Goal: Task Accomplishment & Management: Manage account settings

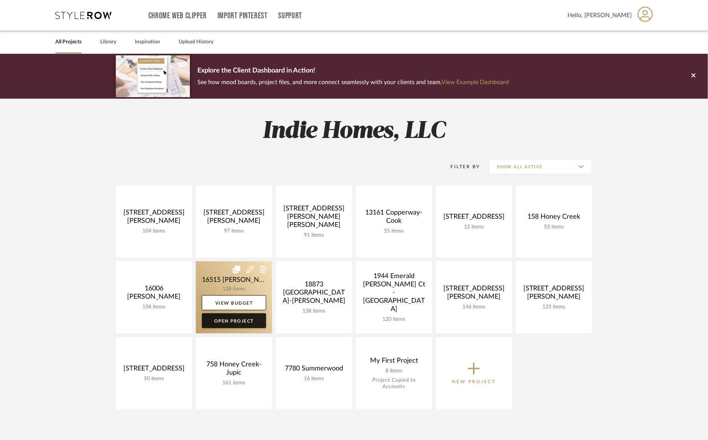
click at [239, 313] on link "Open Project" at bounding box center [234, 320] width 64 height 15
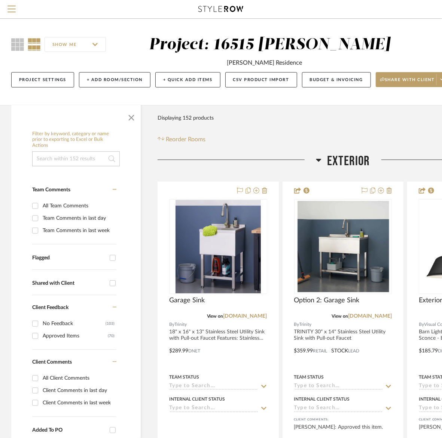
drag, startPoint x: 409, startPoint y: 30, endPoint x: 365, endPoint y: 30, distance: 43.4
click at [368, 31] on div "SHOW ME Project: 16515 [PERSON_NAME] [PERSON_NAME] Residence Project Settings +…" at bounding box center [269, 62] width 539 height 86
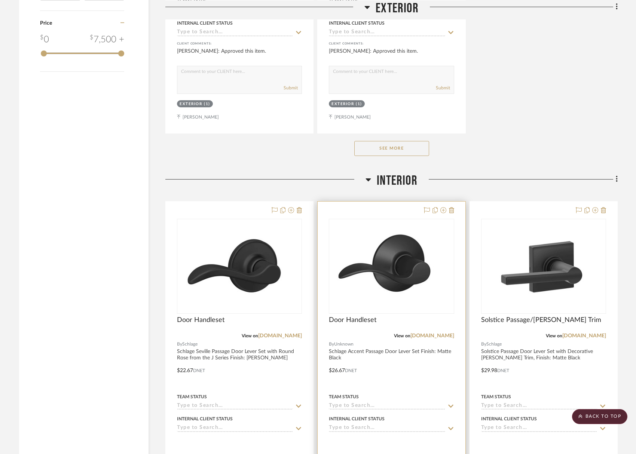
scroll to position [1122, 0]
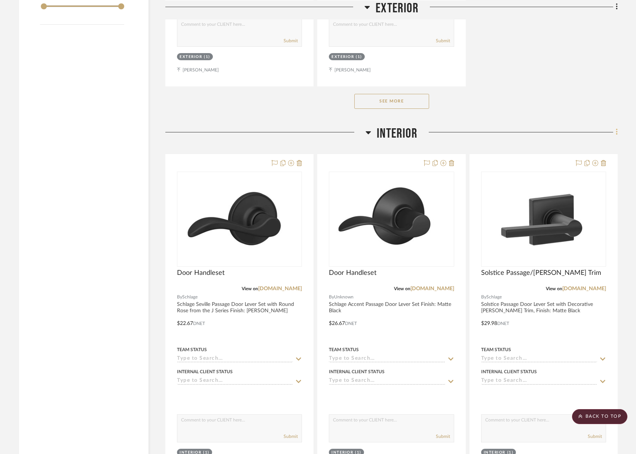
click at [615, 127] on fa-icon at bounding box center [615, 133] width 5 height 12
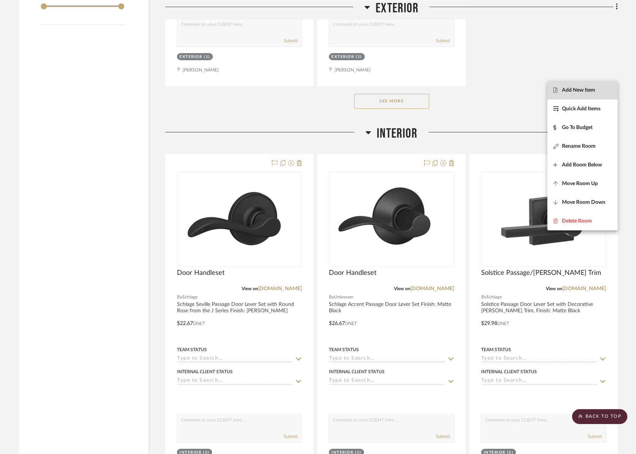
click at [577, 90] on span "Add New Item" at bounding box center [578, 90] width 33 height 6
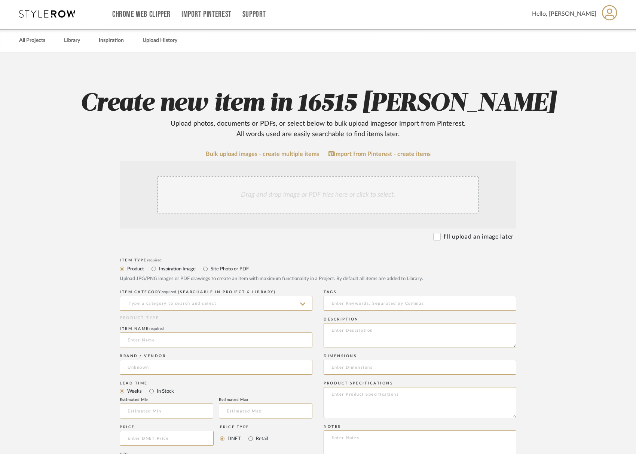
scroll to position [1, 0]
click at [69, 41] on link "Library" at bounding box center [72, 41] width 16 height 10
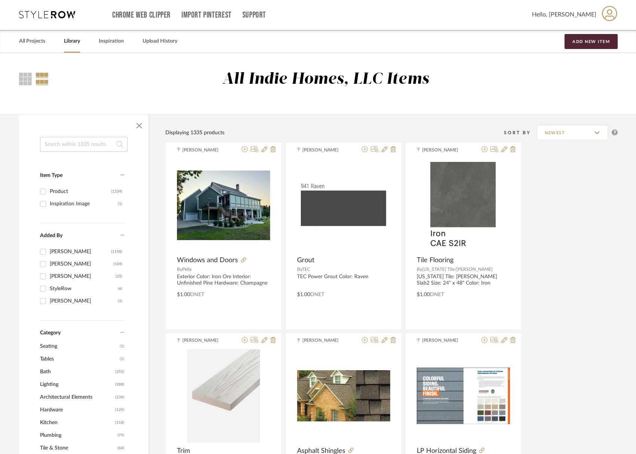
click at [70, 141] on input at bounding box center [84, 144] width 88 height 15
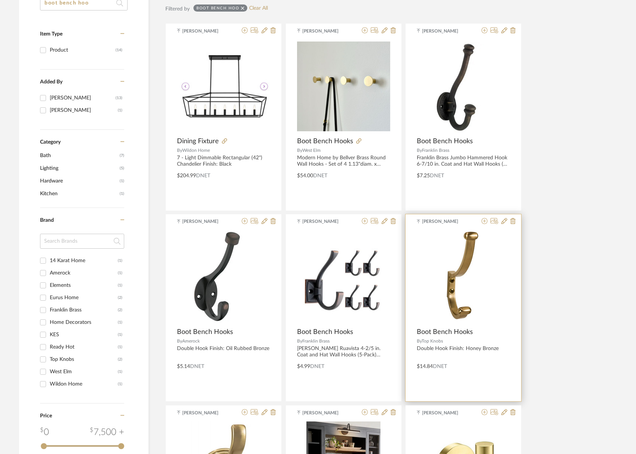
scroll to position [171, 0]
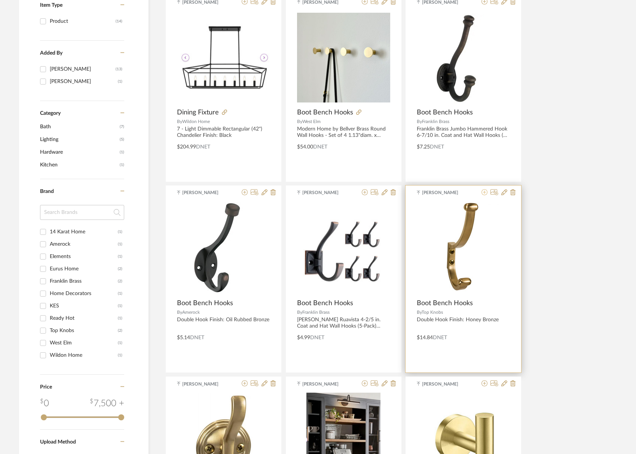
type input "boot bench hoo"
click at [487, 192] on icon at bounding box center [484, 192] width 6 height 6
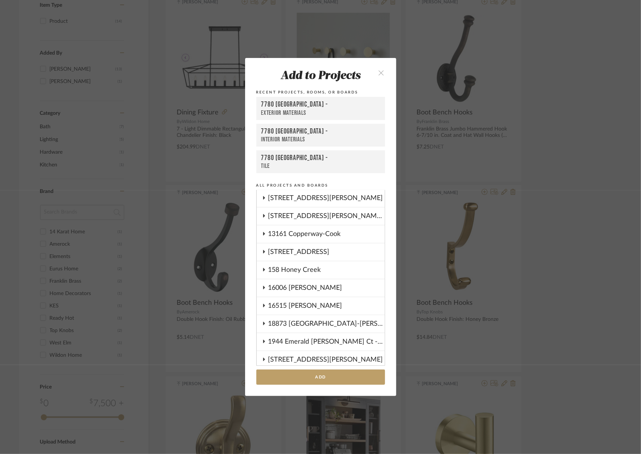
scroll to position [28, 0]
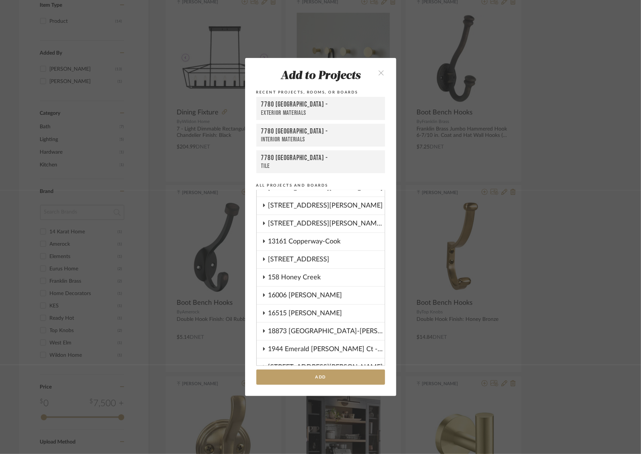
click at [310, 305] on div "16515 [PERSON_NAME]" at bounding box center [326, 313] width 116 height 17
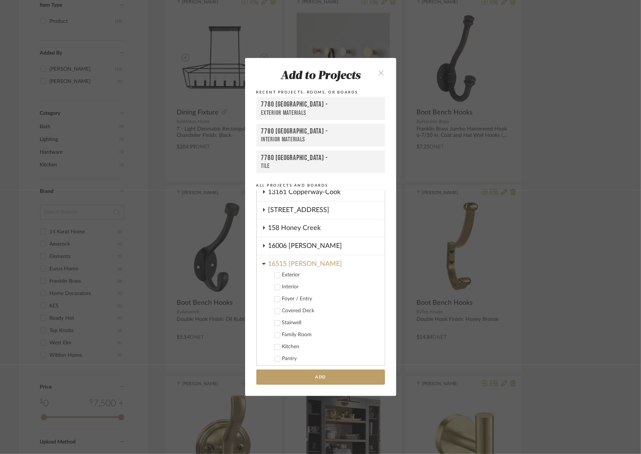
scroll to position [75, 0]
click at [275, 287] on icon at bounding box center [277, 289] width 5 height 5
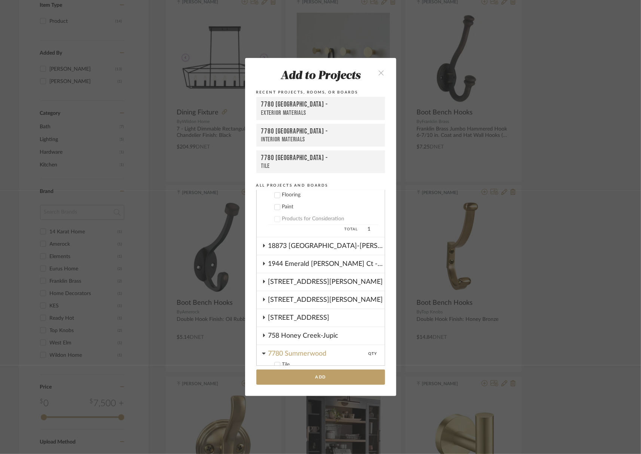
scroll to position [328, 0]
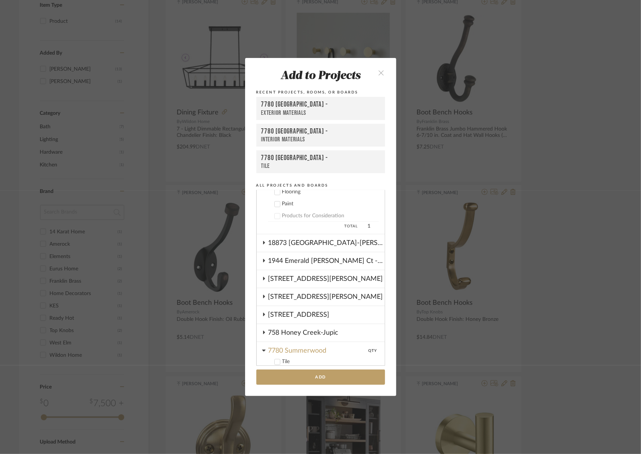
click at [275, 384] on icon at bounding box center [277, 386] width 5 height 4
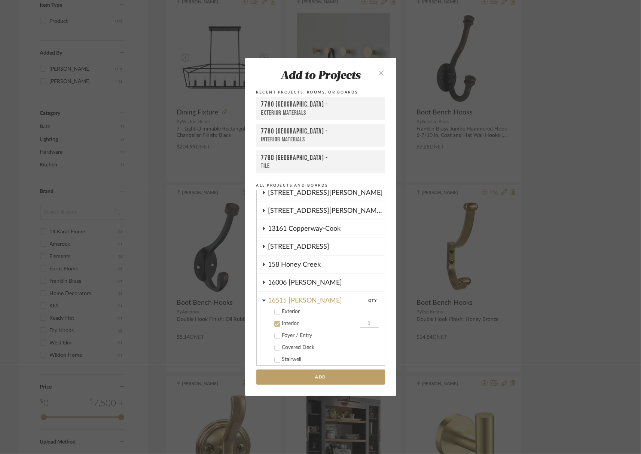
scroll to position [40, 0]
click at [364, 321] on input "1" at bounding box center [369, 324] width 19 height 7
type input "4"
click at [319, 370] on button "Add" at bounding box center [320, 377] width 129 height 15
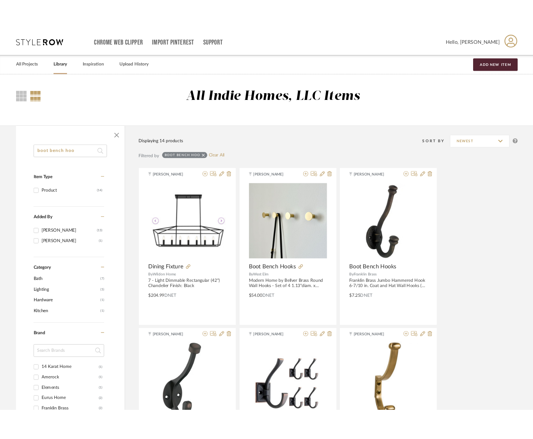
scroll to position [0, 0]
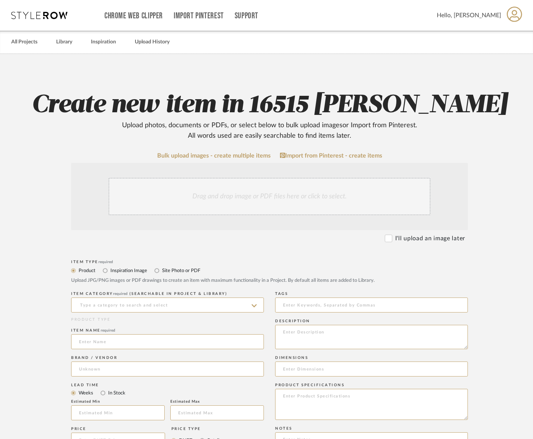
click at [188, 181] on div "Drag and drop image or PDF files here or click to select." at bounding box center [269, 196] width 322 height 37
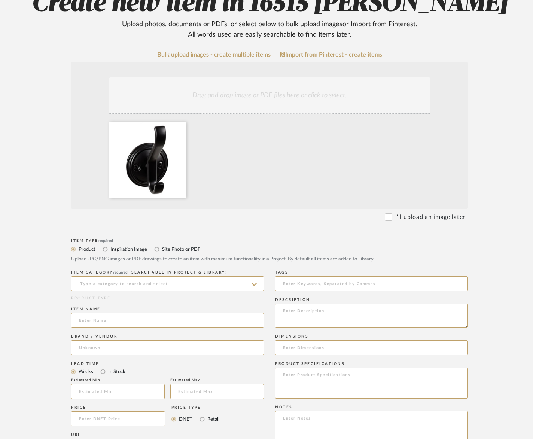
scroll to position [102, 0]
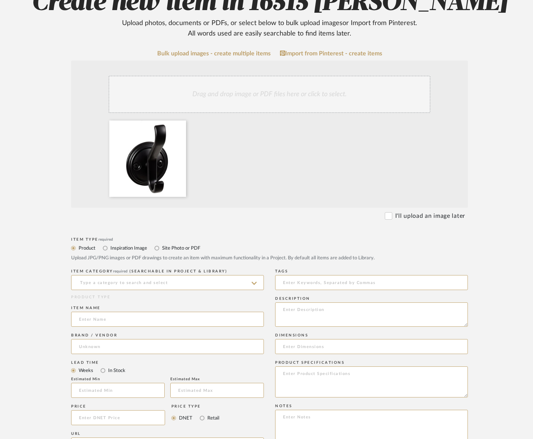
click at [255, 280] on icon at bounding box center [253, 283] width 5 height 6
type input "Boot Bench Double Hook"
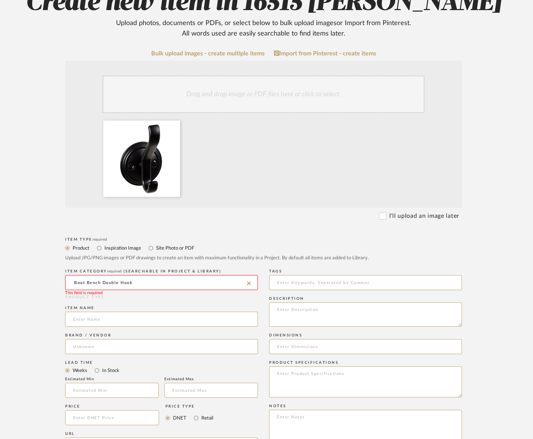
scroll to position [104, 6]
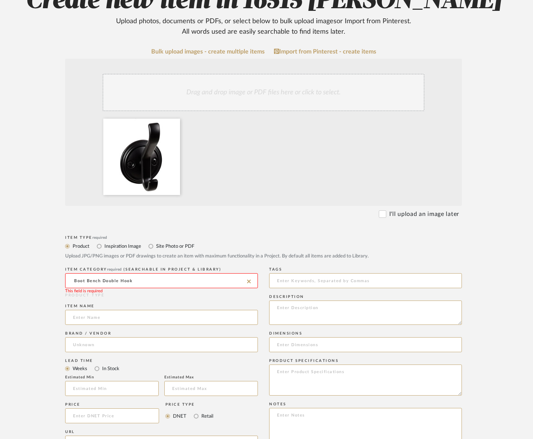
click at [196, 273] on input "Boot Bench Double Hook" at bounding box center [161, 280] width 193 height 15
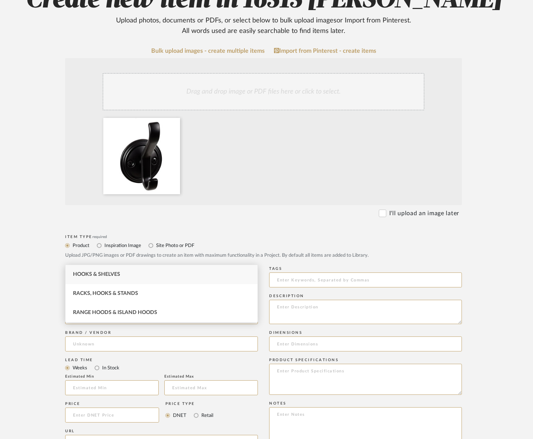
click at [102, 272] on span "Hooks & Shelves" at bounding box center [96, 274] width 47 height 5
type input "Hooks & Shelves"
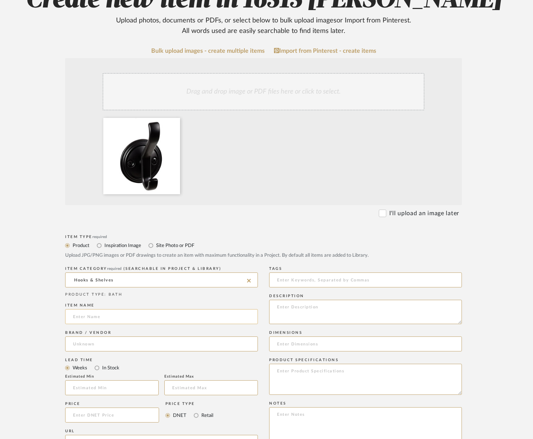
click at [97, 309] on input at bounding box center [161, 316] width 193 height 15
type input "Boot Bench Double Hook"
click at [83, 336] on input at bounding box center [161, 343] width 193 height 15
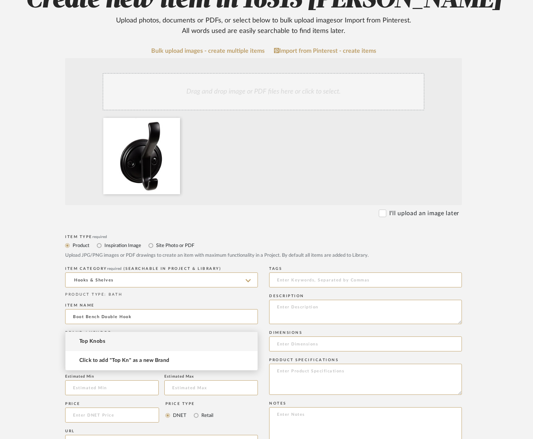
click at [91, 341] on span "Top Knobs" at bounding box center [92, 341] width 26 height 6
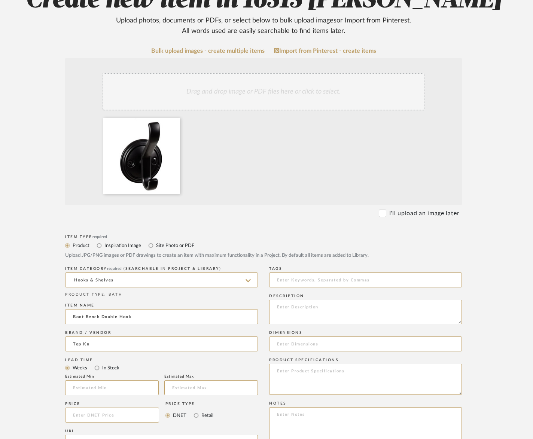
type input "Top Knobs"
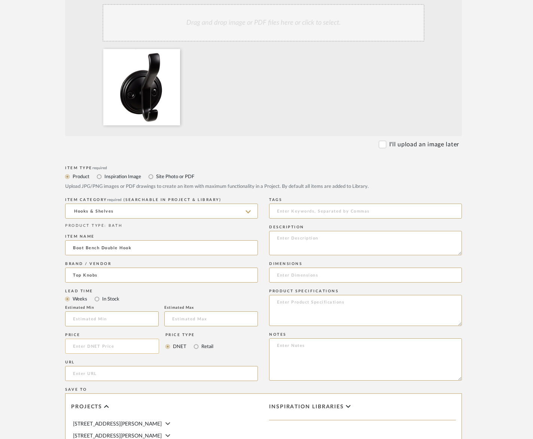
click at [90, 338] on input at bounding box center [112, 345] width 94 height 15
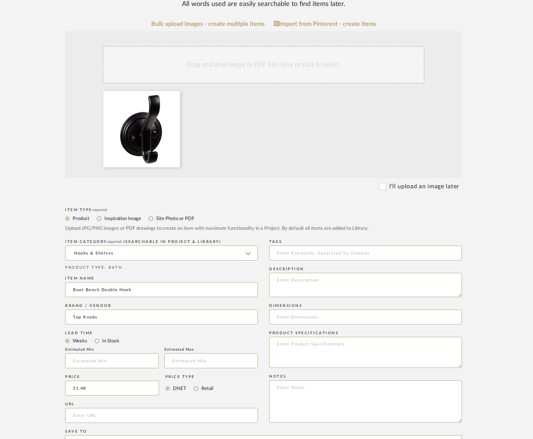
scroll to position [125, 6]
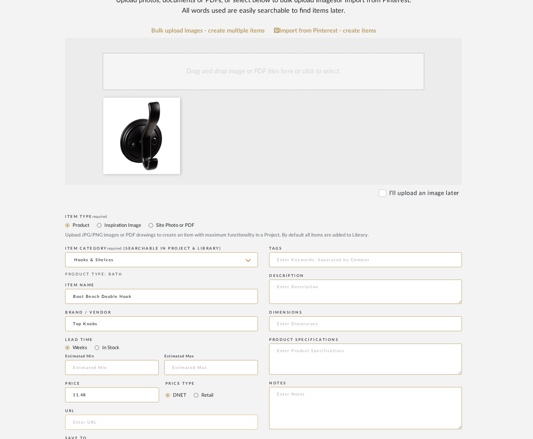
type input "$11.48"
click at [76, 414] on input "url" at bounding box center [161, 421] width 193 height 15
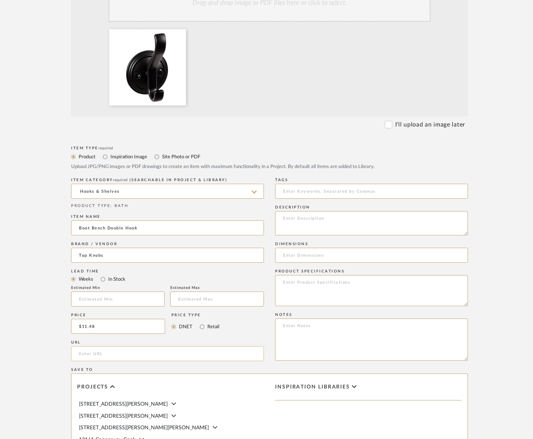
scroll to position [194, 0]
paste input "[URL][DOMAIN_NAME]"
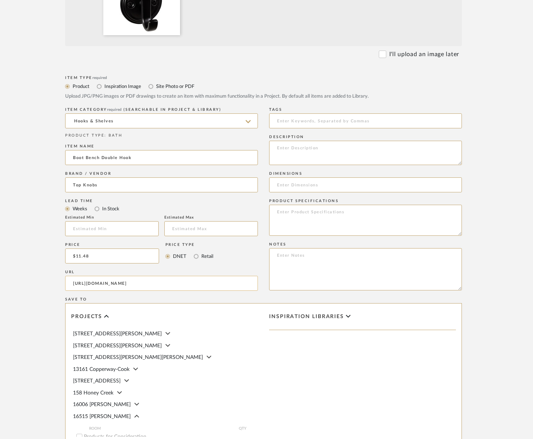
scroll to position [306, 5]
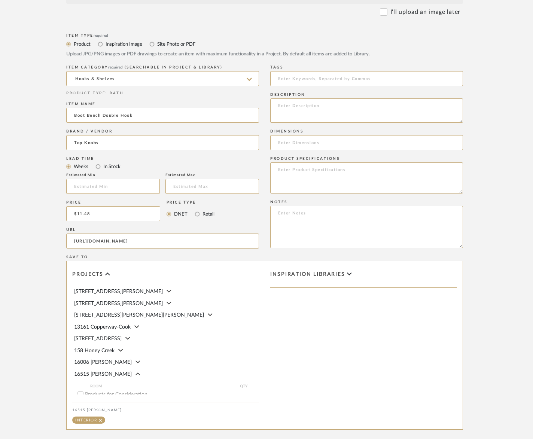
type input "[URL][DOMAIN_NAME]"
click at [243, 405] on input "1" at bounding box center [243, 408] width 19 height 7
type input "6"
click at [278, 98] on textarea at bounding box center [366, 110] width 193 height 24
type textarea "R"
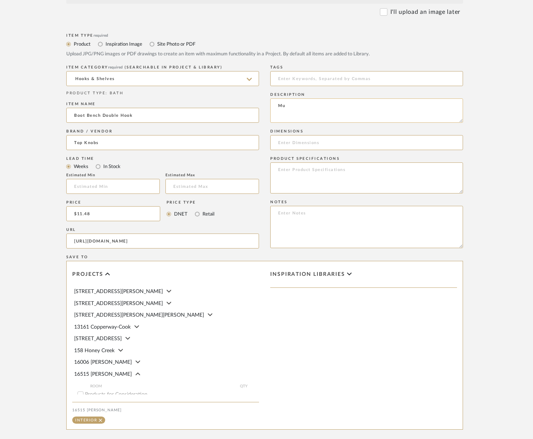
type textarea "M"
type textarea "To be installed on backer boards above Mudroom Boot bench. Three on each side o…"
drag, startPoint x: 275, startPoint y: 146, endPoint x: 282, endPoint y: 147, distance: 7.1
click at [276, 162] on textarea at bounding box center [366, 177] width 193 height 31
paste textarea "Model: TK1061BLK"
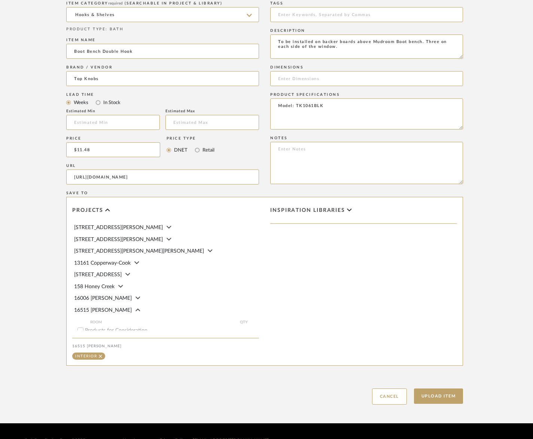
scroll to position [366, 0]
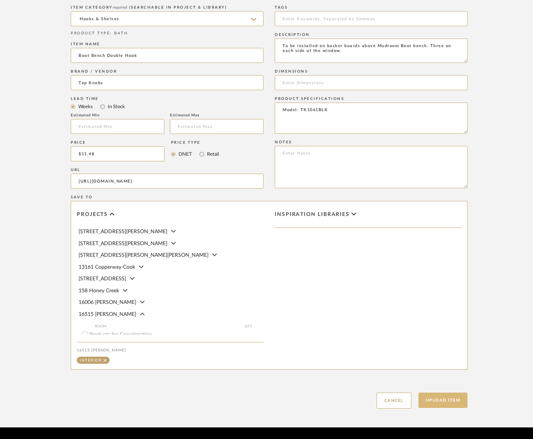
type textarea "Model: TK1061BLK"
click at [438, 392] on button "Upload Item" at bounding box center [442, 399] width 49 height 15
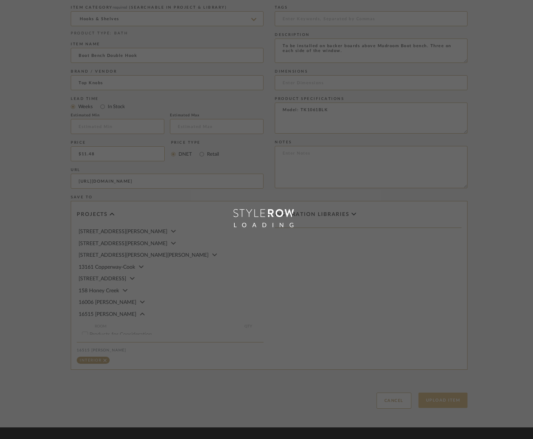
scroll to position [319, 0]
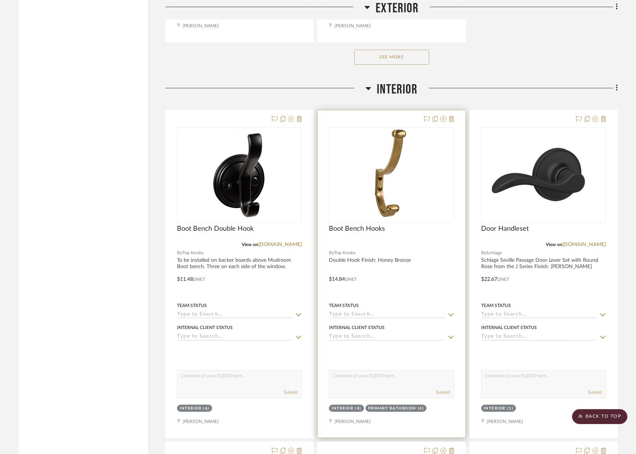
scroll to position [1164, 0]
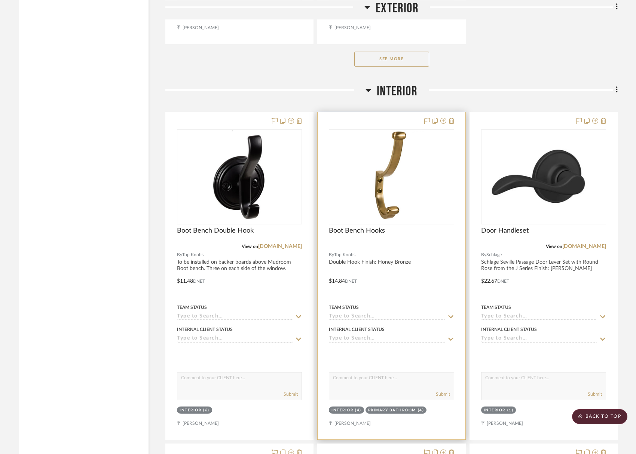
click at [379, 130] on img "0" at bounding box center [391, 177] width 70 height 94
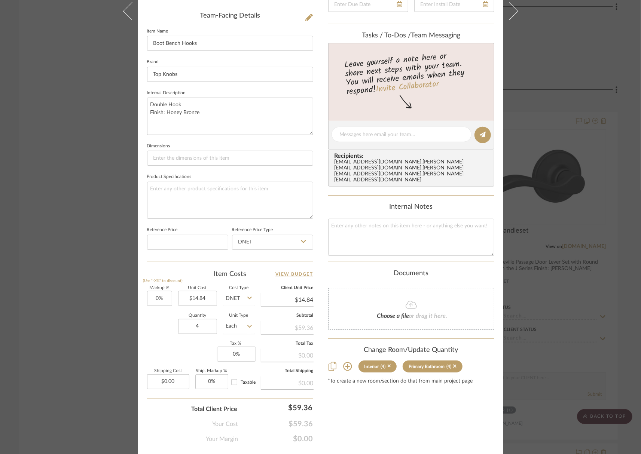
scroll to position [221, 0]
click at [343, 363] on icon at bounding box center [347, 367] width 9 height 9
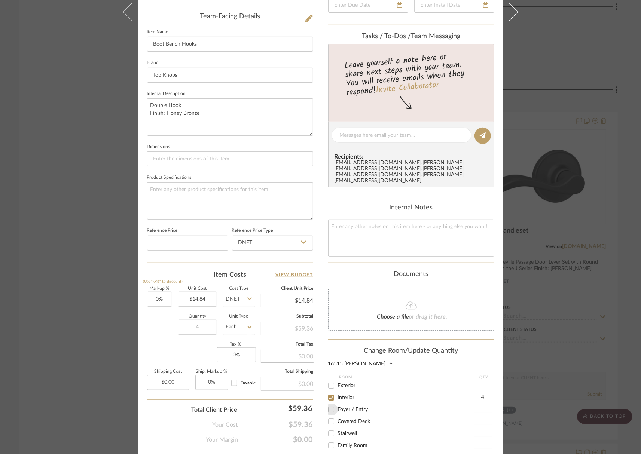
click at [329, 404] on input "Foyer / Entry" at bounding box center [331, 410] width 12 height 12
checkbox input "true"
type input "1"
click at [483, 406] on input "1" at bounding box center [482, 409] width 19 height 7
type input "4"
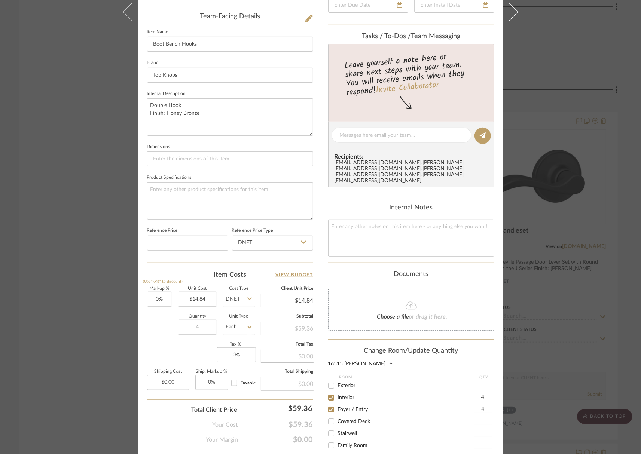
click at [329, 392] on input "Interior" at bounding box center [331, 398] width 12 height 12
checkbox input "false"
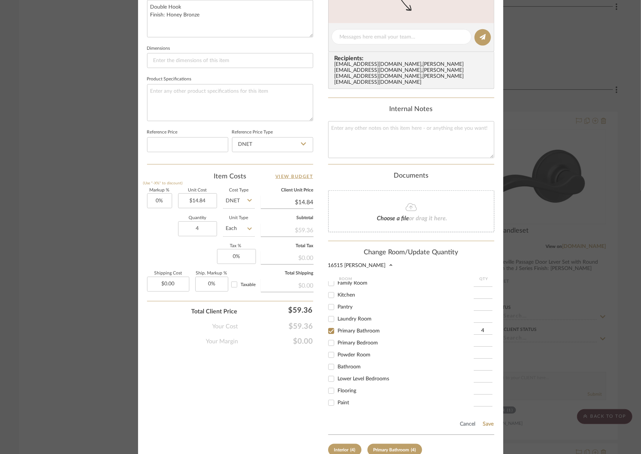
scroll to position [318, 0]
click at [485, 422] on button "Save" at bounding box center [488, 425] width 12 height 6
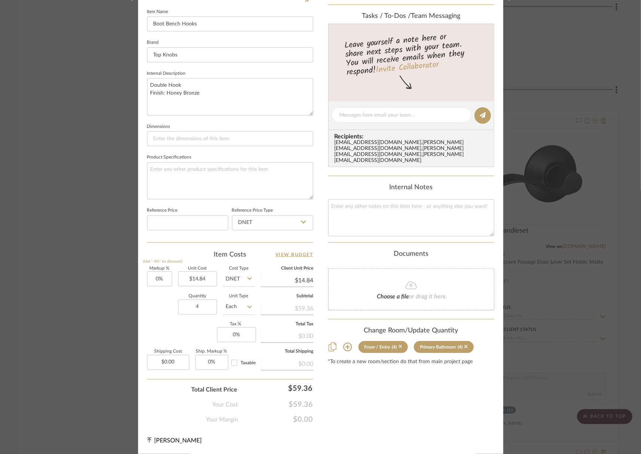
scroll to position [221, 0]
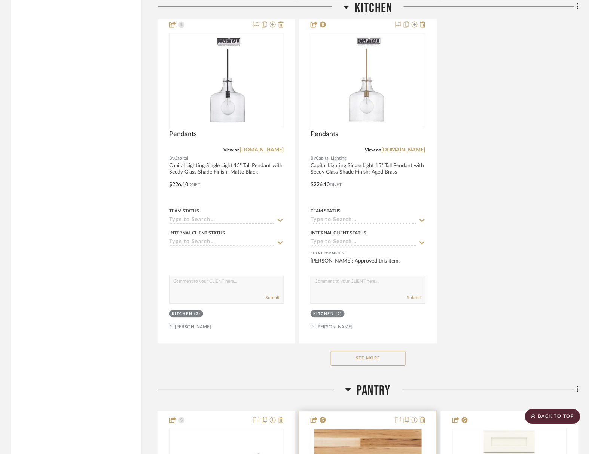
scroll to position [7492, 0]
click at [577, 386] on icon at bounding box center [576, 389] width 1 height 6
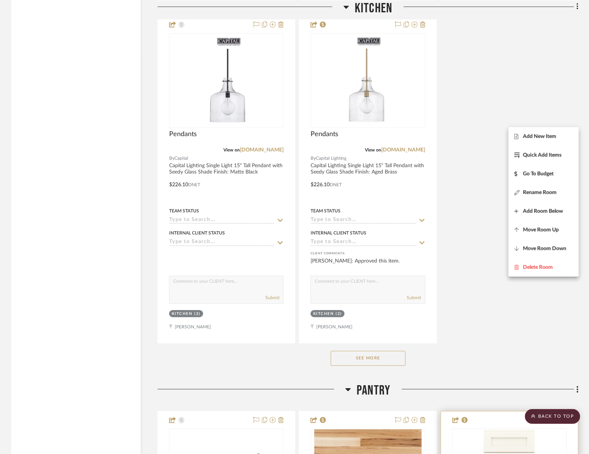
click at [539, 140] on button "Add New Item" at bounding box center [543, 136] width 70 height 19
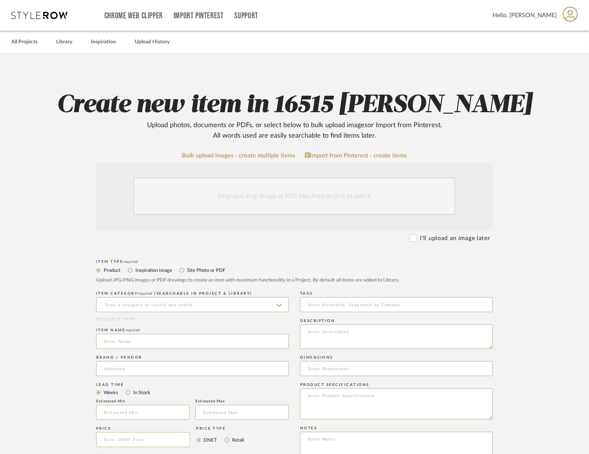
click at [333, 178] on div "Drag and drop image or PDF files here or click to select." at bounding box center [295, 196] width 322 height 37
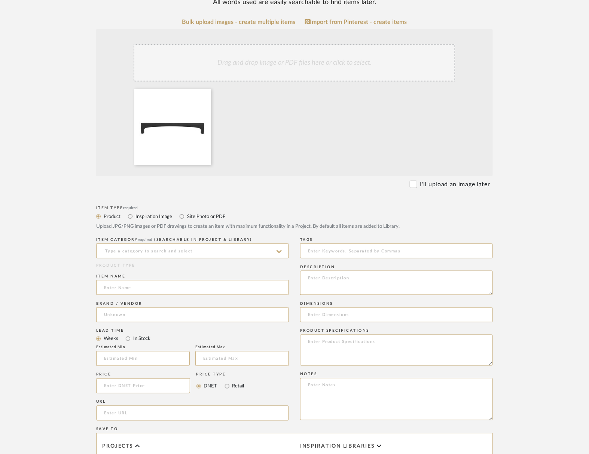
scroll to position [135, 0]
click at [249, 242] on input at bounding box center [192, 249] width 193 height 15
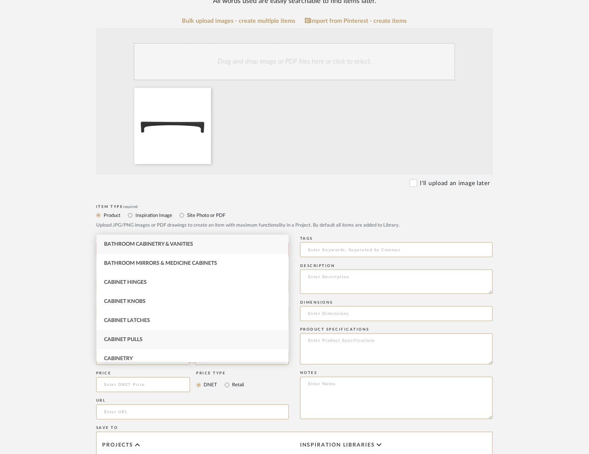
click at [138, 332] on div "Cabinet Pulls" at bounding box center [192, 339] width 192 height 19
type input "Cabinet Pulls"
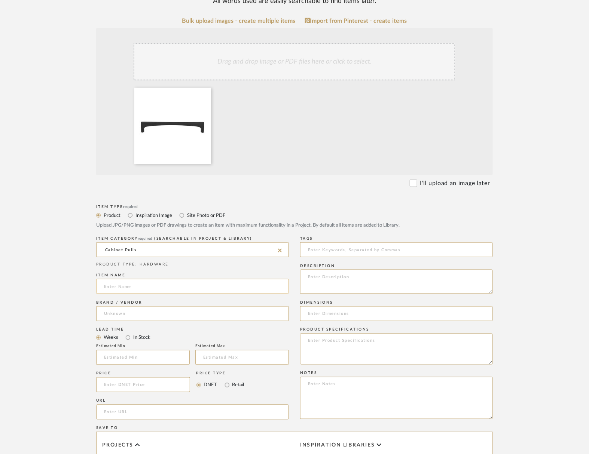
click at [112, 279] on input at bounding box center [192, 286] width 193 height 15
type input "Cabinet Pull"
click at [117, 306] on input at bounding box center [192, 313] width 193 height 15
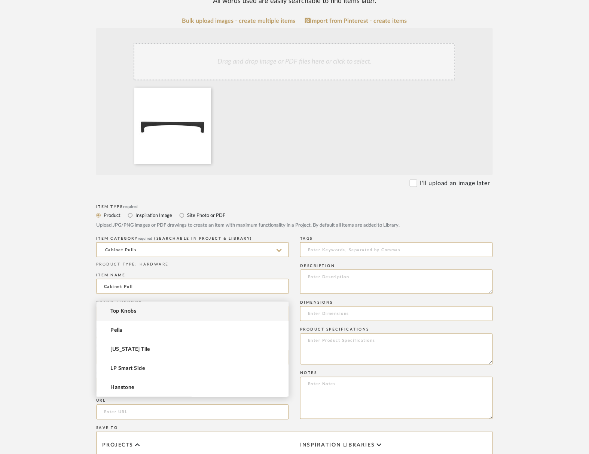
type input "t"
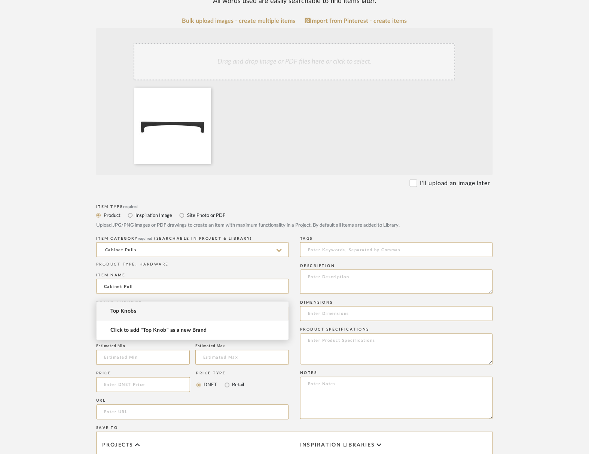
type input "Top Knobs"
click at [120, 307] on mat-option "Top Knobs" at bounding box center [192, 311] width 192 height 19
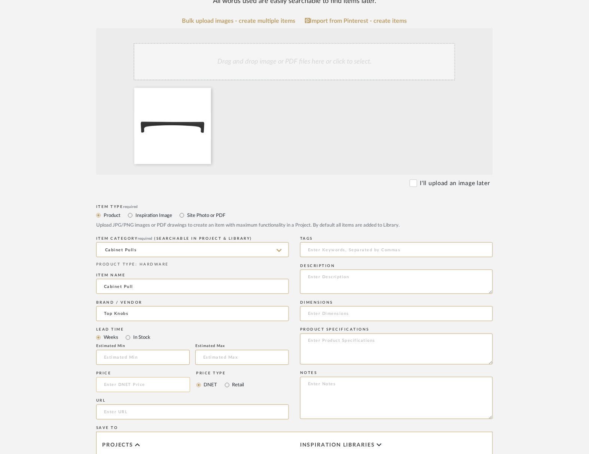
click at [111, 377] on input at bounding box center [143, 384] width 94 height 15
type input "$16.20"
click at [120, 405] on input "url" at bounding box center [192, 412] width 193 height 15
paste input "[URL][DOMAIN_NAME]"
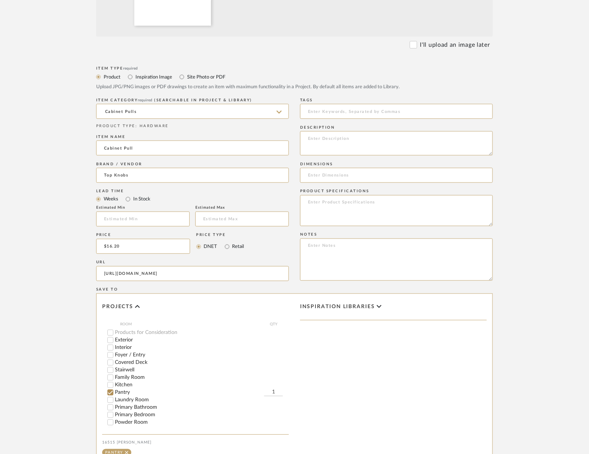
scroll to position [96, 0]
type input "[URL][DOMAIN_NAME]"
click at [276, 387] on input "1" at bounding box center [273, 390] width 19 height 7
type input "4"
click at [319, 131] on textarea at bounding box center [396, 143] width 193 height 24
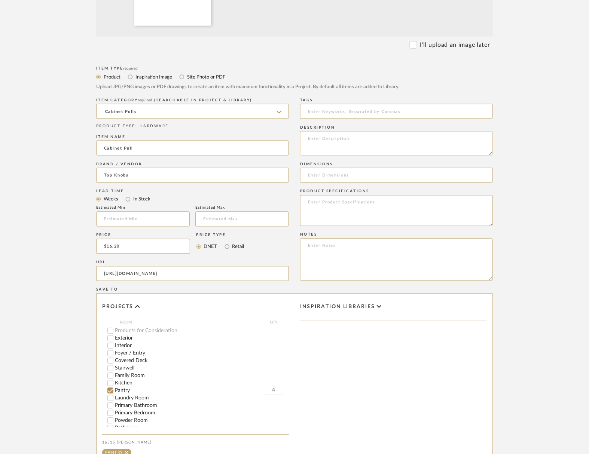
paste textarea "Top Knobs Riverside 6-5/16 Inch Center to Center Handle Cabinet Pull"
paste textarea "Finish: Flat Black"
click at [319, 131] on textarea "Top Knobs Riverside 6-5/16 Inch Center to Center Handle Cabinet PullFinish: Fla…" at bounding box center [396, 143] width 193 height 24
click at [361, 131] on textarea "Top Knobs Riverside 6-5/16 Inch Center to Center Handle Cabinet Pull Finish: Fl…" at bounding box center [396, 143] width 193 height 24
type textarea "Top Knobs Riverside 6-5/16 Inch Center to Center Handle Cabinet Pull Finish: Fl…"
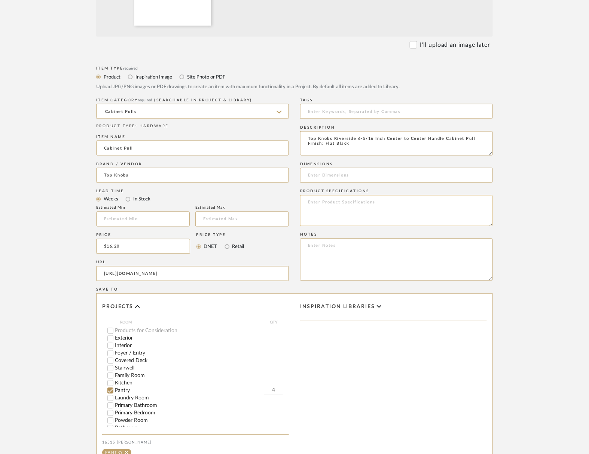
click at [313, 195] on textarea at bounding box center [396, 210] width 193 height 31
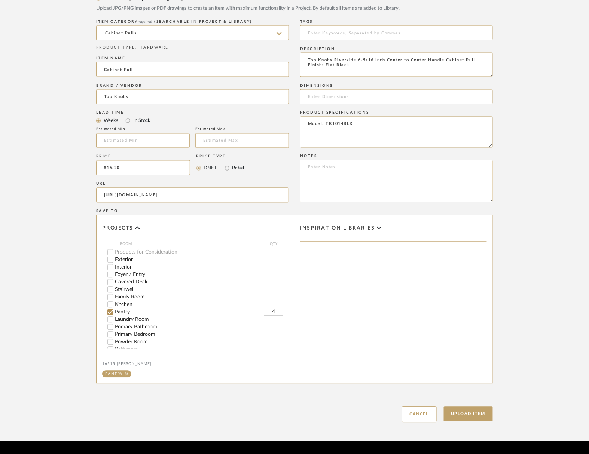
scroll to position [350, 0]
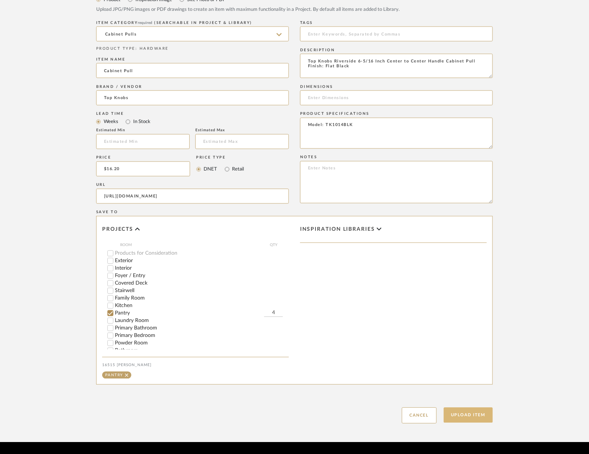
type textarea "Model: TK1014BLK"
click at [467, 408] on button "Upload Item" at bounding box center [468, 415] width 49 height 15
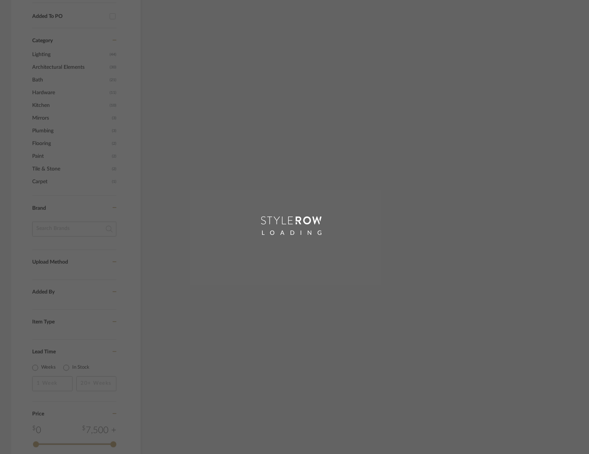
scroll to position [304, 0]
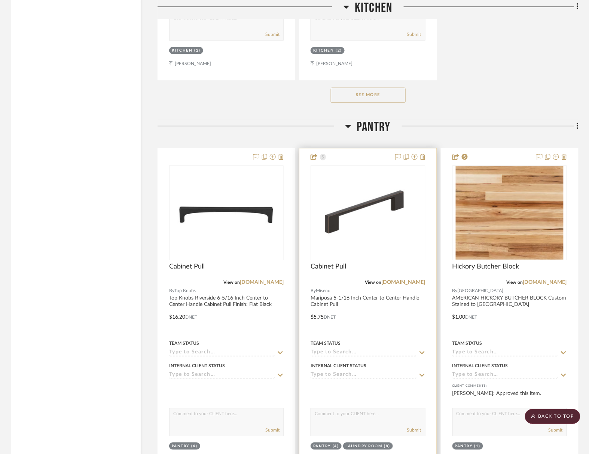
scroll to position [6630, 0]
click at [425, 148] on div at bounding box center [367, 311] width 137 height 327
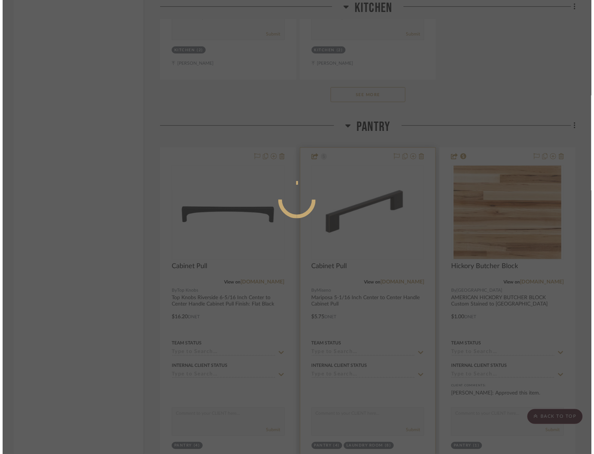
scroll to position [0, 0]
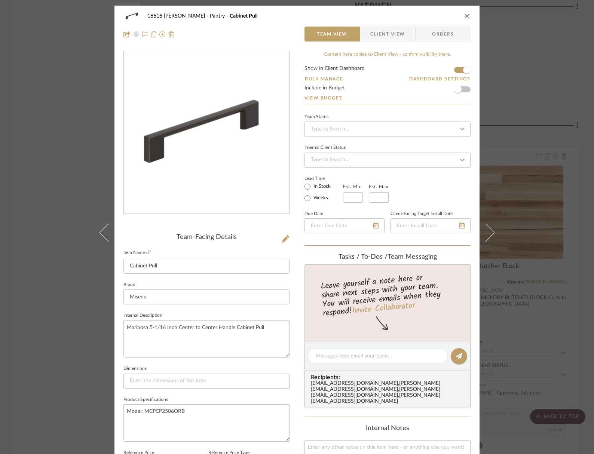
click at [466, 16] on icon "close" at bounding box center [467, 16] width 6 height 6
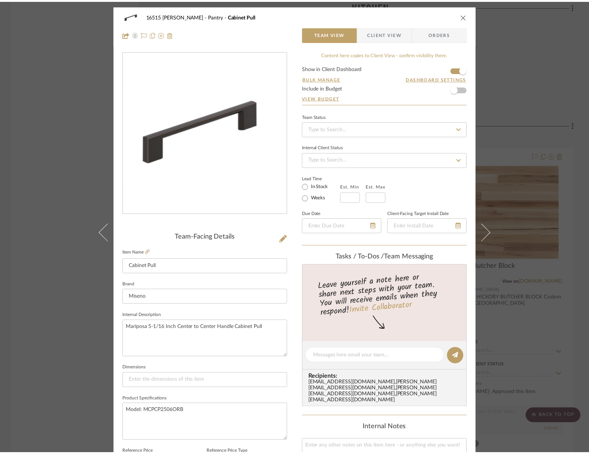
scroll to position [6629, 0]
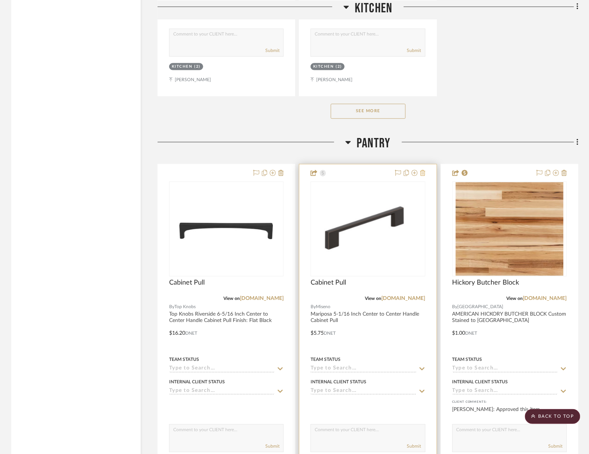
click at [424, 170] on icon at bounding box center [422, 173] width 5 height 6
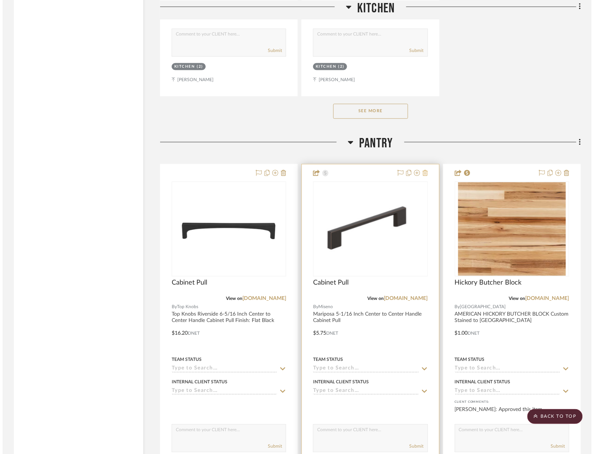
scroll to position [0, 0]
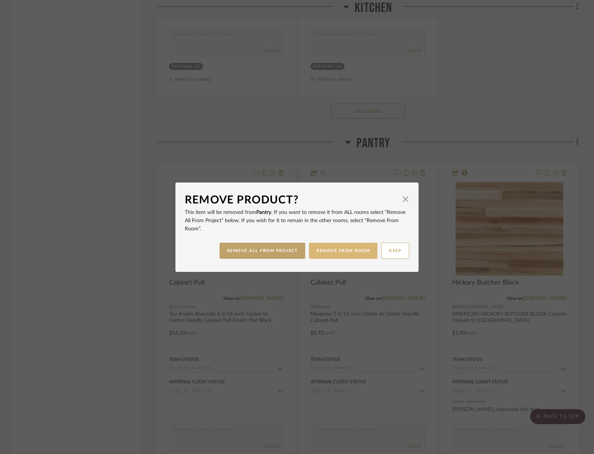
click at [335, 243] on button "REMOVE FROM ROOM" at bounding box center [343, 251] width 68 height 16
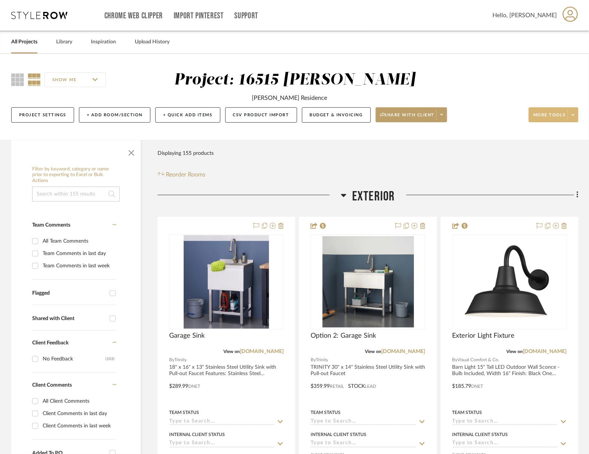
click at [559, 112] on span "More tools" at bounding box center [549, 117] width 33 height 11
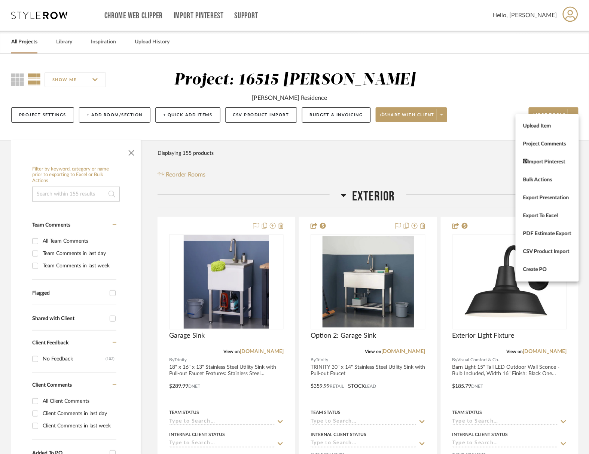
click at [434, 146] on div at bounding box center [294, 227] width 589 height 454
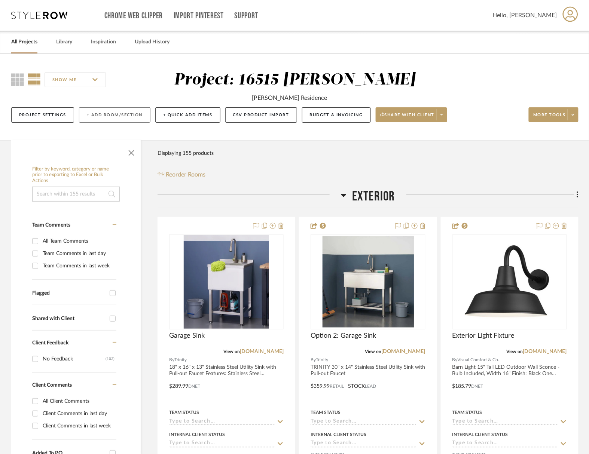
click at [108, 107] on button "+ Add Room/Section" at bounding box center [114, 114] width 71 height 15
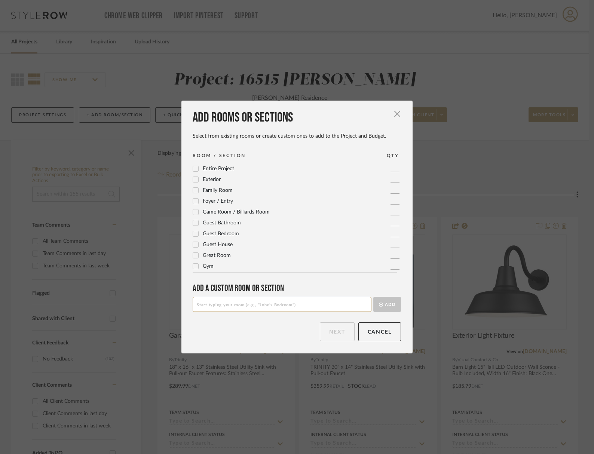
scroll to position [65, 0]
click at [198, 297] on input at bounding box center [282, 304] width 179 height 15
type input "Mail Center"
click at [388, 299] on button "Add" at bounding box center [387, 304] width 28 height 15
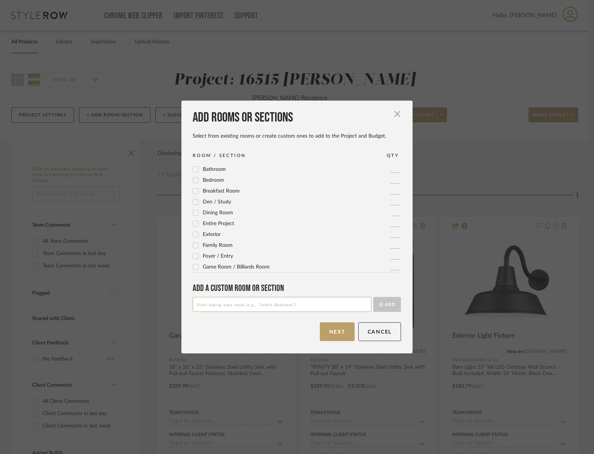
click at [336, 325] on button "Next" at bounding box center [337, 331] width 35 height 19
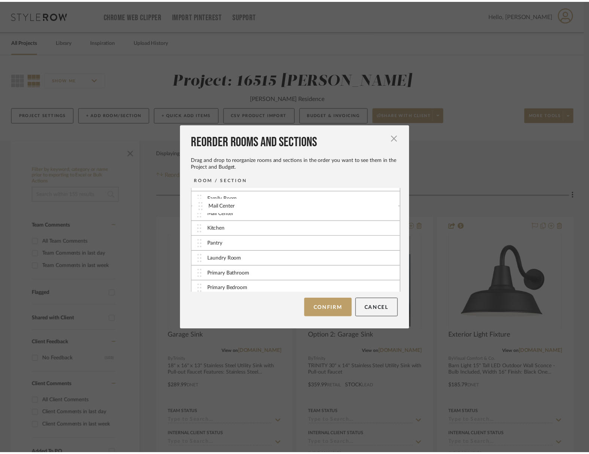
scroll to position [64, 0]
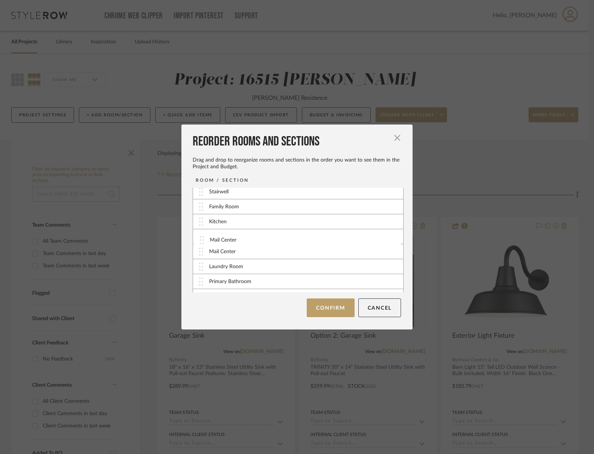
drag, startPoint x: 223, startPoint y: 282, endPoint x: 226, endPoint y: 241, distance: 40.9
click at [328, 300] on button "Confirm" at bounding box center [330, 307] width 47 height 19
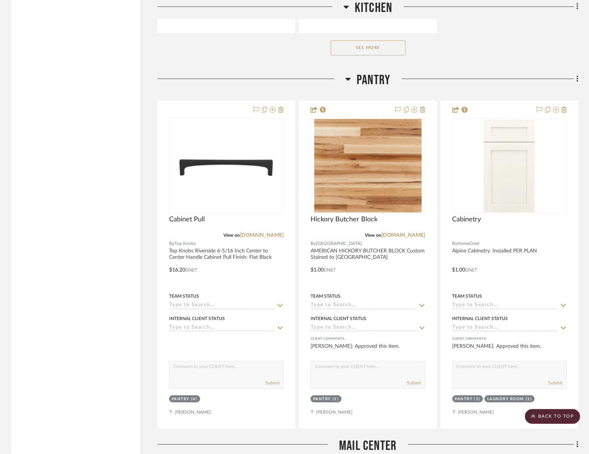
scroll to position [6792, 0]
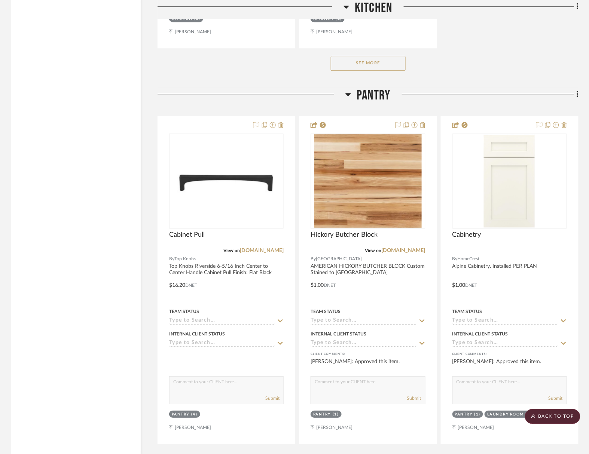
click at [577, 440] on icon at bounding box center [577, 460] width 2 height 8
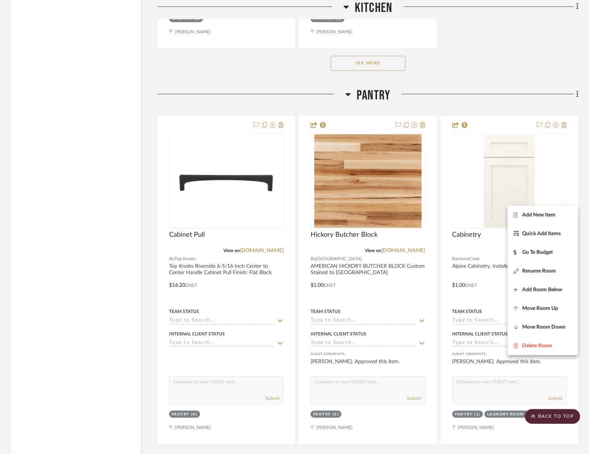
scroll to position [6796, 0]
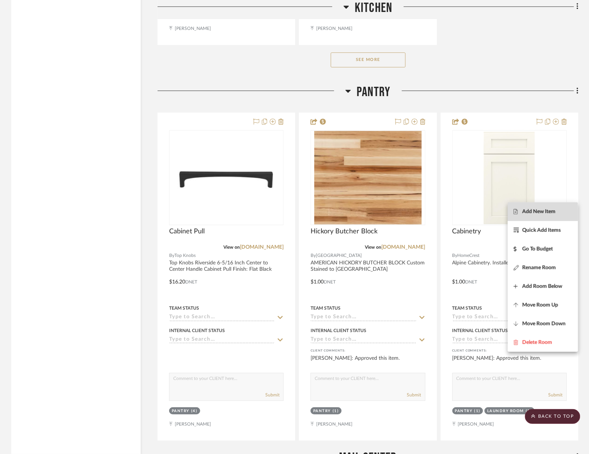
click at [550, 211] on span "Add New Item" at bounding box center [538, 212] width 33 height 6
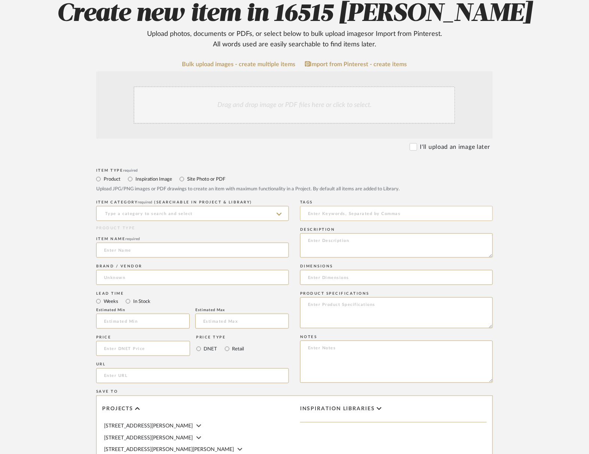
scroll to position [91, 0]
click at [238, 88] on div "Drag and drop image or PDF files here or click to select." at bounding box center [295, 104] width 322 height 37
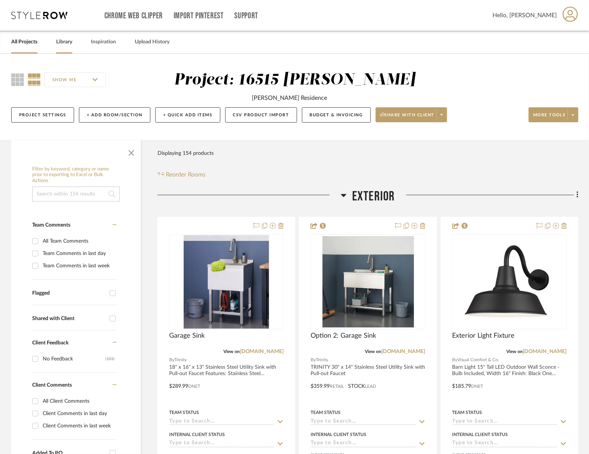
click at [57, 43] on link "Library" at bounding box center [64, 42] width 16 height 10
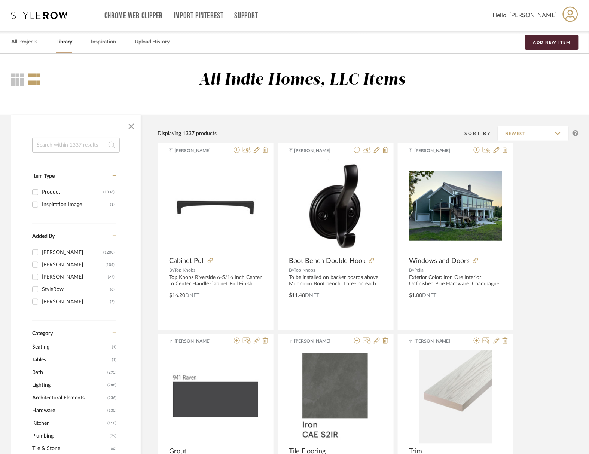
click at [68, 145] on input at bounding box center [76, 145] width 88 height 15
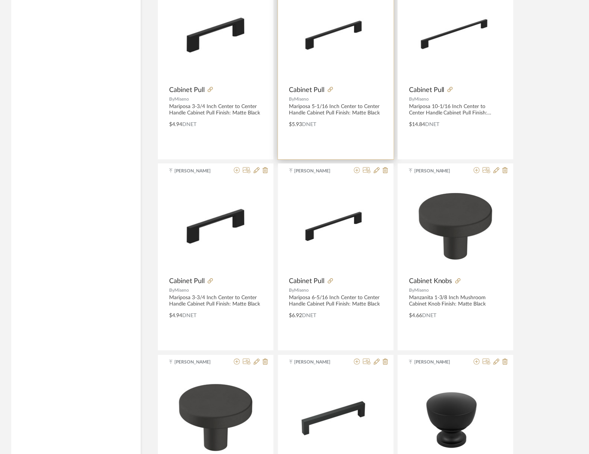
scroll to position [1536, 0]
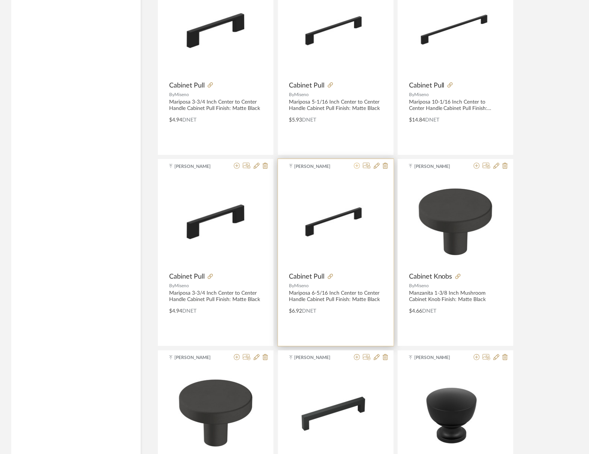
type input "miseno mariposa"
click at [360, 168] on icon at bounding box center [357, 166] width 6 height 6
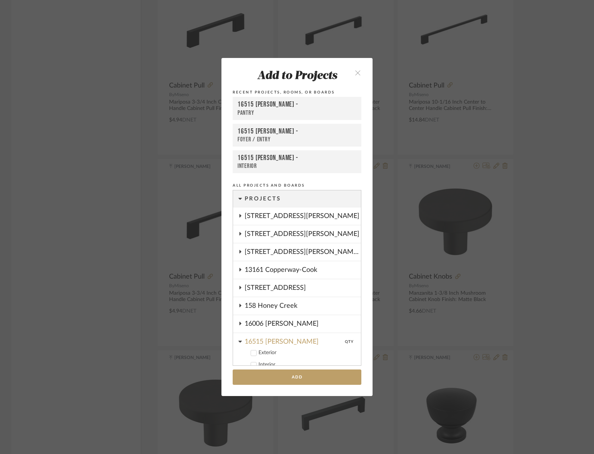
scroll to position [172, 0]
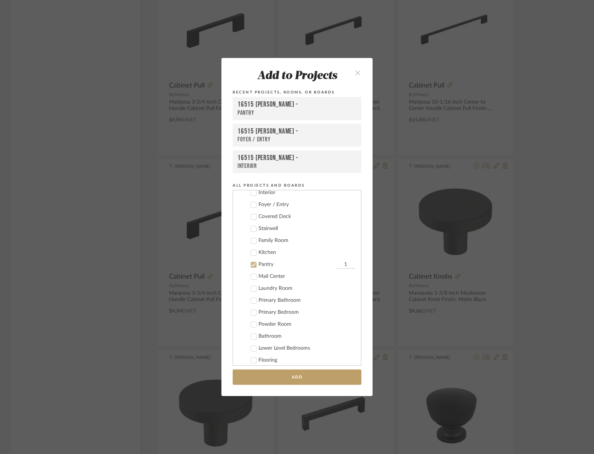
click at [254, 261] on label "Pantry 1" at bounding box center [299, 264] width 111 height 7
click at [253, 274] on icon at bounding box center [253, 276] width 5 height 5
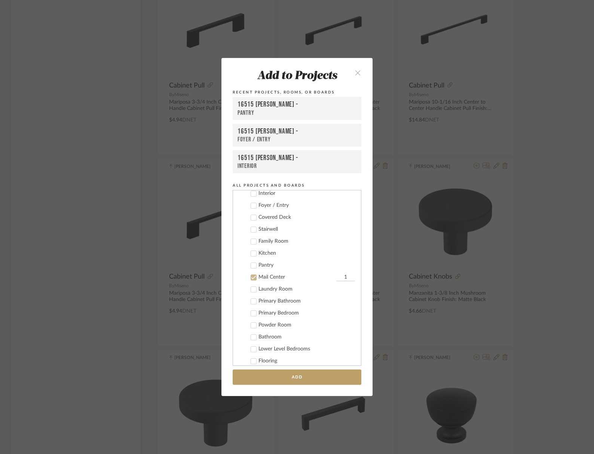
click at [345, 274] on input "1" at bounding box center [345, 277] width 19 height 7
type input "2"
click at [301, 373] on button "Add" at bounding box center [297, 377] width 129 height 15
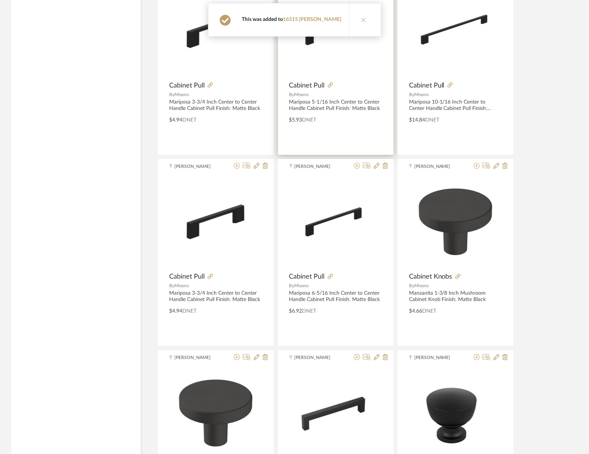
scroll to position [1536, 0]
click at [324, 18] on link "16515 [PERSON_NAME]" at bounding box center [312, 19] width 58 height 5
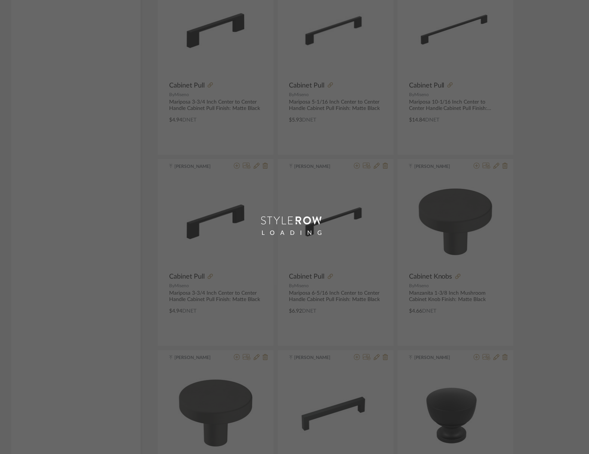
scroll to position [304, 0]
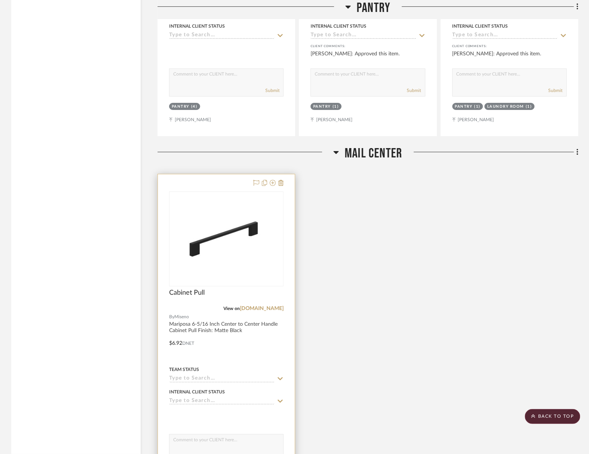
scroll to position [6929, 0]
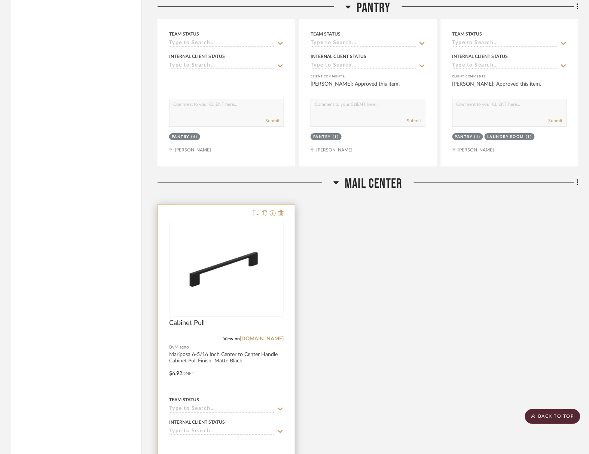
click at [207, 217] on div at bounding box center [226, 368] width 137 height 327
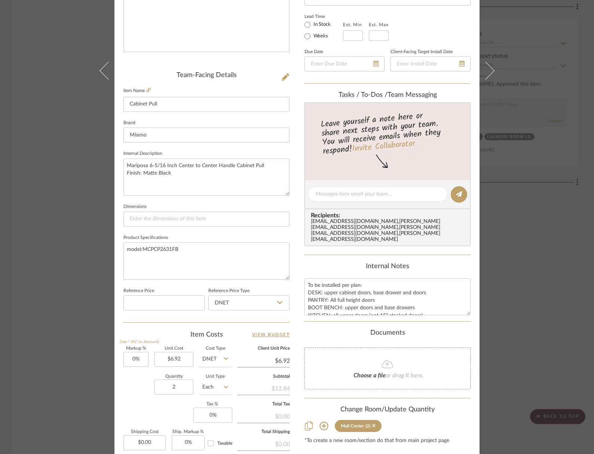
scroll to position [163, 0]
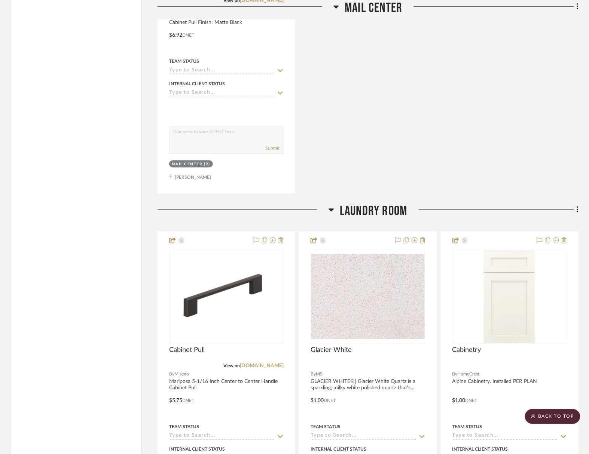
scroll to position [7272, 0]
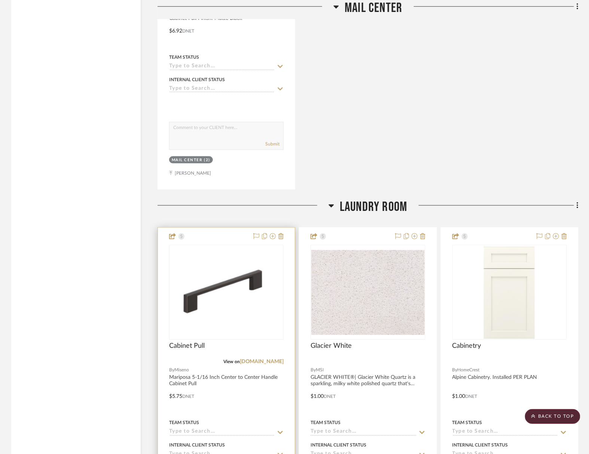
click at [223, 261] on img "0" at bounding box center [226, 292] width 113 height 63
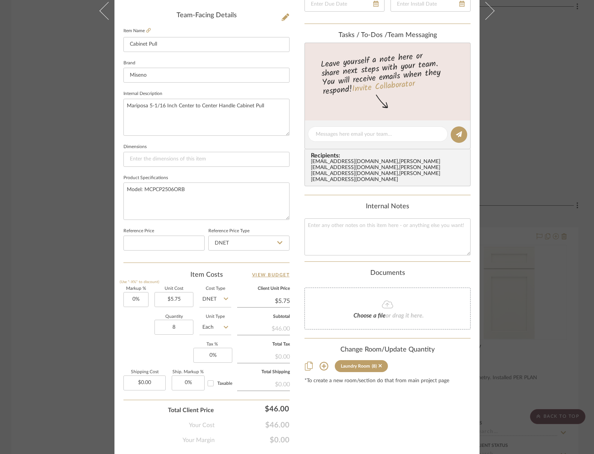
scroll to position [221, 0]
click at [176, 320] on input "8" at bounding box center [173, 327] width 39 height 15
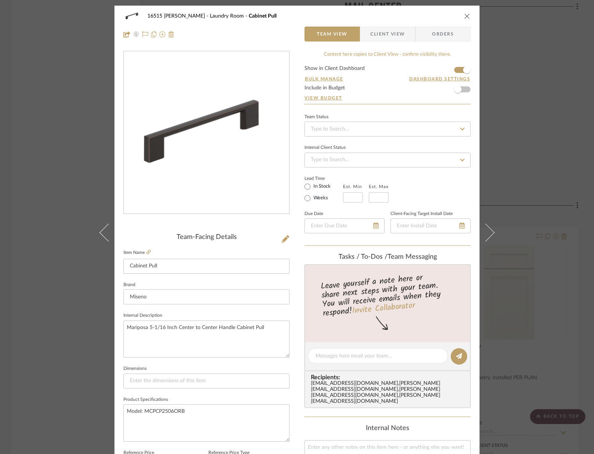
scroll to position [0, 0]
type input "4"
click at [467, 16] on icon "close" at bounding box center [467, 16] width 6 height 6
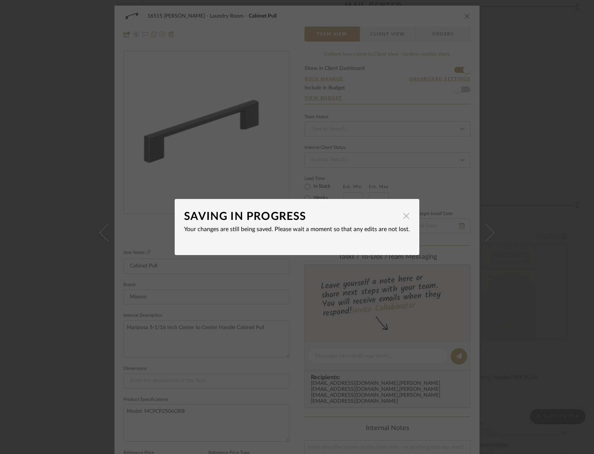
click at [399, 218] on span "button" at bounding box center [406, 215] width 15 height 15
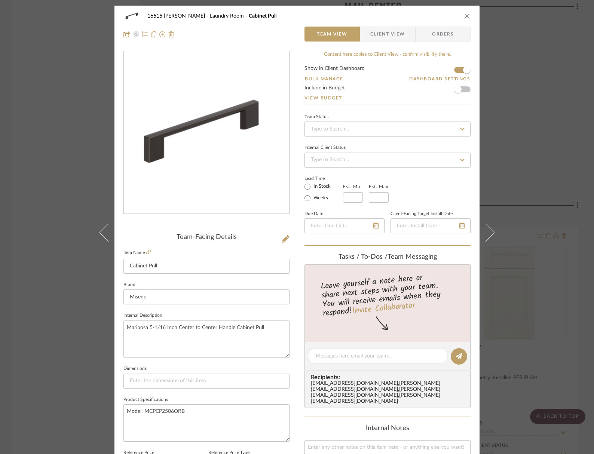
click at [464, 15] on icon "close" at bounding box center [467, 16] width 6 height 6
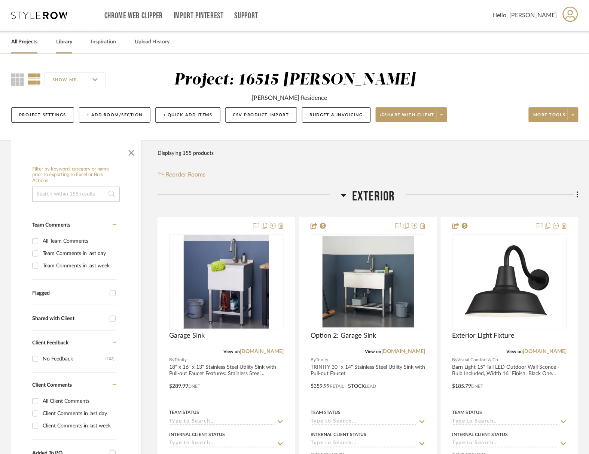
click at [58, 43] on link "Library" at bounding box center [64, 42] width 16 height 10
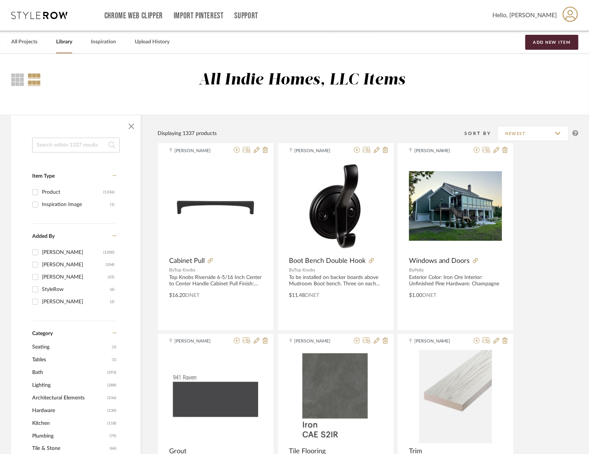
click at [64, 142] on input at bounding box center [76, 145] width 88 height 15
type input "riverside"
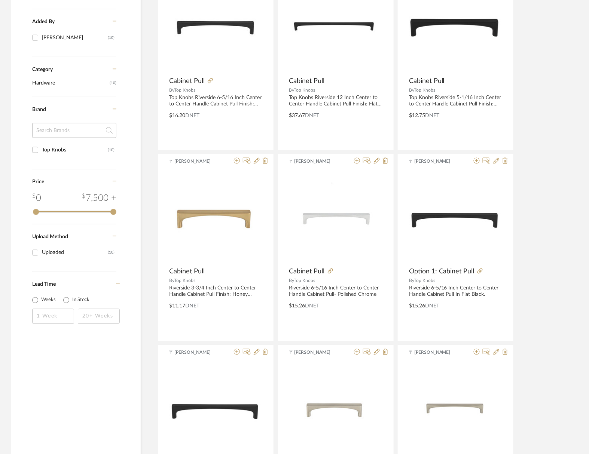
scroll to position [207, 0]
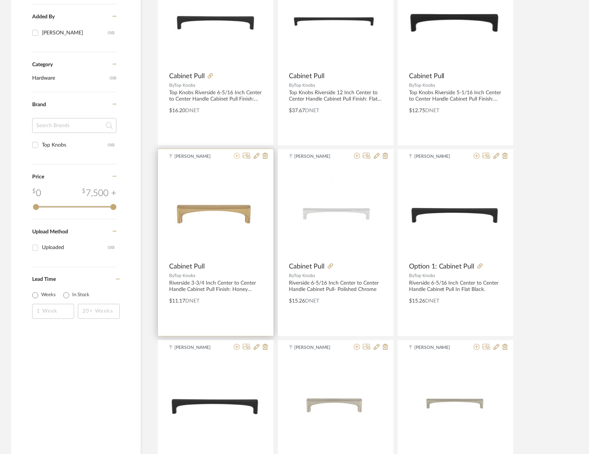
click at [240, 156] on fa-icon at bounding box center [237, 156] width 6 height 6
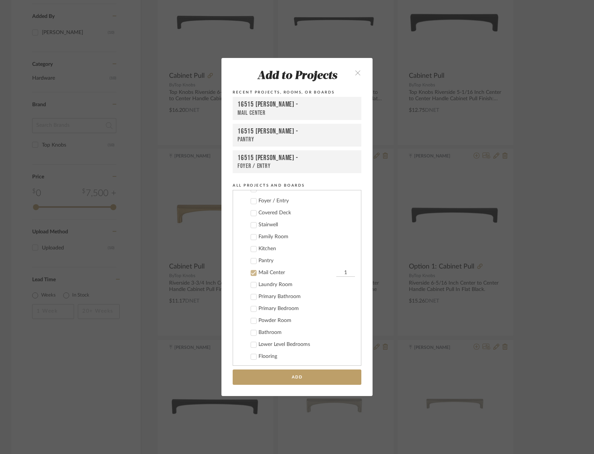
scroll to position [184, 0]
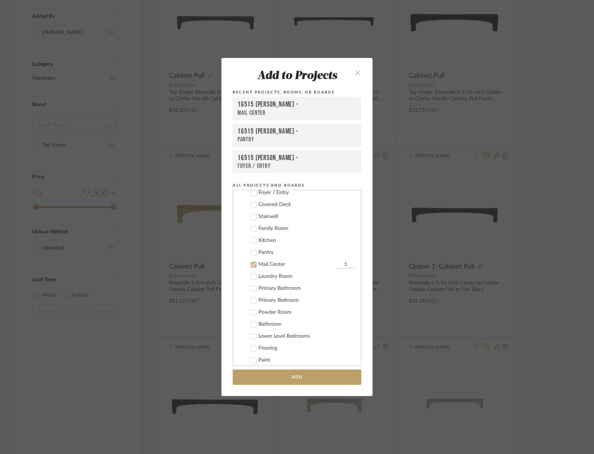
click at [251, 262] on icon at bounding box center [253, 264] width 5 height 5
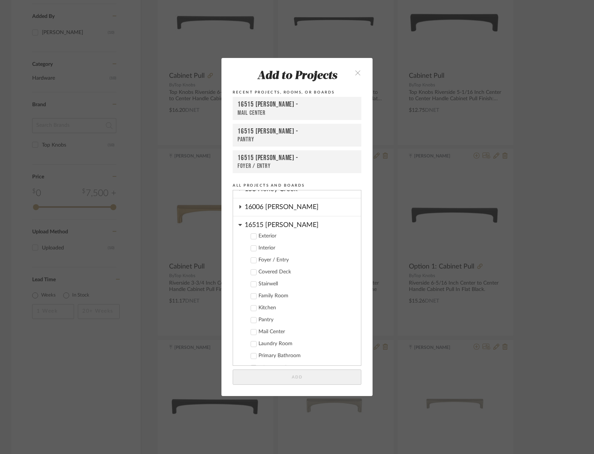
scroll to position [123, 0]
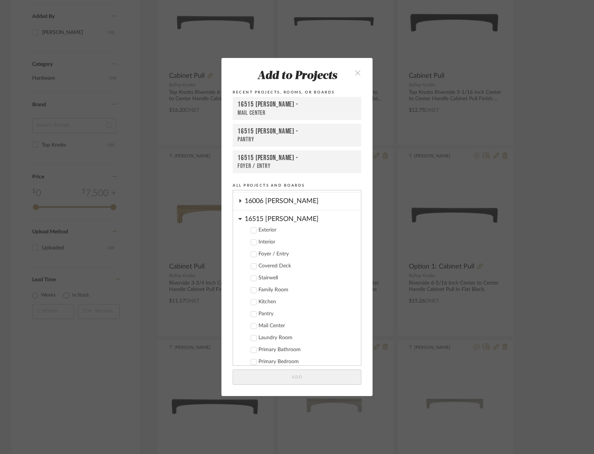
click at [252, 300] on icon at bounding box center [253, 302] width 5 height 5
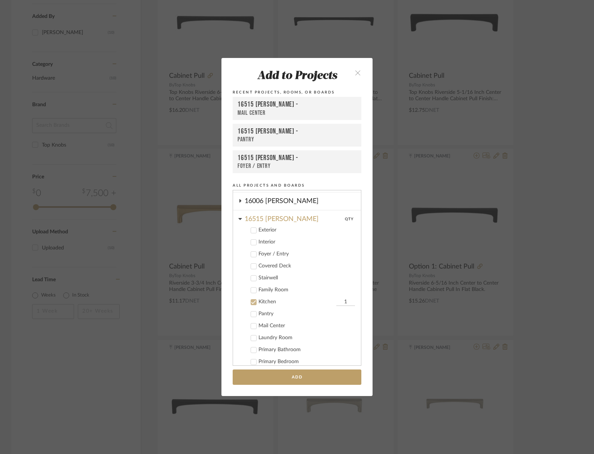
click at [341, 298] on input "1" at bounding box center [345, 301] width 19 height 7
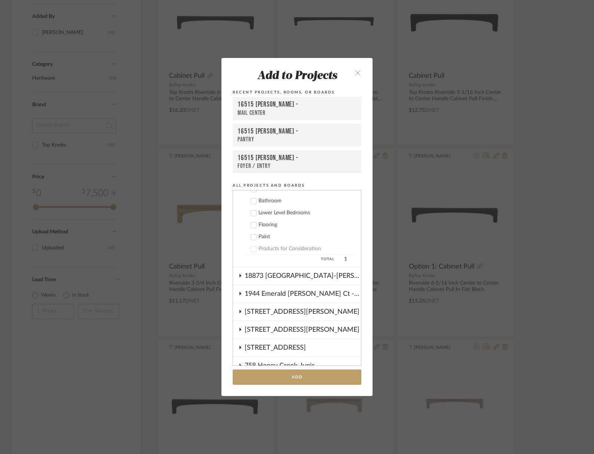
scroll to position [307, 0]
type input "2"
click at [309, 370] on button "Add" at bounding box center [297, 377] width 129 height 15
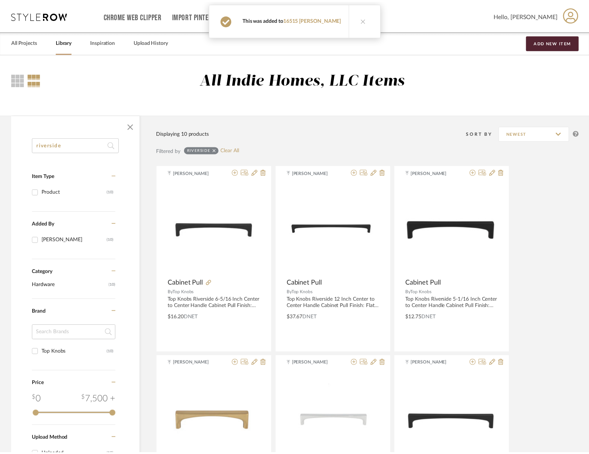
scroll to position [207, 0]
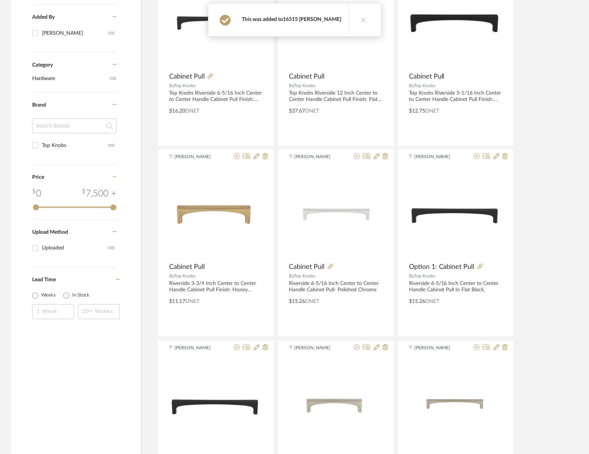
click at [309, 20] on link "16515 [PERSON_NAME]" at bounding box center [312, 19] width 58 height 5
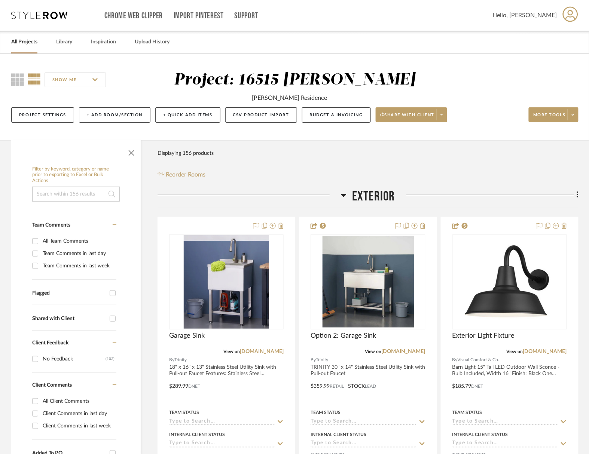
scroll to position [5626, 0]
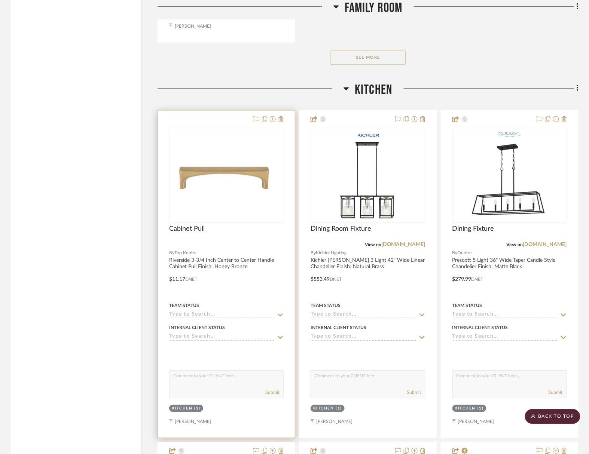
click at [215, 148] on div at bounding box center [226, 274] width 137 height 327
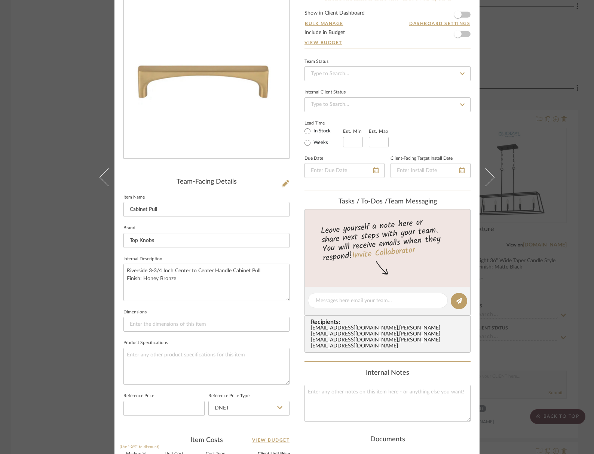
scroll to position [61, 0]
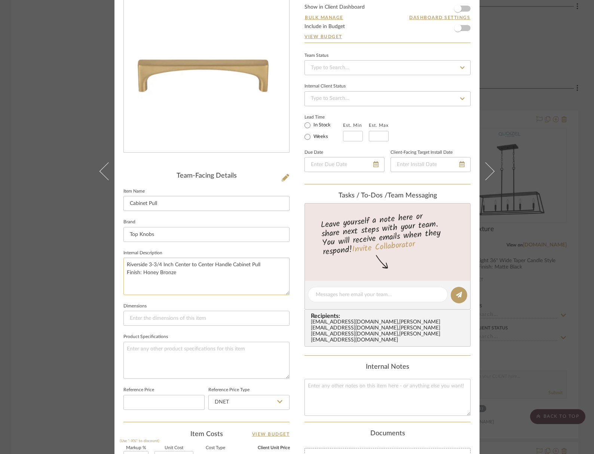
click at [175, 261] on textarea "Riverside 3-3/4 Inch Center to Center Handle Cabinet Pull Finish: Honey Bronze" at bounding box center [206, 276] width 166 height 37
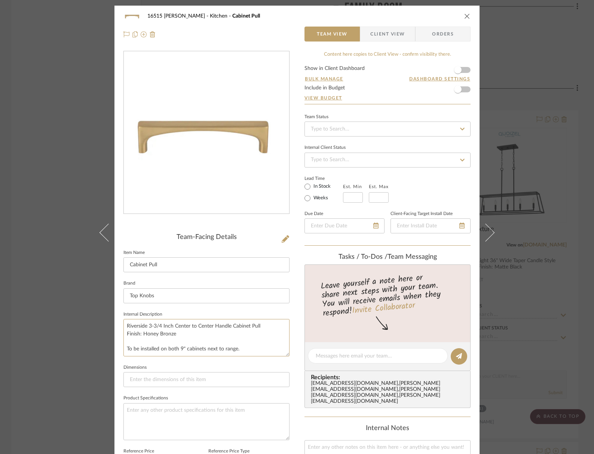
scroll to position [0, 0]
type textarea "Riverside 3-3/4 Inch Center to Center Handle Cabinet Pull Finish: Honey Bronze …"
click at [466, 15] on icon "close" at bounding box center [467, 16] width 6 height 6
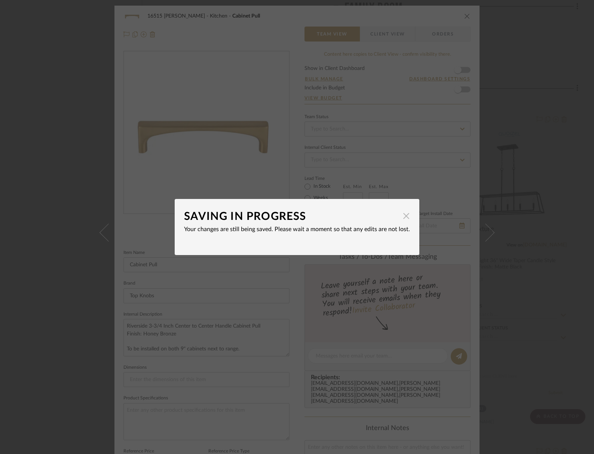
click at [399, 216] on span "button" at bounding box center [406, 215] width 15 height 15
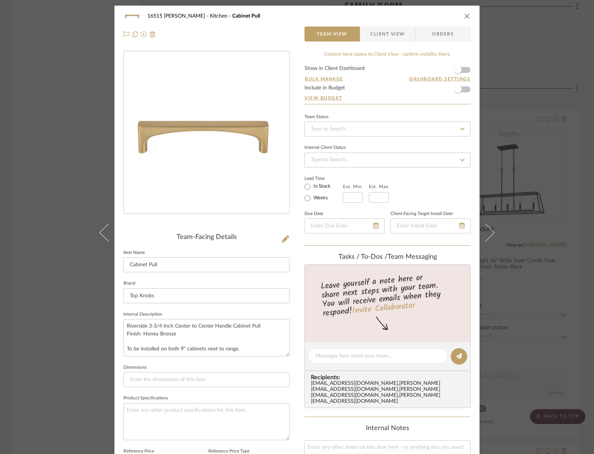
click at [466, 16] on icon "close" at bounding box center [467, 16] width 6 height 6
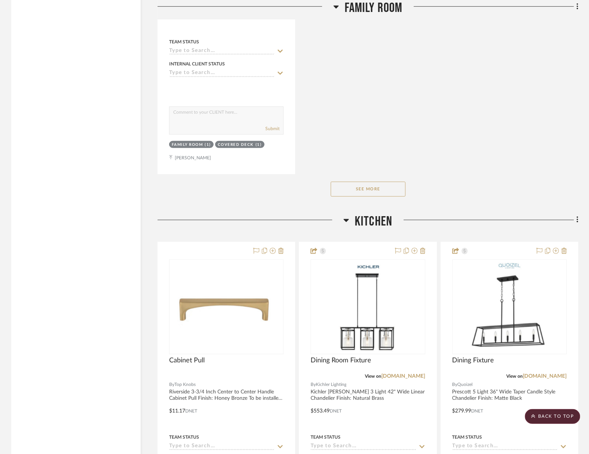
scroll to position [5495, 0]
click at [576, 215] on fa-icon at bounding box center [576, 221] width 5 height 12
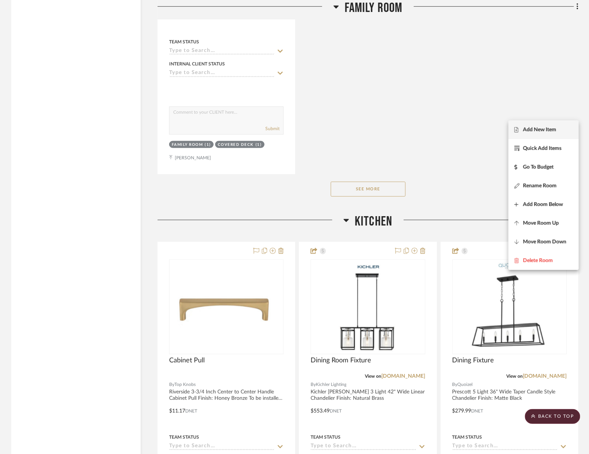
click at [534, 132] on button "Add New Item" at bounding box center [543, 129] width 70 height 19
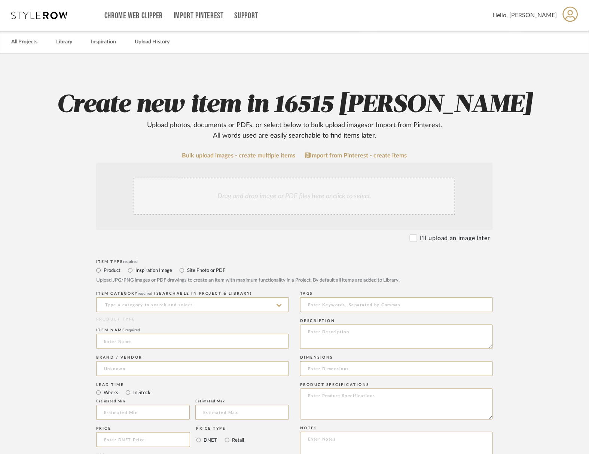
scroll to position [3, 0]
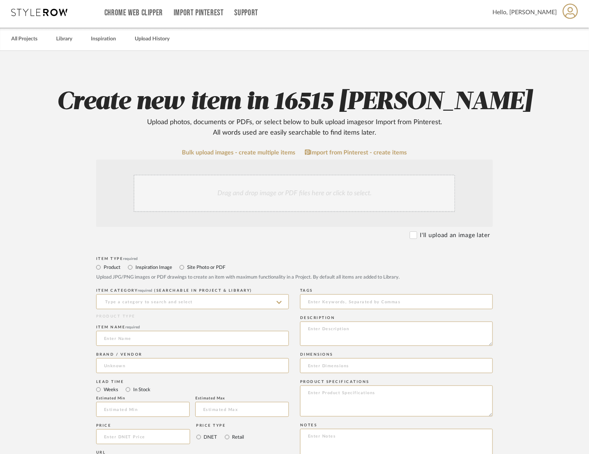
click at [290, 175] on div "Drag and drop image or PDF files here or click to select." at bounding box center [295, 193] width 322 height 37
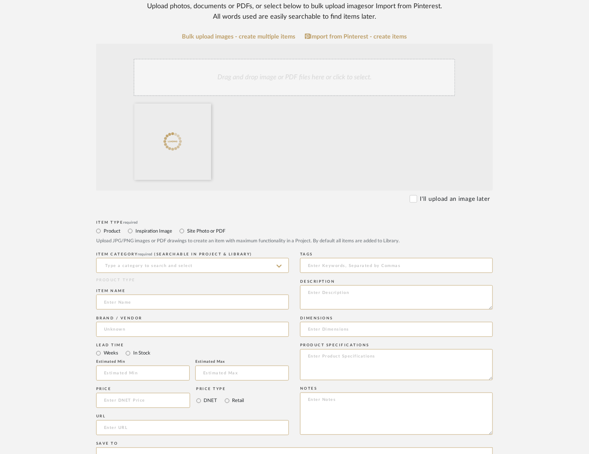
scroll to position [140, 0]
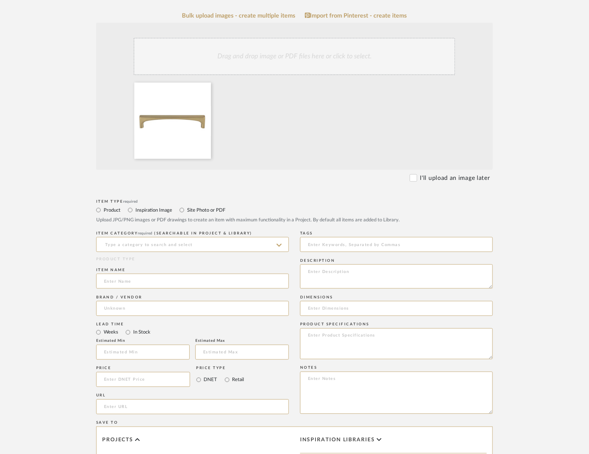
click at [281, 244] on icon at bounding box center [278, 245] width 5 height 3
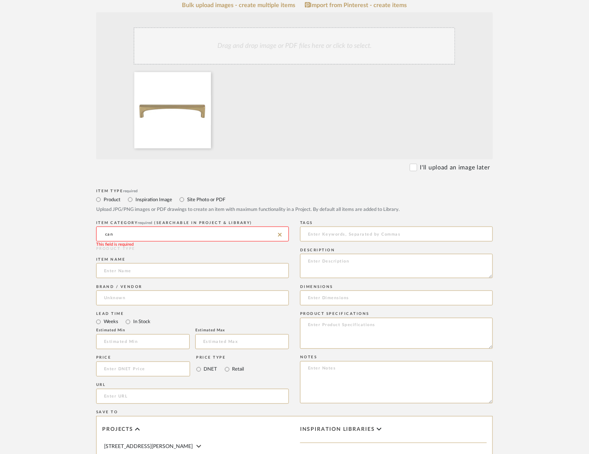
scroll to position [150, 0]
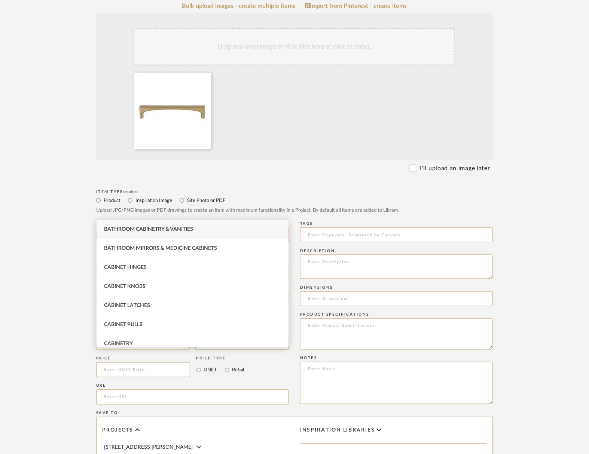
click at [126, 322] on span "Cabinet Pulls" at bounding box center [123, 324] width 39 height 5
type input "Cabinet Pulls"
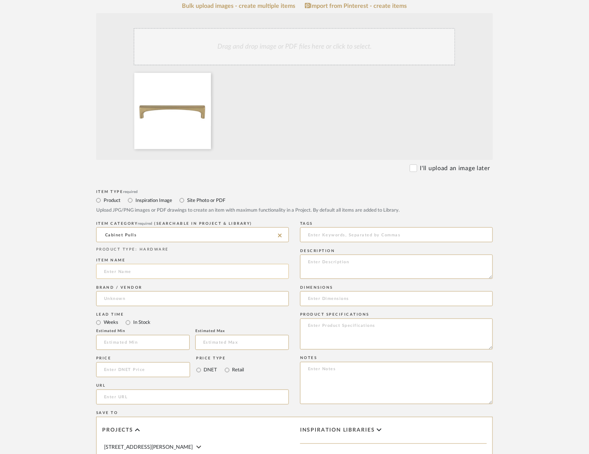
click at [125, 264] on input at bounding box center [192, 271] width 193 height 15
type input "Cabinet Pull"
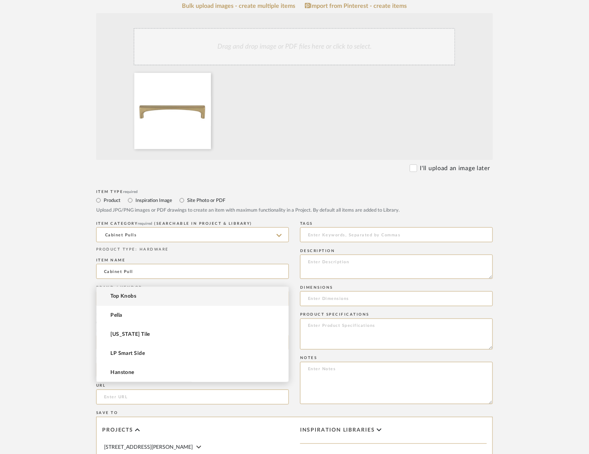
click at [130, 291] on input at bounding box center [192, 298] width 193 height 15
click at [129, 298] on span "Top Knobs" at bounding box center [123, 296] width 26 height 6
type input "Top Knobs"
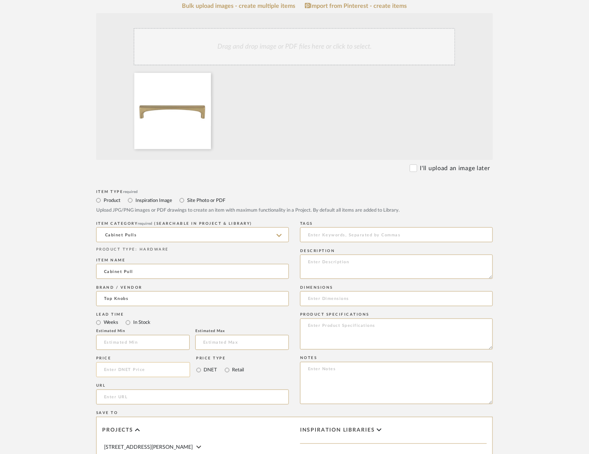
click at [105, 362] on input at bounding box center [143, 369] width 94 height 15
type input "$13.75"
click at [125, 390] on input "url" at bounding box center [192, 397] width 193 height 15
paste input "[URL][DOMAIN_NAME]"
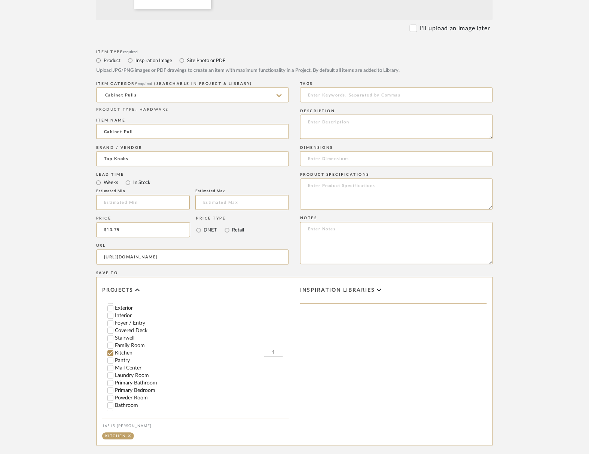
scroll to position [289, 0]
type input "[URL][DOMAIN_NAME]"
click at [275, 350] on input "1" at bounding box center [273, 353] width 19 height 7
type input "15"
paste textarea "Finish: Honey Bronze"
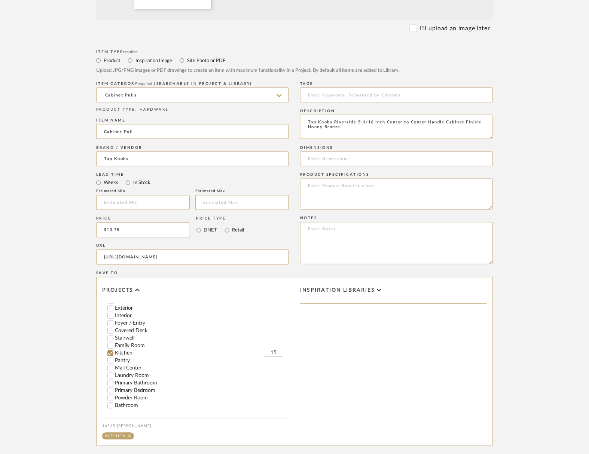
click at [461, 115] on textarea "Top Knobs Riverside 5-1/16 Inch Center to Center Handle Cabinet Finish: Honey B…" at bounding box center [396, 127] width 193 height 24
type textarea "Top Knobs Riverside 5-1/16 Inch Center to Center Handle Cabinet Finish: Honey B…"
click at [318, 179] on textarea at bounding box center [396, 194] width 193 height 31
paste textarea "Model: TK1013HB"
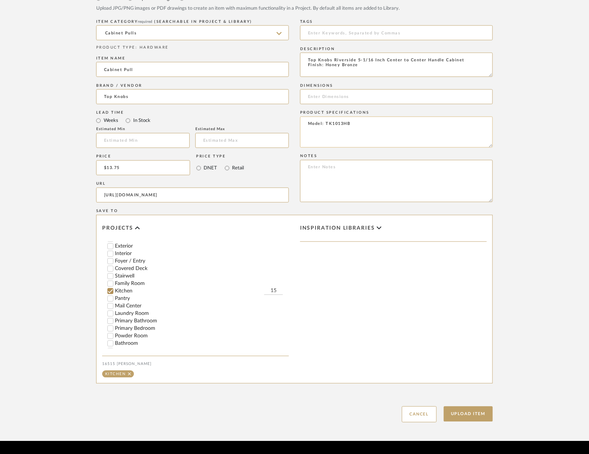
scroll to position [350, 0]
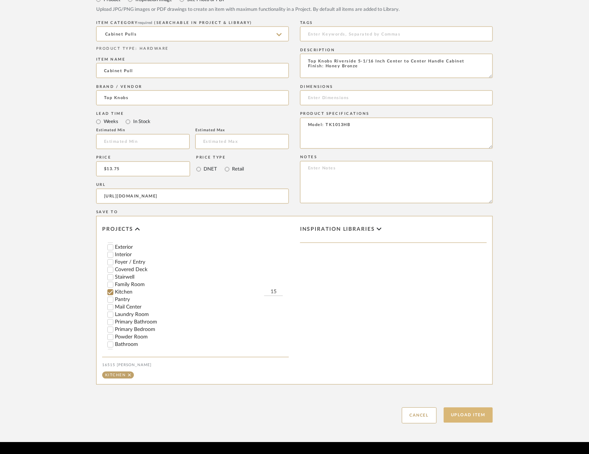
type textarea "Model: TK1013HB"
click at [469, 408] on button "Upload Item" at bounding box center [468, 415] width 49 height 15
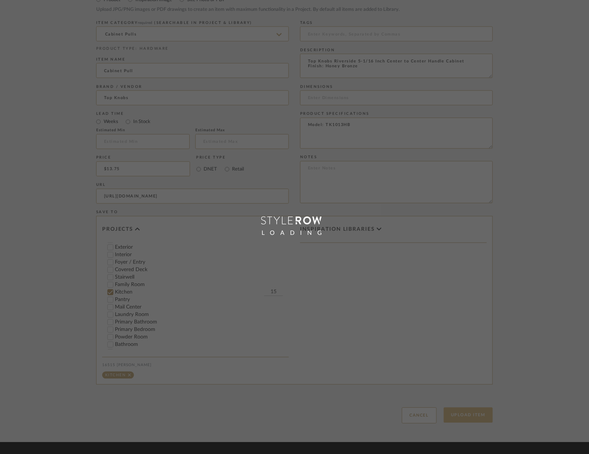
scroll to position [304, 0]
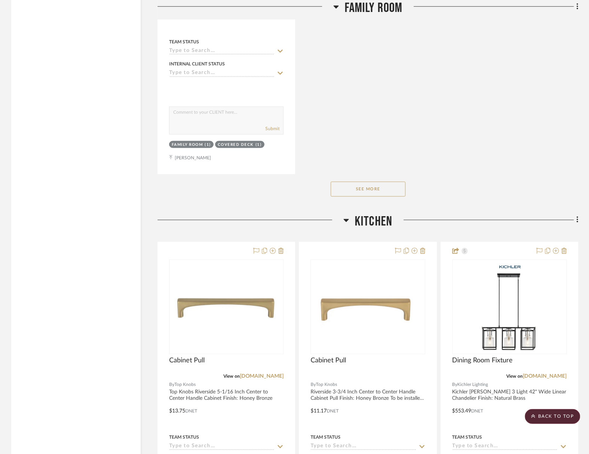
scroll to position [5534, 0]
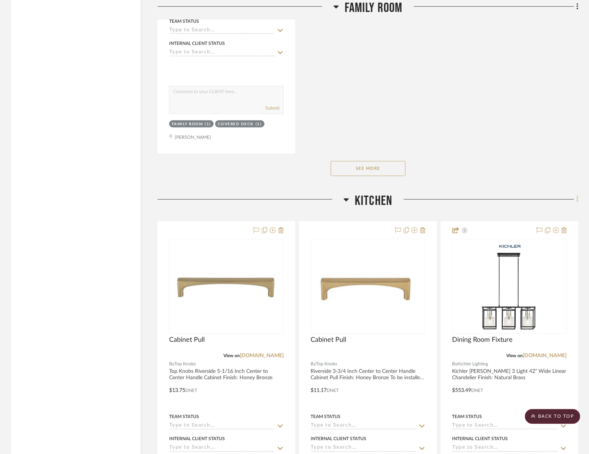
click at [578, 195] on icon at bounding box center [577, 199] width 2 height 8
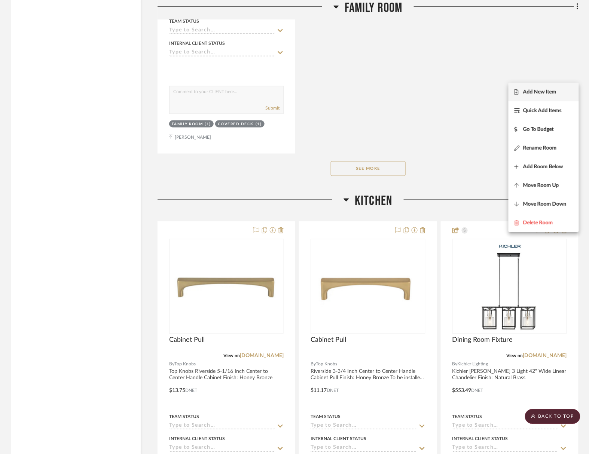
click at [546, 94] on span "Add New Item" at bounding box center [539, 92] width 33 height 6
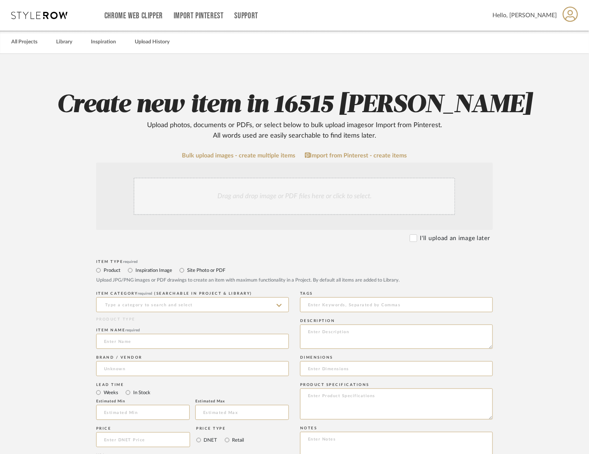
click at [313, 178] on div "Drag and drop image or PDF files here or click to select." at bounding box center [295, 196] width 322 height 37
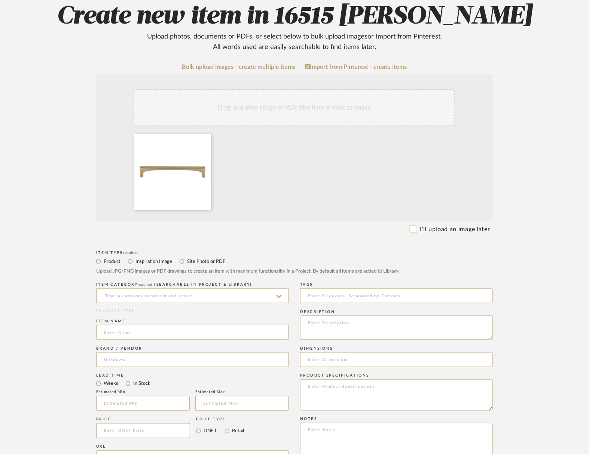
scroll to position [99, 0]
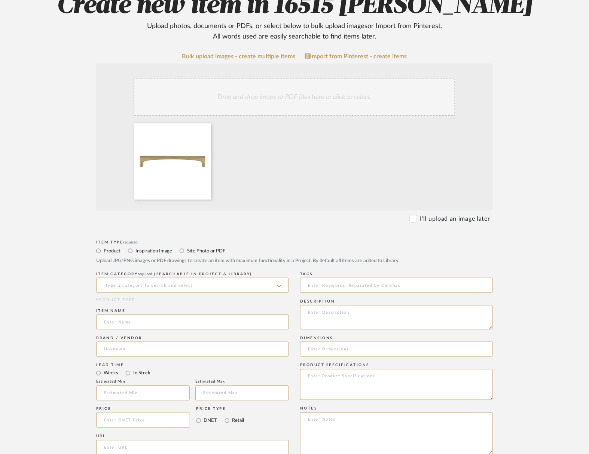
click at [280, 285] on icon at bounding box center [278, 286] width 5 height 3
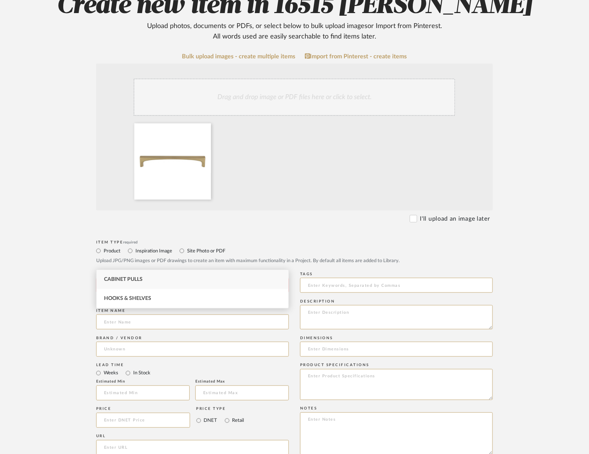
type input "c"
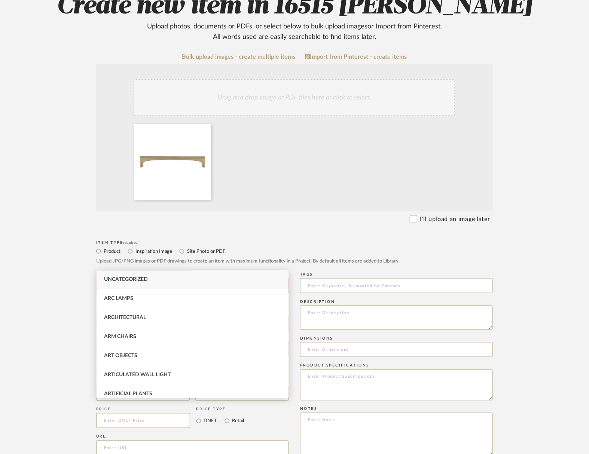
scroll to position [0, 0]
click at [129, 366] on div "Cabinet Pulls" at bounding box center [192, 375] width 192 height 19
type input "Cabinet Pulls"
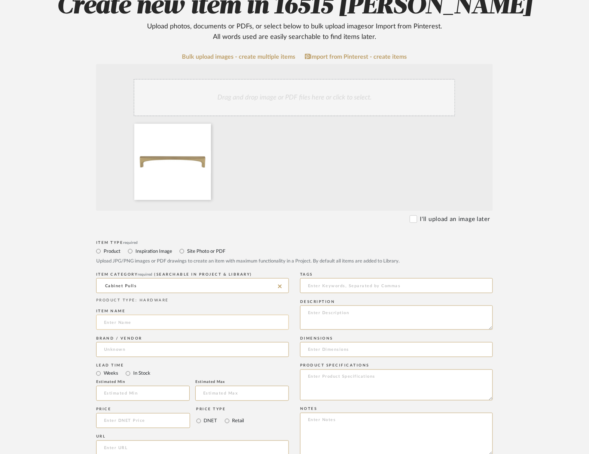
click at [126, 315] on input at bounding box center [192, 322] width 193 height 15
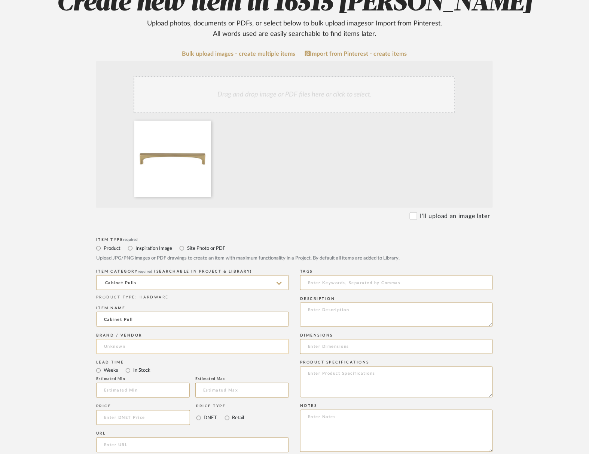
scroll to position [104, 1]
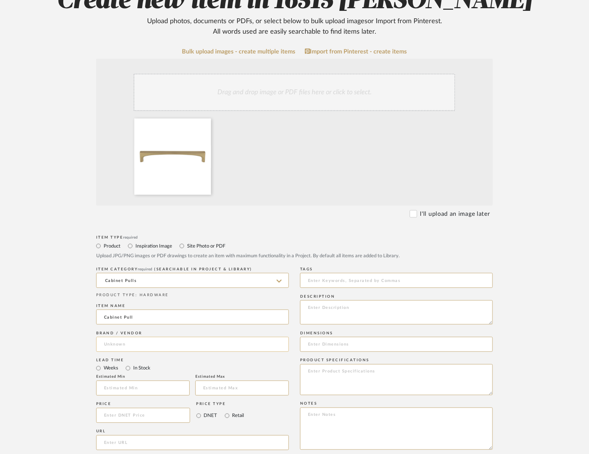
type input "Cabinet Pull"
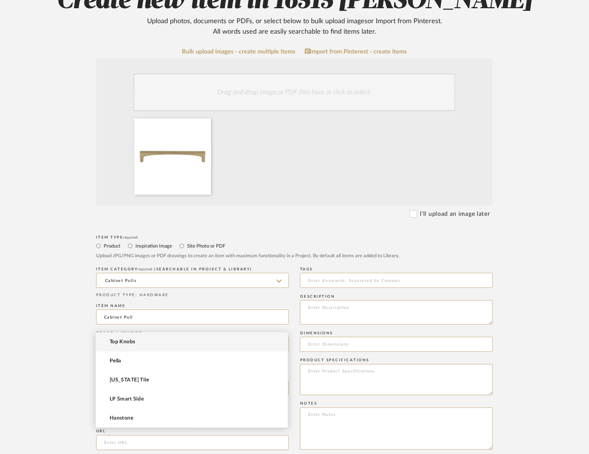
click at [123, 337] on input at bounding box center [192, 344] width 193 height 15
type input "Top Knobs"
click at [117, 337] on mat-option "Top Knobs" at bounding box center [192, 341] width 192 height 19
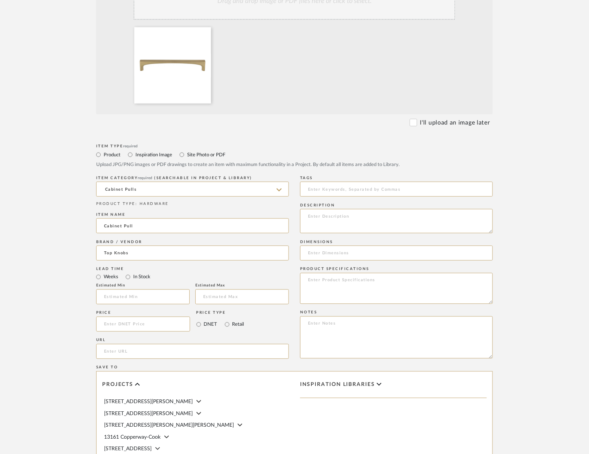
scroll to position [195, 0]
click at [107, 317] on input at bounding box center [143, 324] width 94 height 15
type input "$16.20"
click at [114, 344] on input "url" at bounding box center [192, 351] width 193 height 15
paste input "[URL][DOMAIN_NAME]"
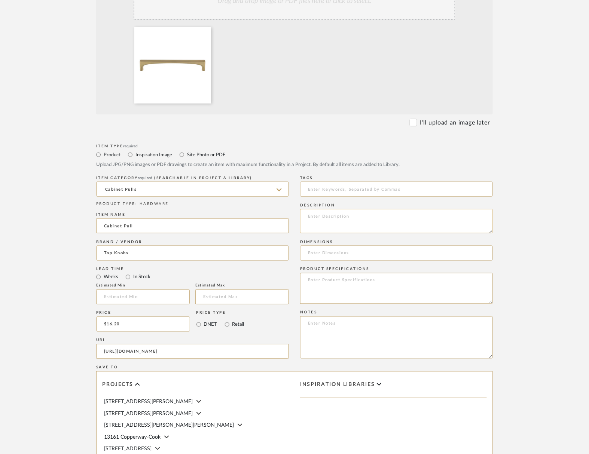
type input "[URL][DOMAIN_NAME]"
click at [330, 209] on textarea at bounding box center [396, 221] width 193 height 24
paste textarea "Top Knobs Riverside 6-5/16 Inch Center to Center Handle Cabinet Pull"
click at [313, 209] on textarea "Top Knobs Riverside 6-5/16 Inch Center to Center Handle Cabinet Pull" at bounding box center [396, 221] width 193 height 24
paste textarea "Finish: Honey Bronze"
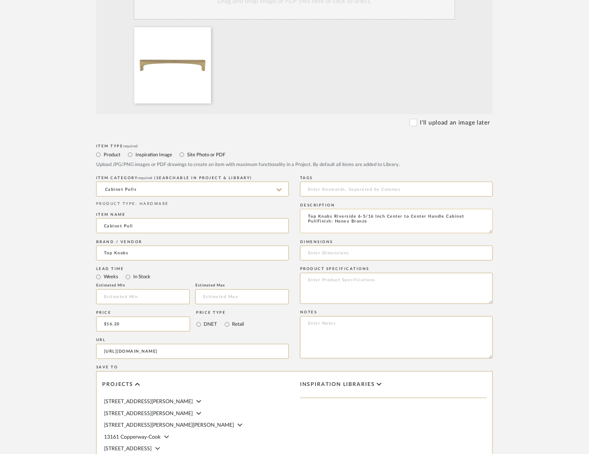
click at [319, 209] on textarea "Top Knobs Riverside 6-5/16 Inch Center to Center Handle Cabinet PullFinish: Hon…" at bounding box center [396, 221] width 193 height 24
type textarea "Top Knobs Riverside 6-5/16 Inch Center to Center Handle Cabinet Pull Finish: Ho…"
click at [307, 273] on textarea at bounding box center [396, 288] width 193 height 31
paste textarea "Model: TK1014HB"
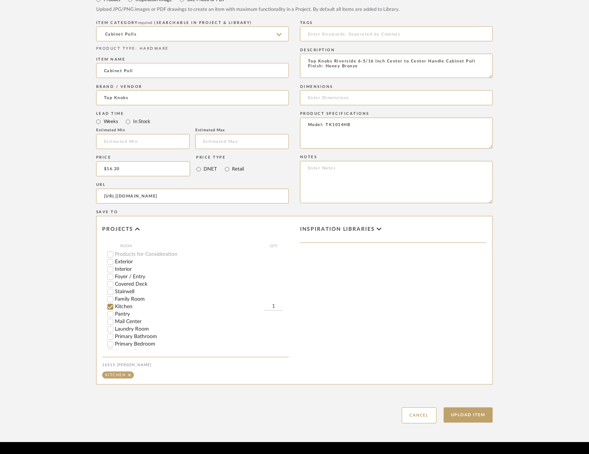
scroll to position [98, 0]
type textarea "Model: TK1014HB"
drag, startPoint x: 273, startPoint y: 255, endPoint x: 278, endPoint y: 257, distance: 5.4
click at [273, 300] on input "1" at bounding box center [273, 303] width 19 height 7
type input "6"
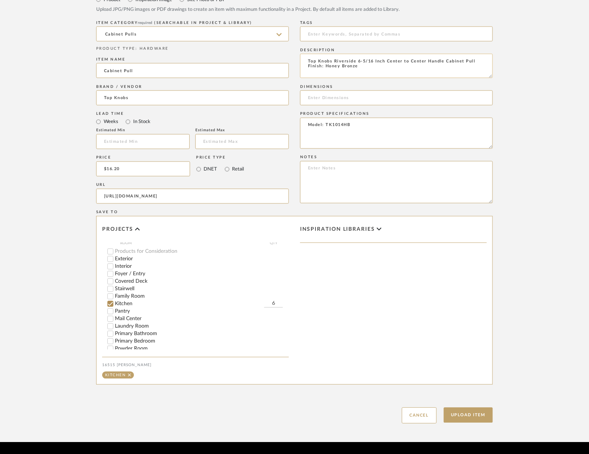
click at [365, 54] on textarea "Top Knobs Riverside 6-5/16 Inch Center to Center Handle Cabinet Pull Finish: Ho…" at bounding box center [396, 66] width 193 height 24
type textarea "Top Knobs Riverside 6-5/16 Inch Center to Center Handle Cabinet Pull Finish: Ho…"
click at [482, 408] on button "Upload Item" at bounding box center [468, 415] width 49 height 15
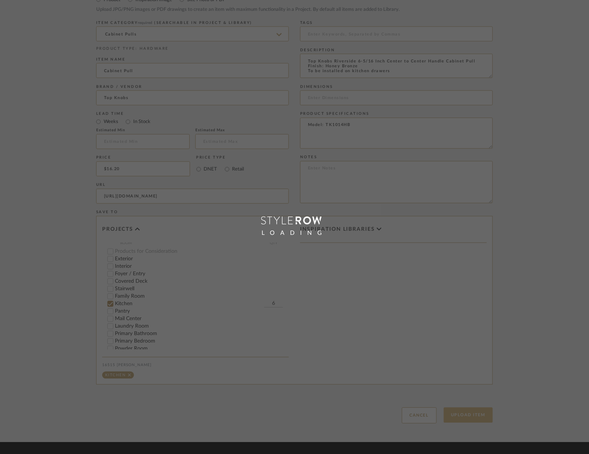
scroll to position [304, 0]
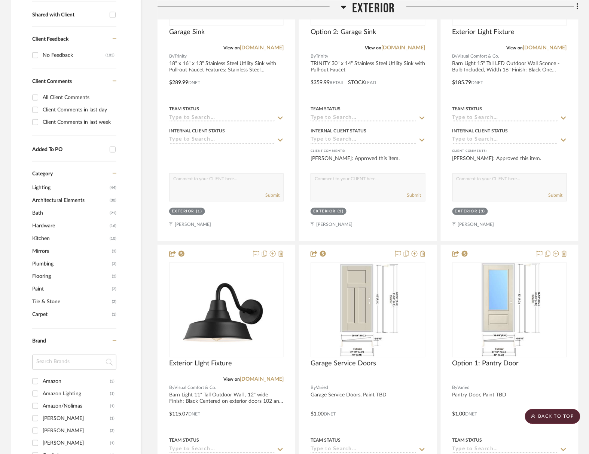
scroll to position [5606, 0]
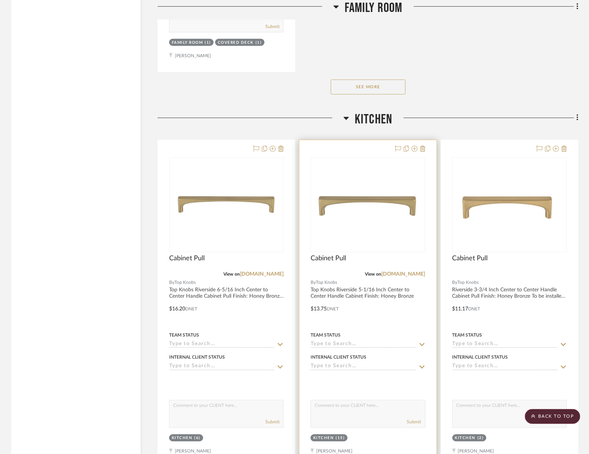
click at [353, 174] on div at bounding box center [367, 303] width 137 height 327
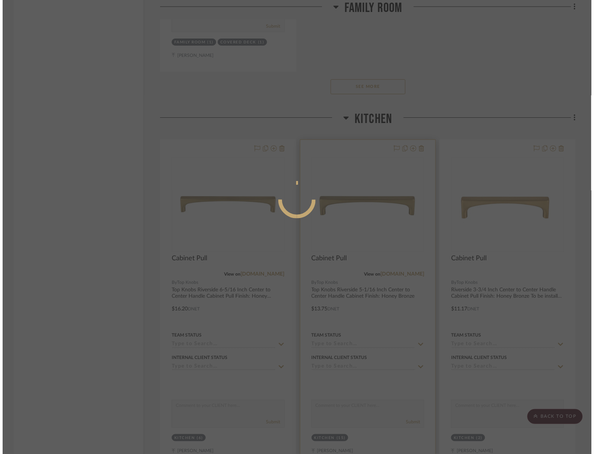
scroll to position [0, 0]
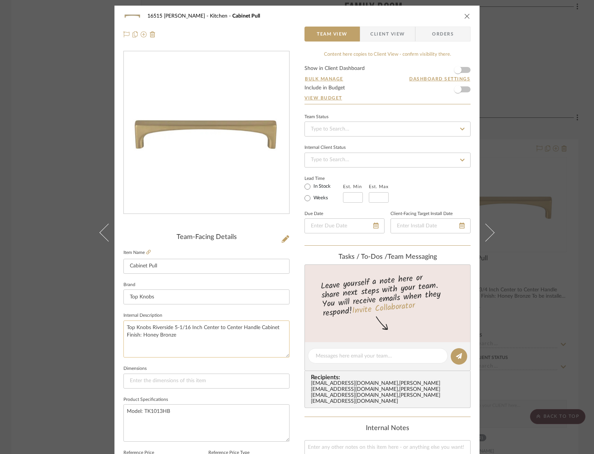
click at [189, 322] on textarea "Top Knobs Riverside 5-1/16 Inch Center to Center Handle Cabinet Finish: Honey B…" at bounding box center [206, 339] width 166 height 37
type textarea "Top Knobs Riverside 5-1/16 Inch Center to Center Handle Cabinet Finish: Honey B…"
click at [464, 16] on icon "close" at bounding box center [467, 16] width 6 height 6
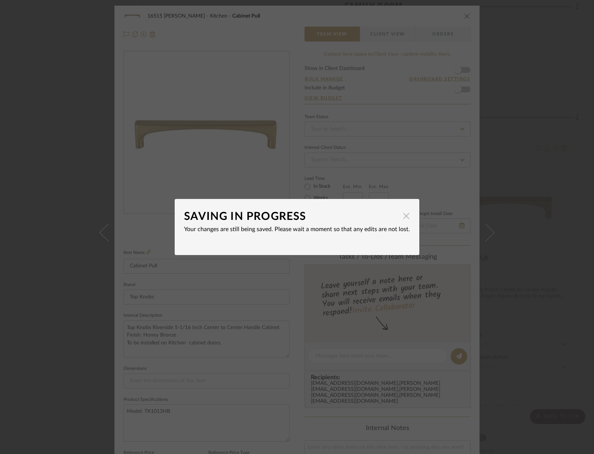
click at [399, 217] on span "button" at bounding box center [406, 215] width 15 height 15
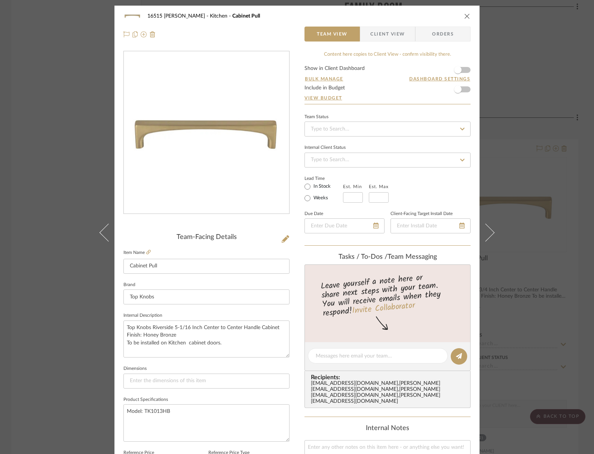
click at [464, 16] on icon "close" at bounding box center [467, 16] width 6 height 6
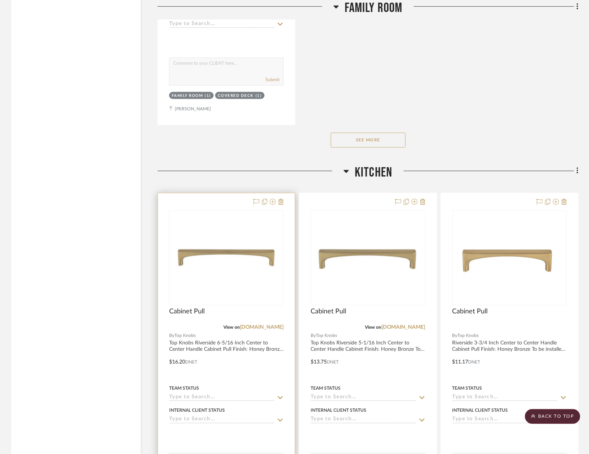
scroll to position [5567, 0]
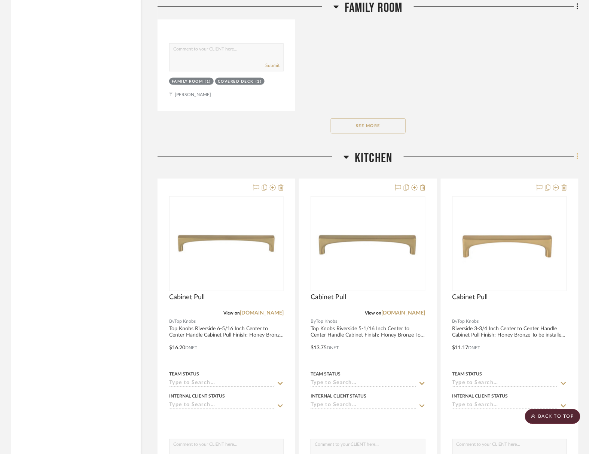
click at [578, 153] on icon at bounding box center [577, 157] width 2 height 8
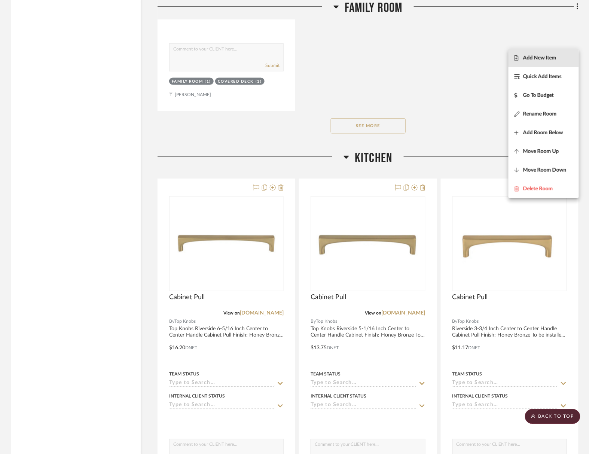
click at [549, 57] on span "Add New Item" at bounding box center [539, 58] width 33 height 6
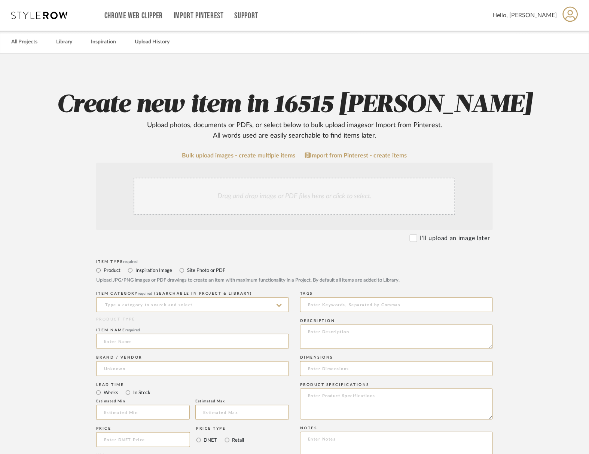
click at [300, 178] on div "Drag and drop image or PDF files here or click to select." at bounding box center [295, 196] width 322 height 37
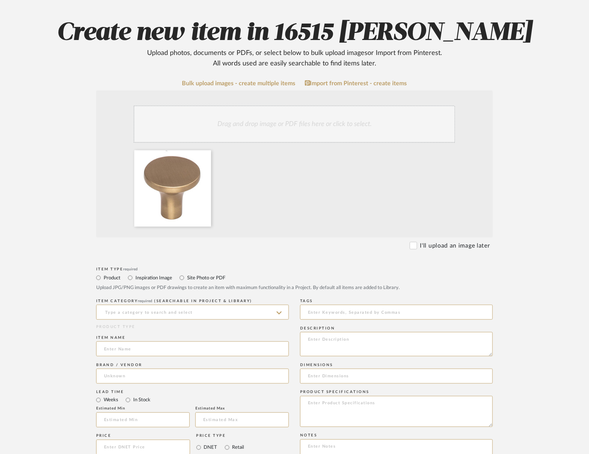
scroll to position [126, 0]
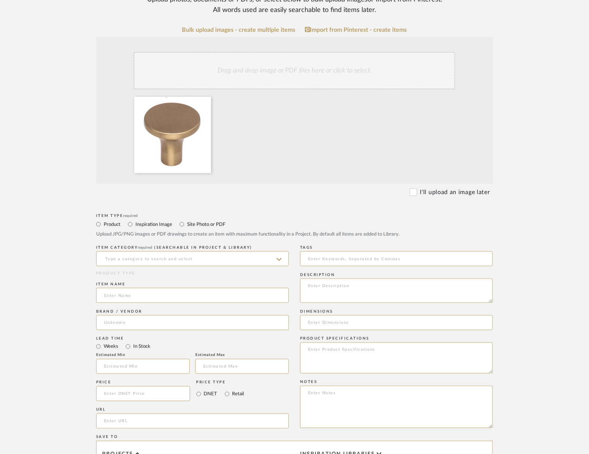
click at [282, 251] on input at bounding box center [192, 258] width 193 height 15
click at [147, 254] on div "Cabinet Knobs" at bounding box center [192, 253] width 192 height 19
type input "Cabinet Knobs"
click at [135, 288] on input at bounding box center [192, 295] width 193 height 15
type input "Cabinet Knobs"
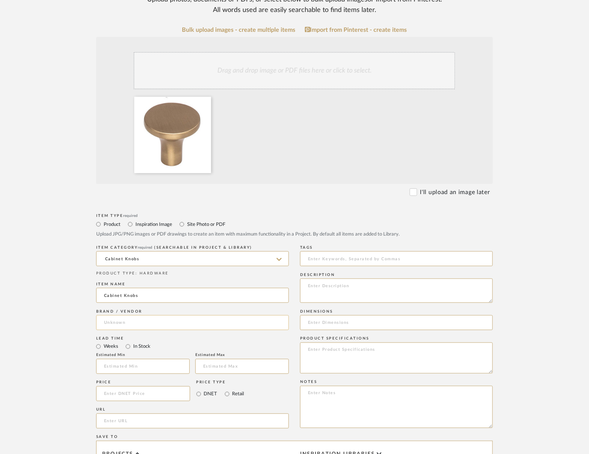
click at [136, 315] on input at bounding box center [192, 322] width 193 height 15
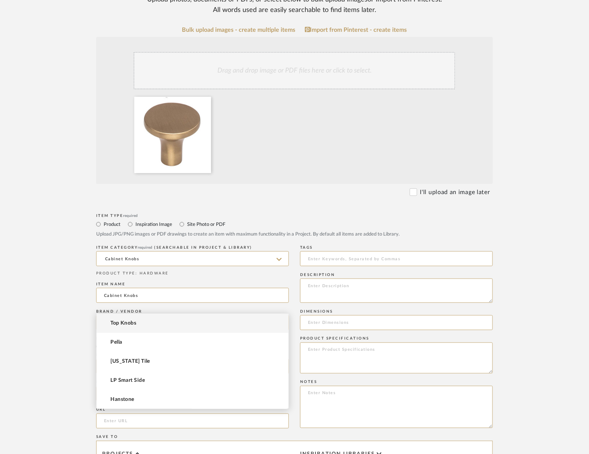
scroll to position [123, 0]
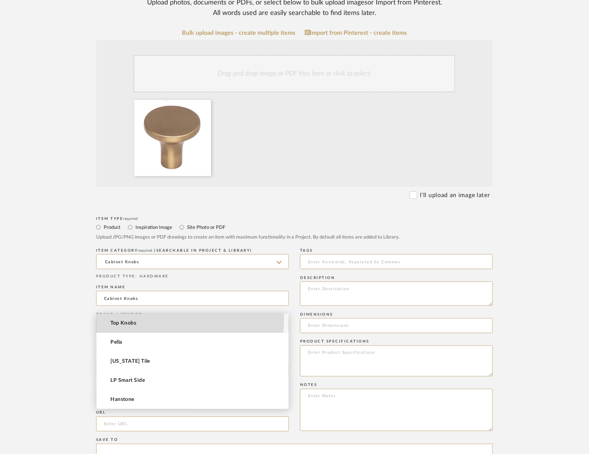
click at [129, 320] on span "Top Knobs" at bounding box center [123, 323] width 26 height 6
type input "Top Knobs"
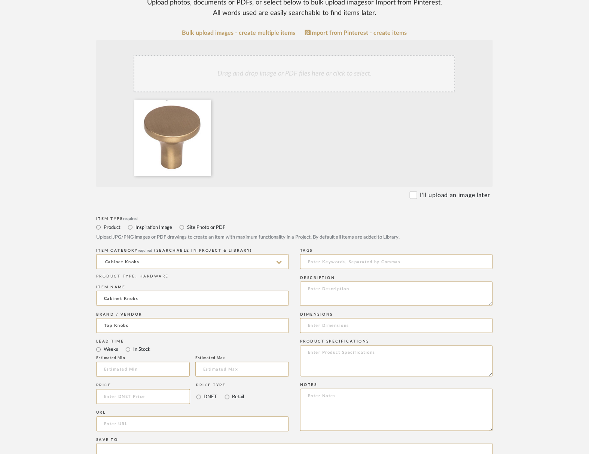
scroll to position [189, 0]
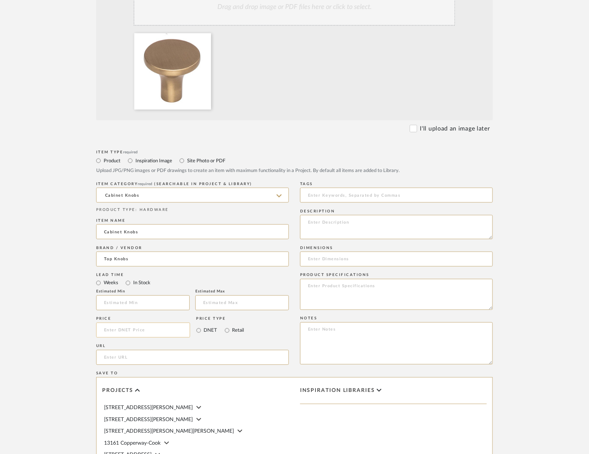
click at [120, 323] on input at bounding box center [143, 330] width 94 height 15
type input "$6.98"
click at [126, 350] on input "url" at bounding box center [192, 357] width 193 height 15
paste input "[URL][DOMAIN_NAME]"
type input "[URL][DOMAIN_NAME]"
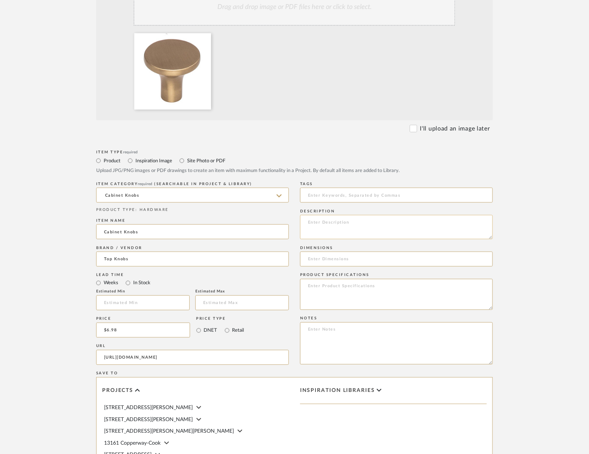
click at [355, 215] on textarea at bounding box center [396, 227] width 193 height 24
paste textarea "Top Knobs [PERSON_NAME] 1-1/4 Inch Mushroom Cabinet Knob from the Lynwood Colle…"
type textarea "Top Knobs [PERSON_NAME] 1-1/4 Inch Mushroom Cabinet Knob from the Lynwood Colle…"
click at [340, 279] on textarea at bounding box center [396, 294] width 193 height 31
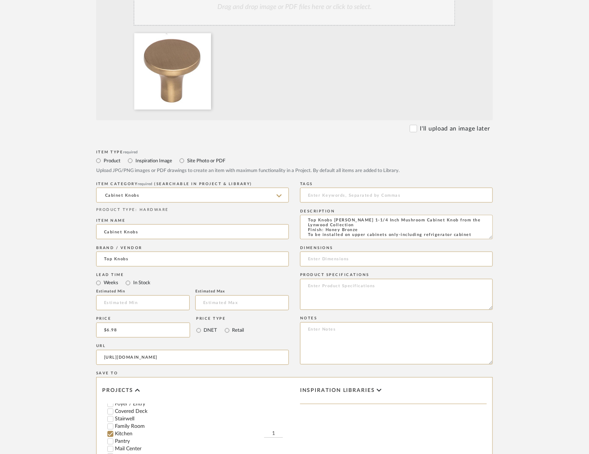
scroll to position [108, 0]
click at [276, 440] on input "1" at bounding box center [273, 454] width 19 height 7
type input "10"
click at [311, 279] on textarea at bounding box center [396, 294] width 193 height 31
paste textarea "Model: TK913HB"
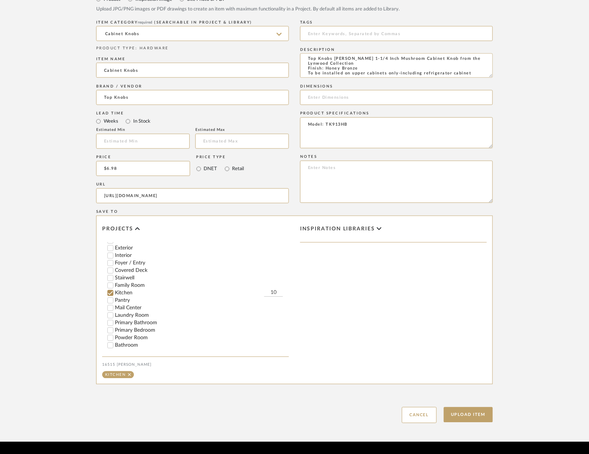
scroll to position [350, 0]
type textarea "Model: TK913HB"
click at [459, 408] on button "Upload Item" at bounding box center [468, 415] width 49 height 15
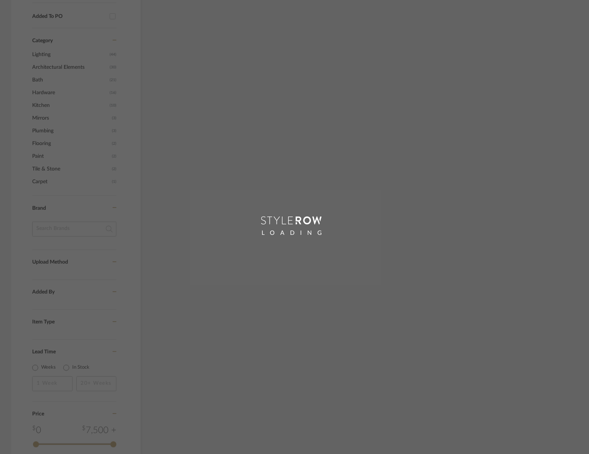
scroll to position [304, 0]
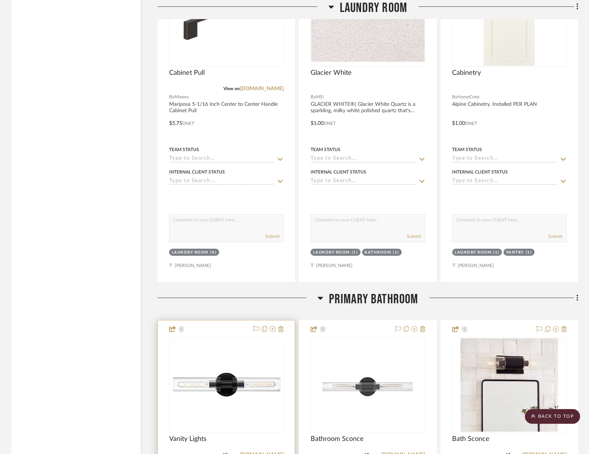
scroll to position [9574, 0]
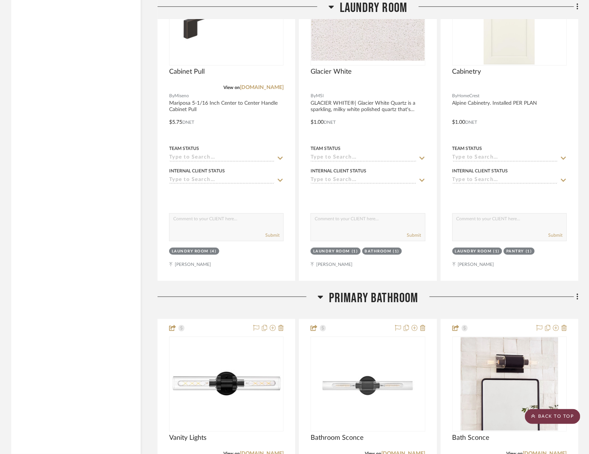
click at [556, 420] on scroll-to-top-button "BACK TO TOP" at bounding box center [552, 416] width 55 height 15
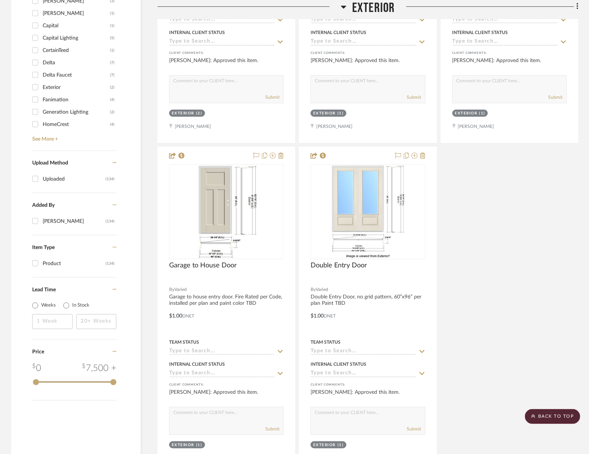
scroll to position [0, 0]
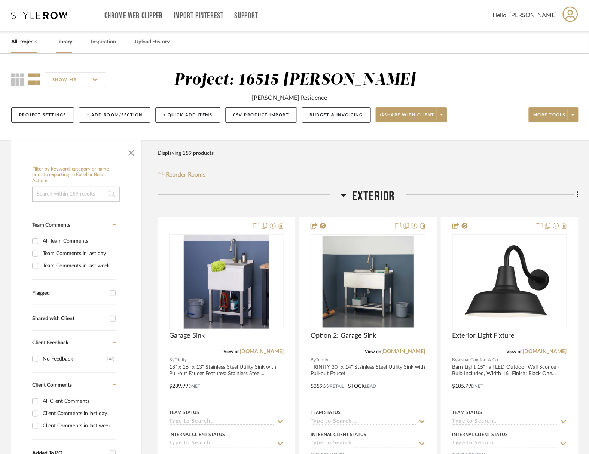
click at [65, 43] on link "Library" at bounding box center [64, 42] width 16 height 10
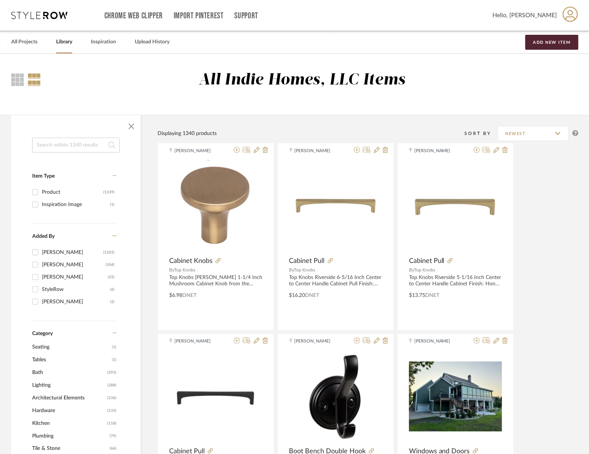
click at [71, 144] on input at bounding box center [76, 145] width 88 height 15
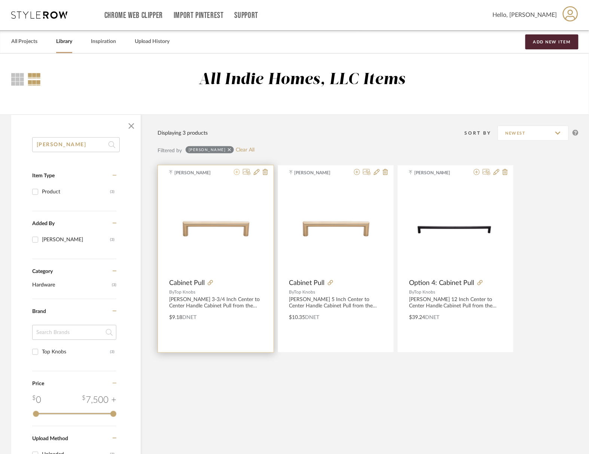
scroll to position [0, 0]
type input "[PERSON_NAME]"
click at [240, 172] on icon at bounding box center [237, 172] width 6 height 6
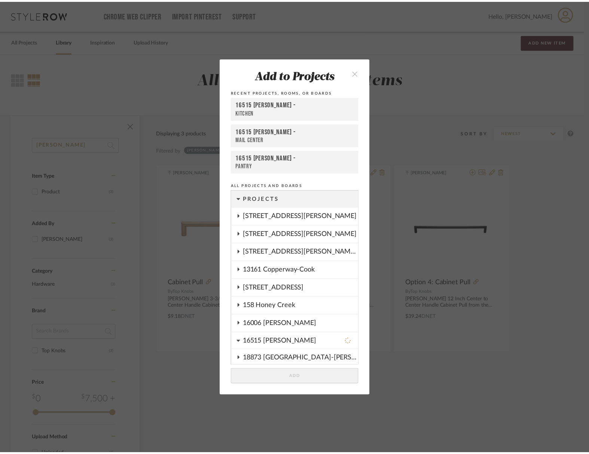
scroll to position [160, 0]
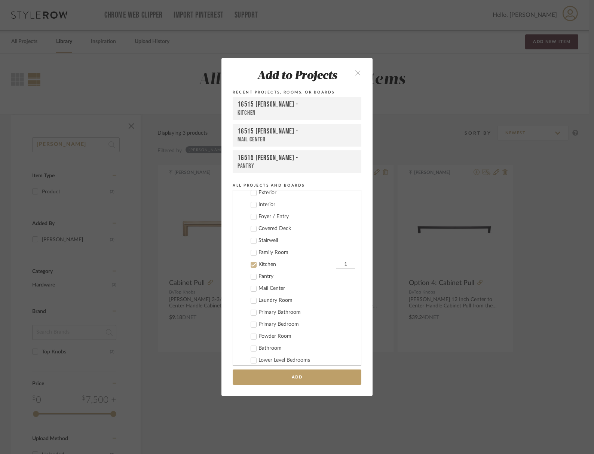
click at [251, 262] on icon at bounding box center [253, 264] width 5 height 5
click at [254, 309] on label "Primary Bathroom" at bounding box center [299, 312] width 111 height 7
click at [343, 309] on input "1" at bounding box center [345, 312] width 19 height 7
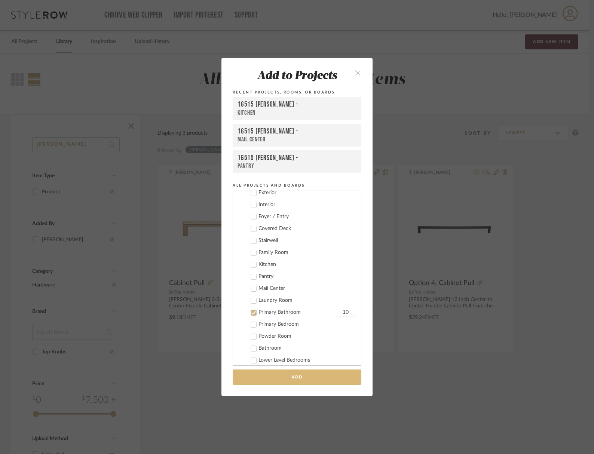
type input "10"
click at [295, 370] on button "Add" at bounding box center [297, 377] width 129 height 15
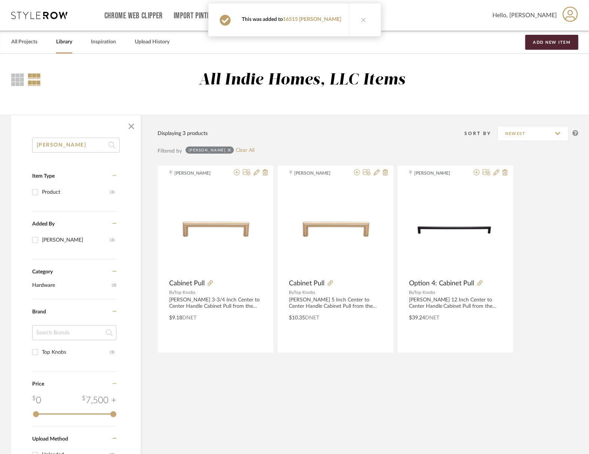
click at [298, 22] on div "Confirmation This was added to 16515 [PERSON_NAME]" at bounding box center [295, 19] width 107 height 33
click at [298, 18] on link "16515 [PERSON_NAME]" at bounding box center [312, 19] width 58 height 5
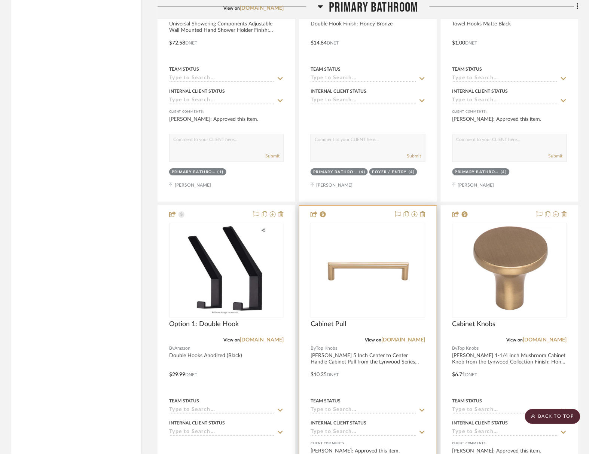
scroll to position [8632, 0]
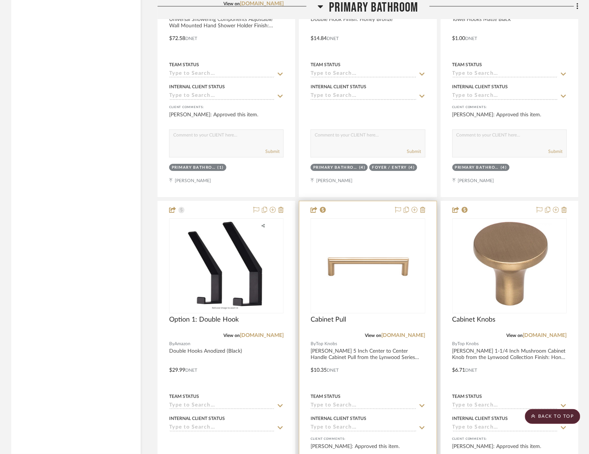
click at [375, 241] on img "0" at bounding box center [367, 265] width 113 height 49
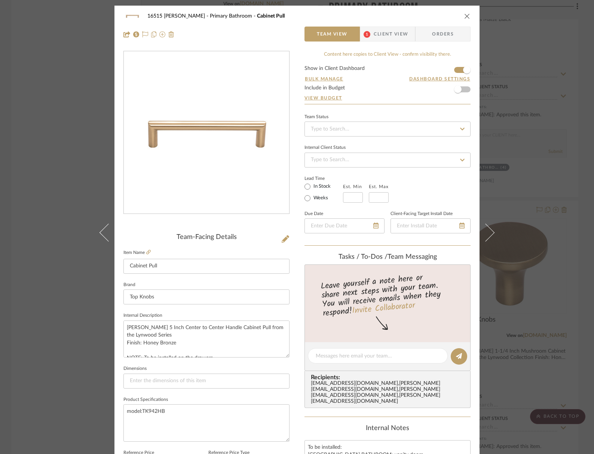
scroll to position [0, 0]
click at [464, 15] on icon "close" at bounding box center [467, 16] width 6 height 6
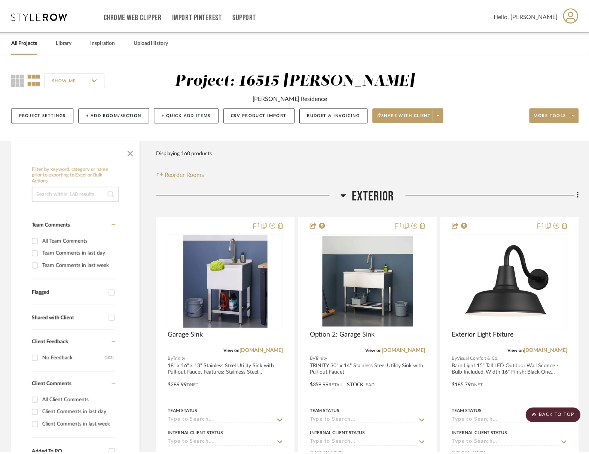
scroll to position [8632, 0]
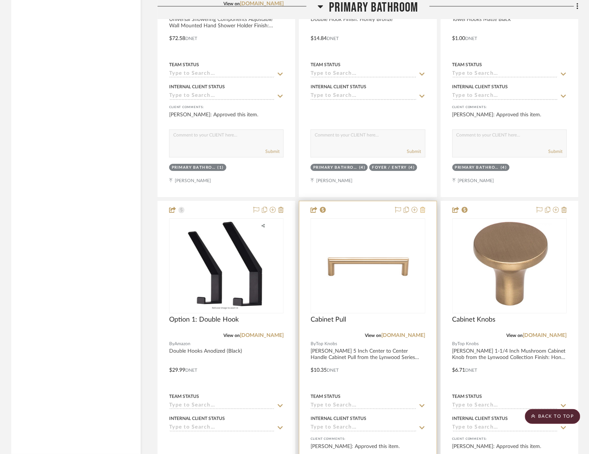
click at [425, 207] on icon at bounding box center [422, 210] width 5 height 6
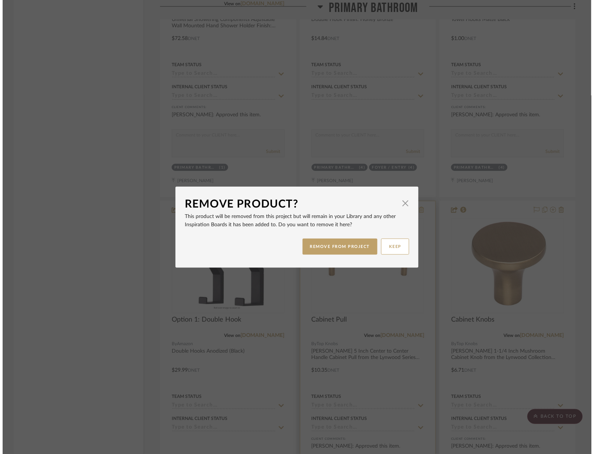
scroll to position [0, 0]
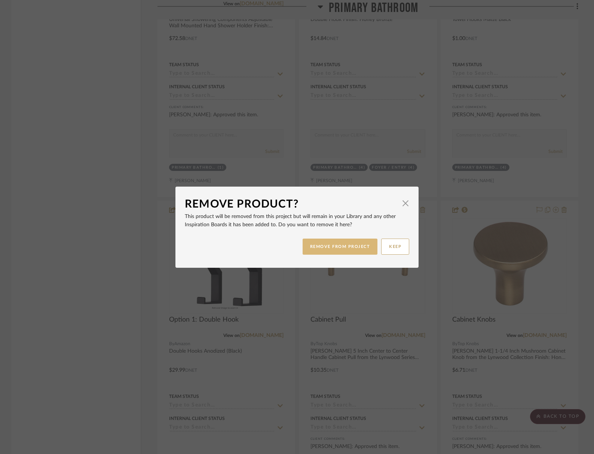
click at [340, 242] on button "REMOVE FROM PROJECT" at bounding box center [340, 247] width 75 height 16
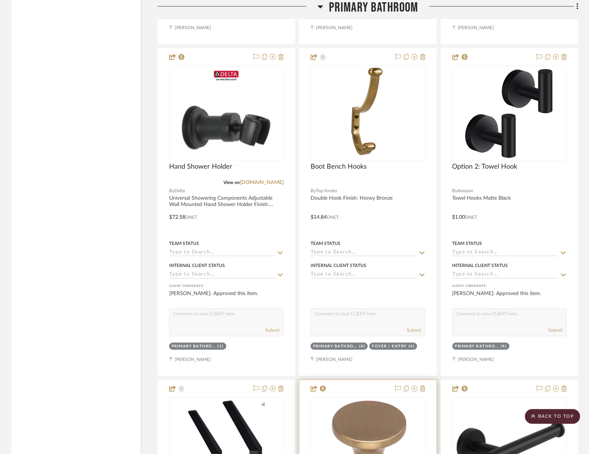
scroll to position [8435, 0]
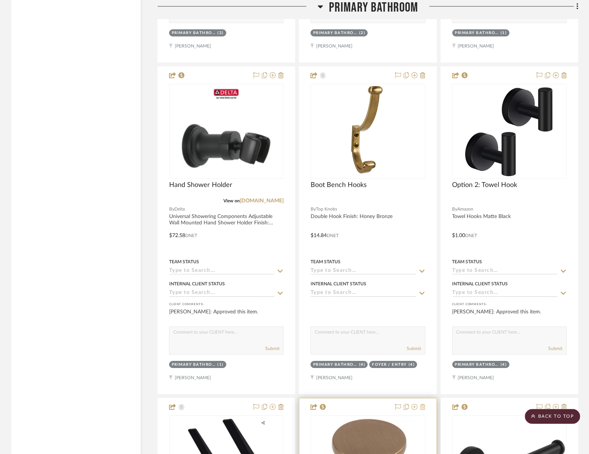
click at [425, 404] on icon at bounding box center [422, 407] width 5 height 6
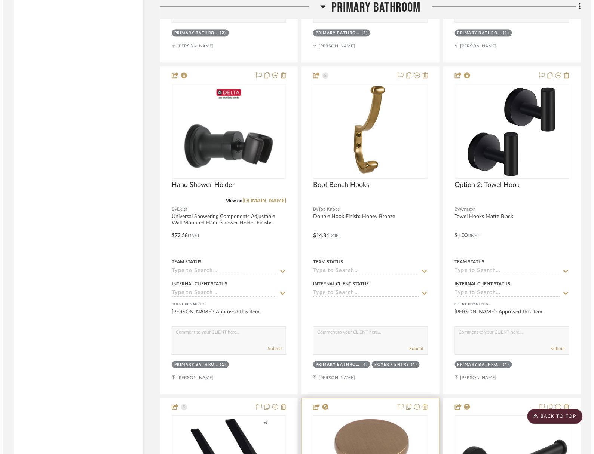
scroll to position [0, 0]
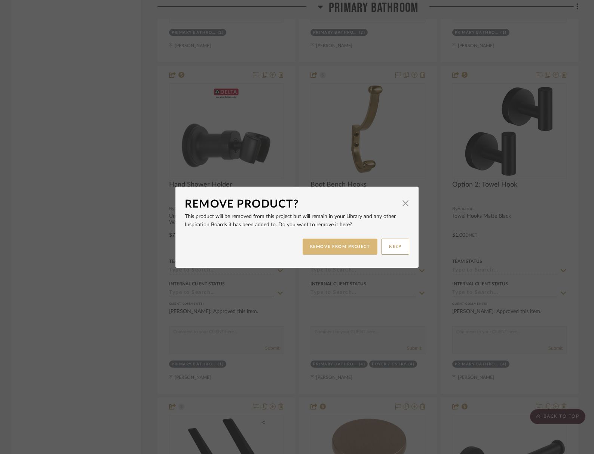
click at [365, 245] on button "REMOVE FROM PROJECT" at bounding box center [340, 247] width 75 height 16
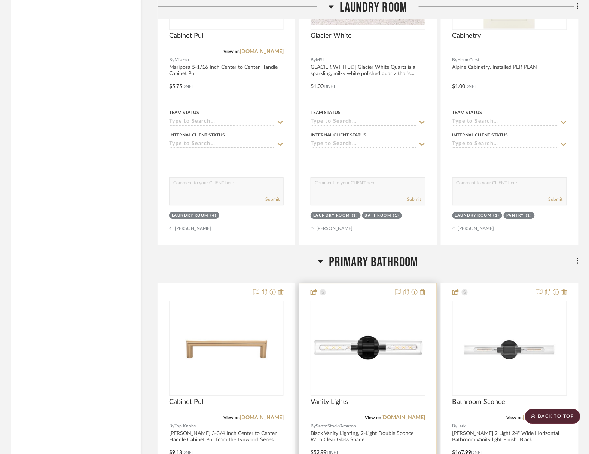
scroll to position [7603, 0]
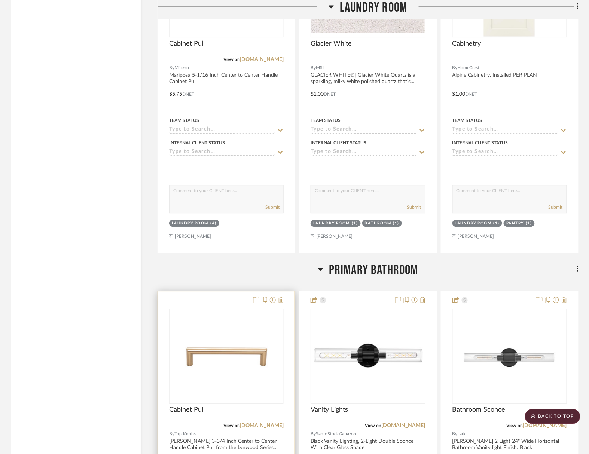
click at [228, 331] on img "0" at bounding box center [226, 355] width 113 height 49
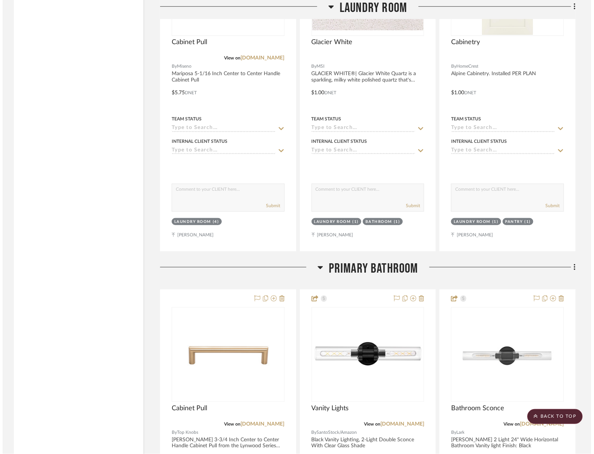
scroll to position [7603, 0]
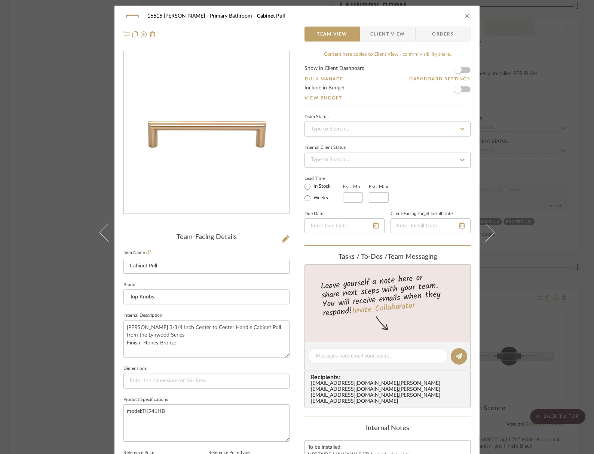
drag, startPoint x: 228, startPoint y: 158, endPoint x: 457, endPoint y: 68, distance: 246.0
drag, startPoint x: 457, startPoint y: 68, endPoint x: 565, endPoint y: 147, distance: 134.0
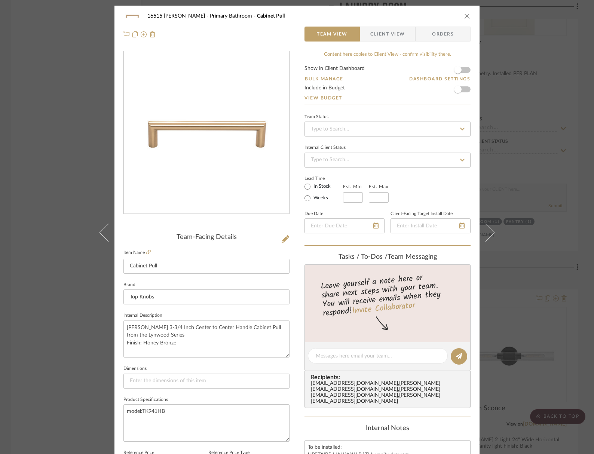
click at [465, 14] on icon "close" at bounding box center [467, 16] width 6 height 6
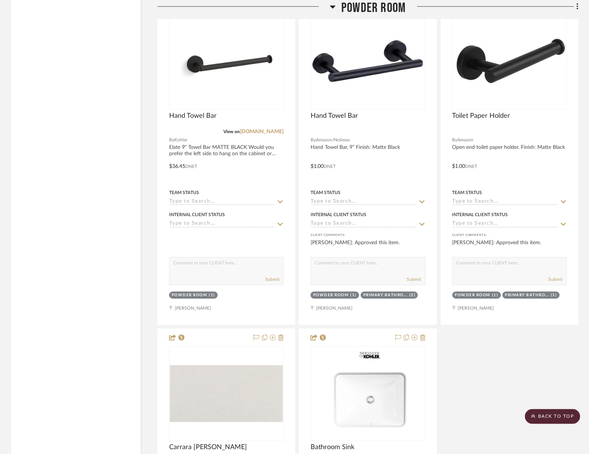
scroll to position [11651, 0]
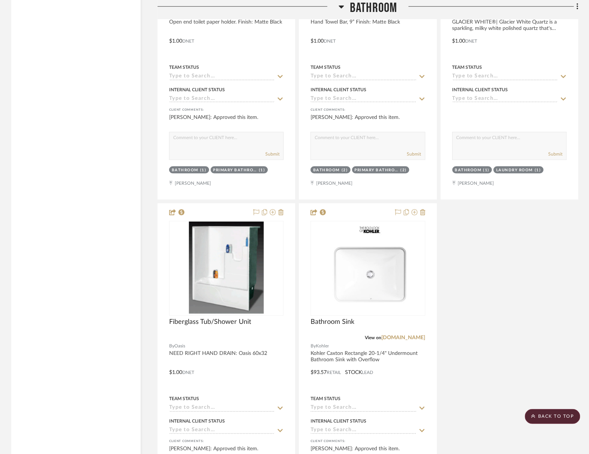
scroll to position [13503, 0]
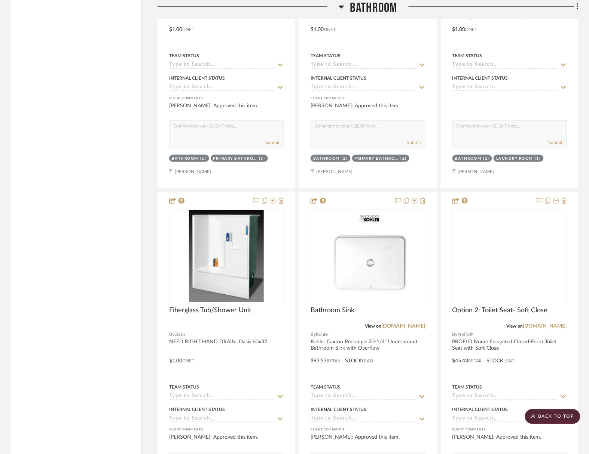
scroll to position [13550, 0]
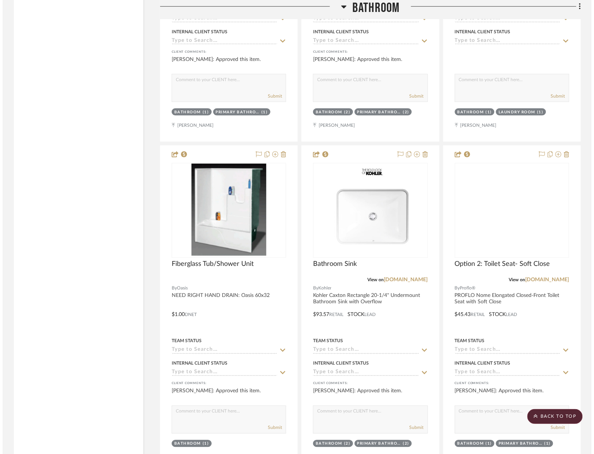
scroll to position [0, 0]
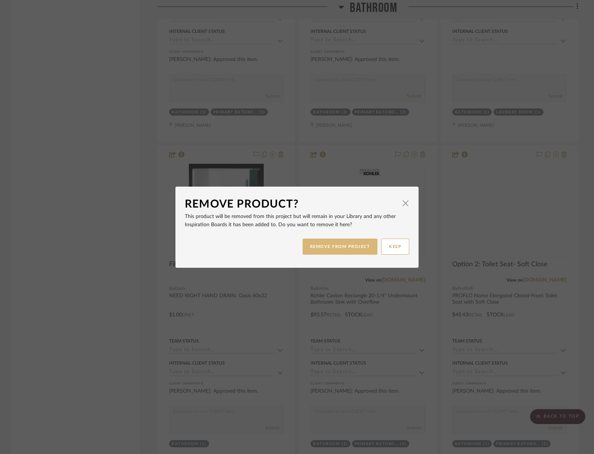
click at [341, 243] on button "REMOVE FROM PROJECT" at bounding box center [340, 247] width 75 height 16
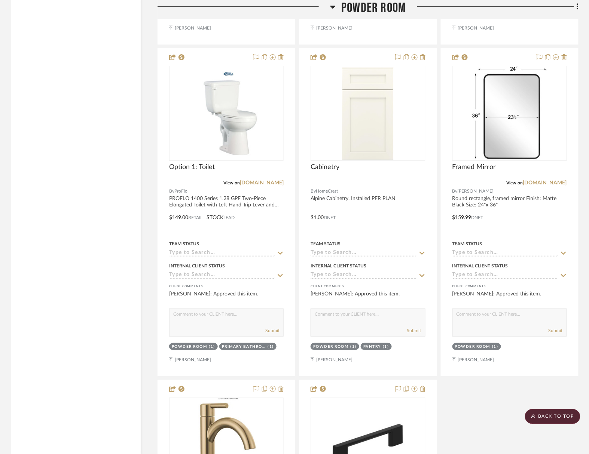
scroll to position [12257, 0]
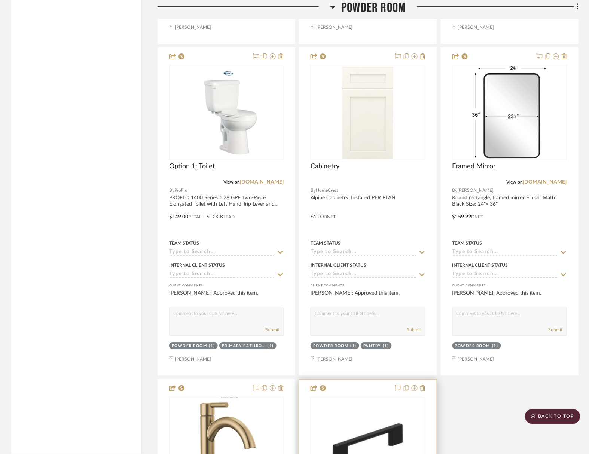
click at [346, 401] on img "0" at bounding box center [367, 444] width 113 height 86
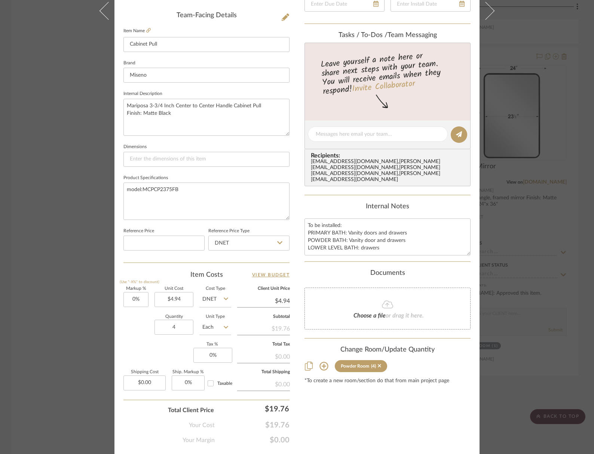
scroll to position [221, 0]
click at [368, 219] on textarea "To be installed: PRIMARY BATH: Vanity doors and drawers POWDER BATH: Vanity doo…" at bounding box center [387, 237] width 166 height 37
type textarea "T"
click at [319, 362] on icon at bounding box center [323, 366] width 9 height 9
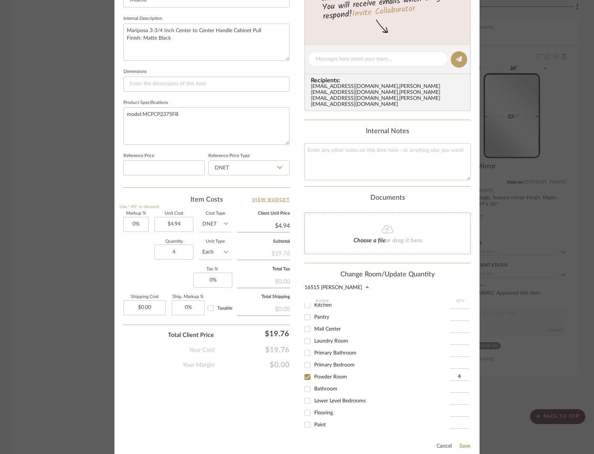
scroll to position [298, 0]
click at [307, 394] on input "Lower Level Bedrooms" at bounding box center [307, 400] width 12 height 12
checkbox input "true"
type input "1"
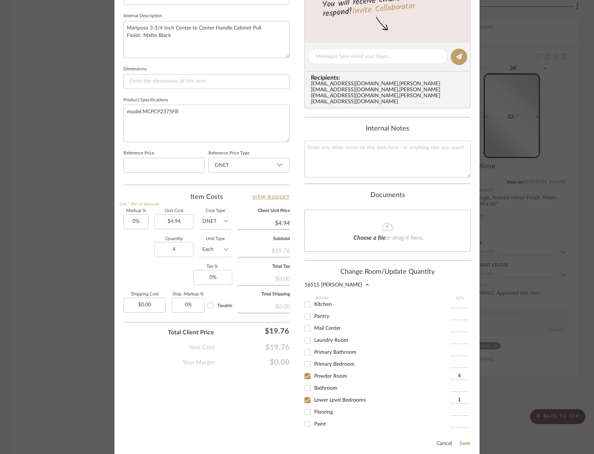
scroll to position [301, 0]
click at [461, 395] on input "1" at bounding box center [459, 398] width 19 height 7
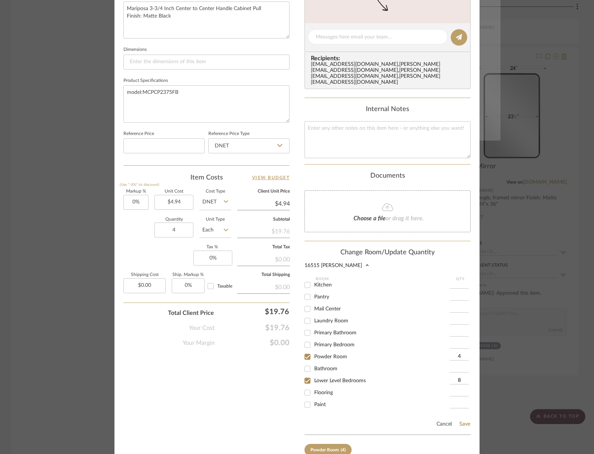
scroll to position [318, 0]
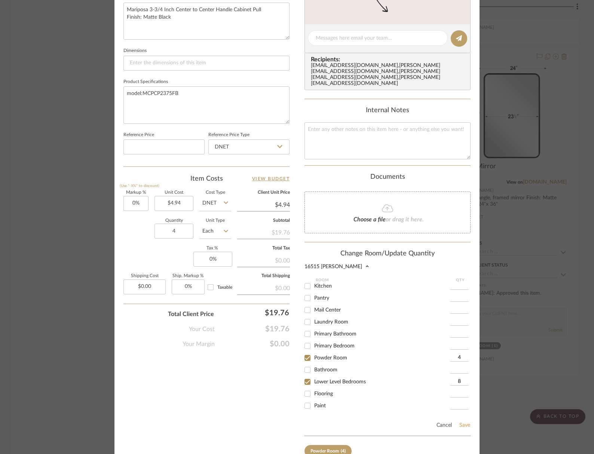
type input "8"
click at [463, 422] on button "Save" at bounding box center [465, 425] width 12 height 6
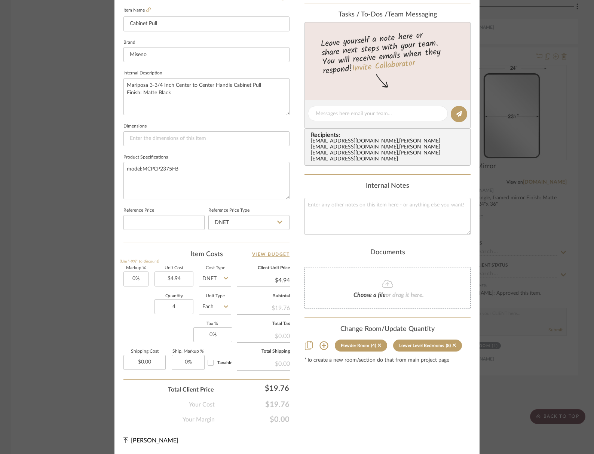
scroll to position [221, 0]
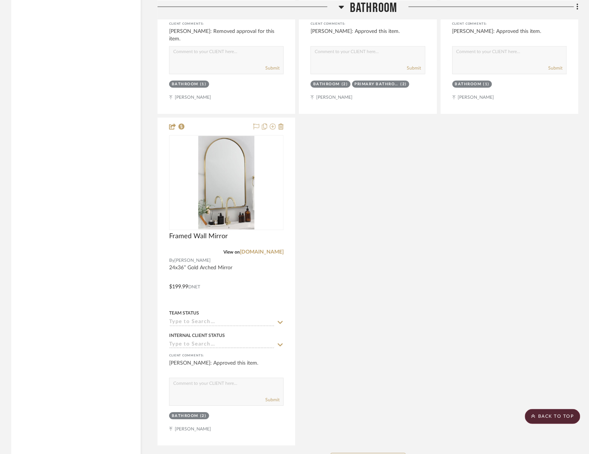
scroll to position [14570, 0]
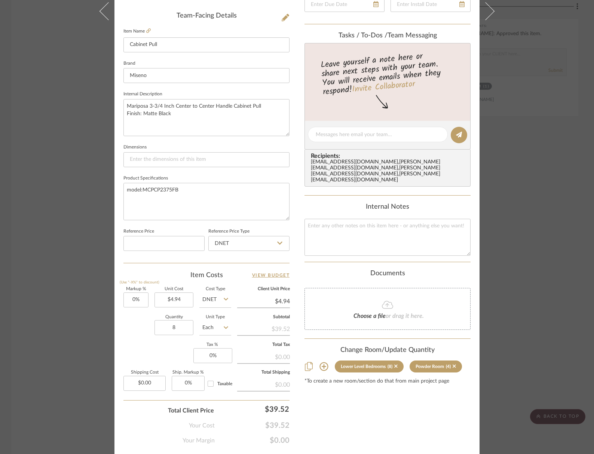
scroll to position [0, 0]
click at [394, 365] on icon at bounding box center [395, 366] width 3 height 3
type input "4"
click at [319, 362] on icon at bounding box center [323, 366] width 9 height 9
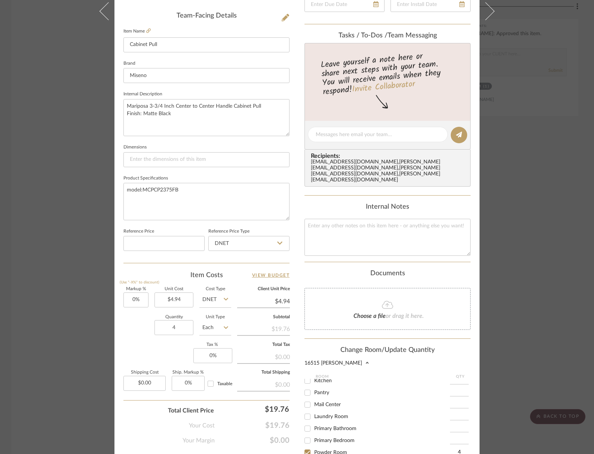
scroll to position [77, 0]
checkbox input "true"
type input "1"
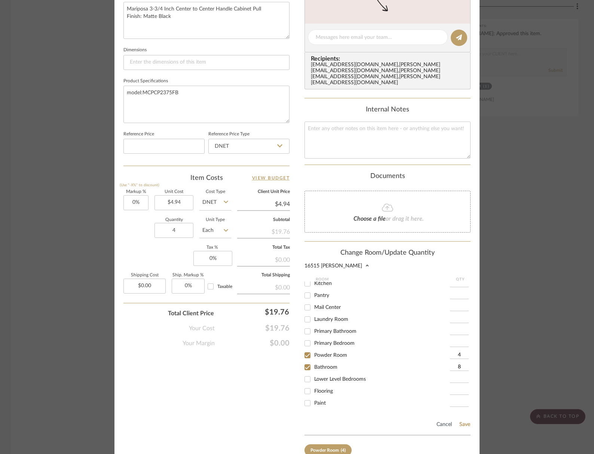
scroll to position [318, 0]
type input "8"
click at [460, 422] on button "Save" at bounding box center [465, 425] width 12 height 6
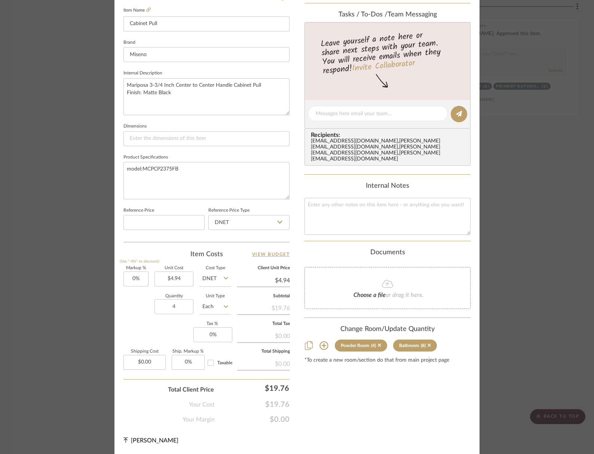
scroll to position [221, 0]
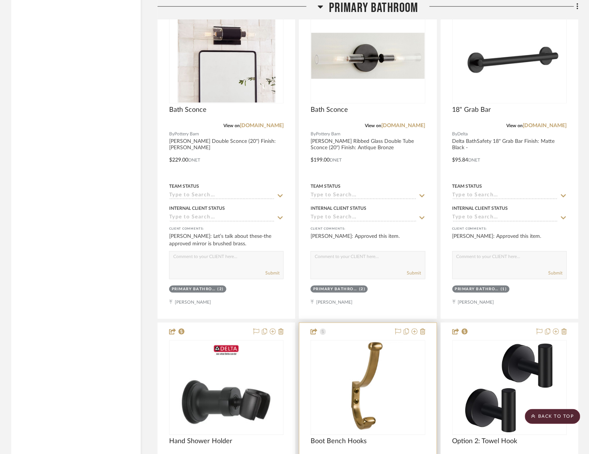
scroll to position [8234, 0]
click at [360, 341] on img "0" at bounding box center [368, 388] width 70 height 94
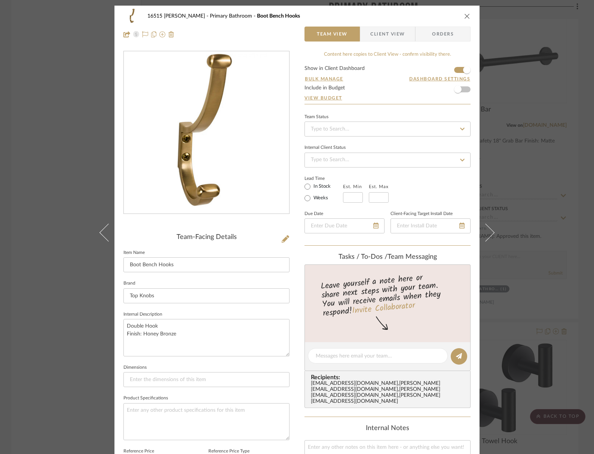
scroll to position [0, 0]
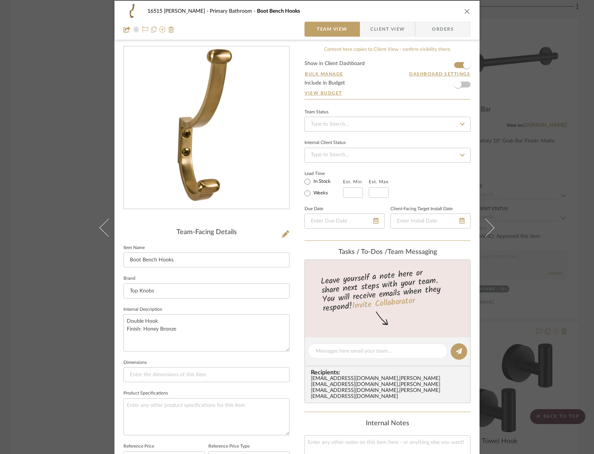
click at [465, 10] on icon "close" at bounding box center [467, 11] width 6 height 6
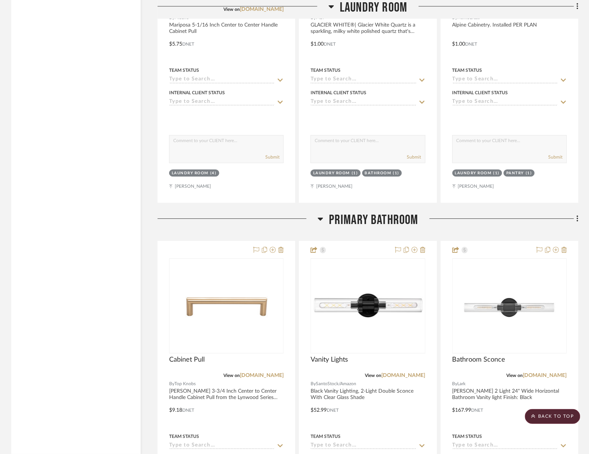
scroll to position [7646, 0]
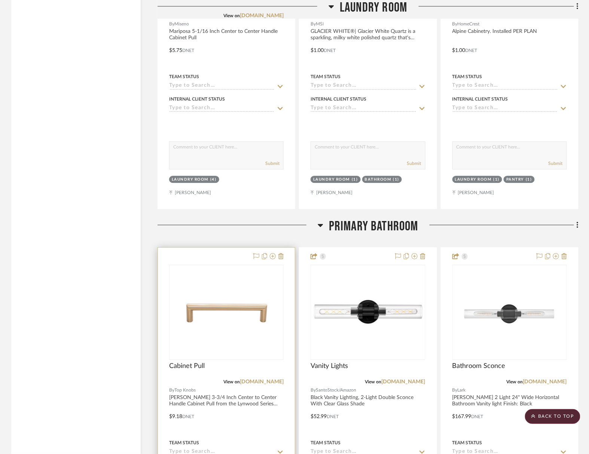
click at [227, 287] on img "0" at bounding box center [226, 311] width 113 height 49
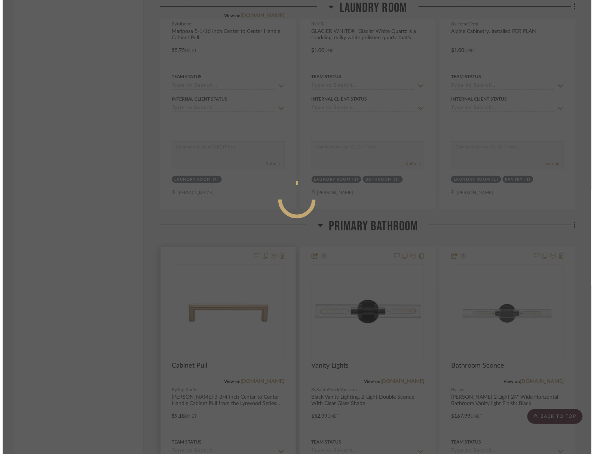
scroll to position [0, 0]
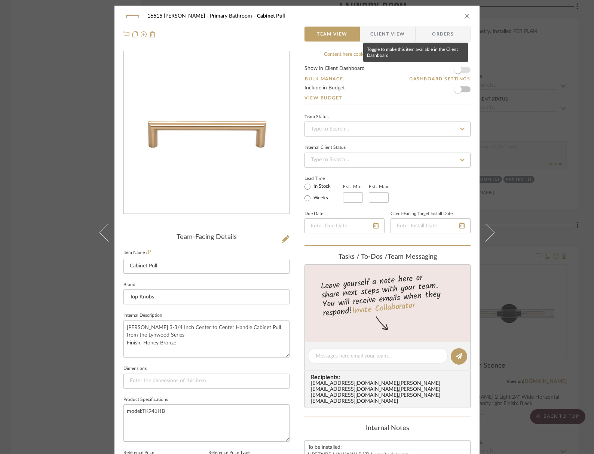
click at [454, 68] on span "button" at bounding box center [457, 69] width 7 height 7
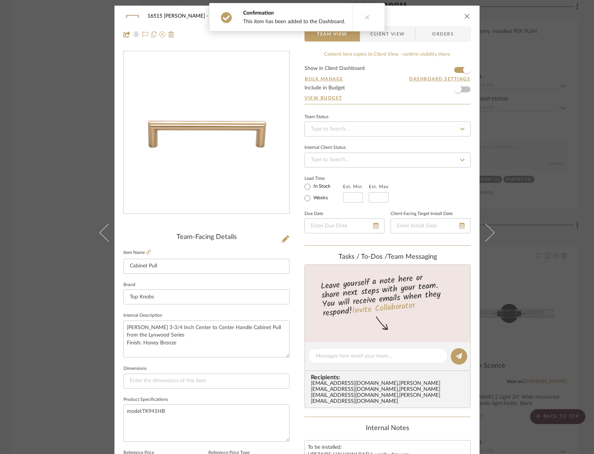
drag, startPoint x: 357, startPoint y: 16, endPoint x: 374, endPoint y: 17, distance: 17.6
click at [365, 16] on icon at bounding box center [367, 17] width 5 height 5
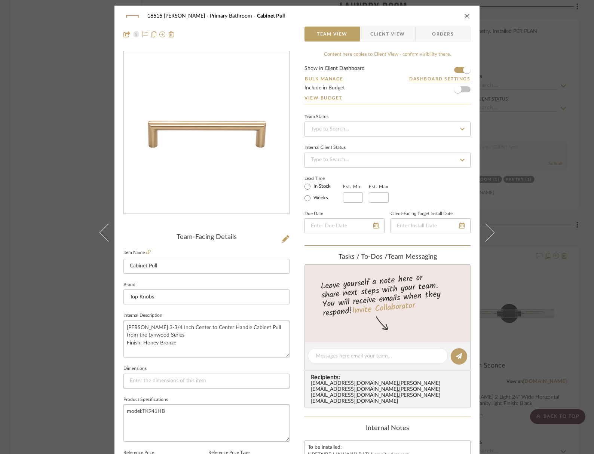
click at [465, 13] on icon "close" at bounding box center [467, 16] width 6 height 6
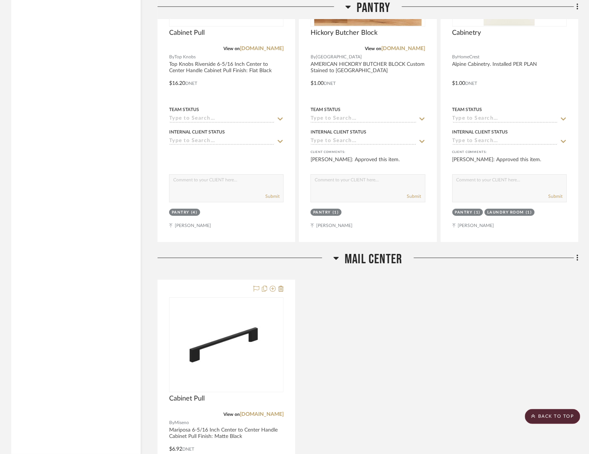
scroll to position [6885, 0]
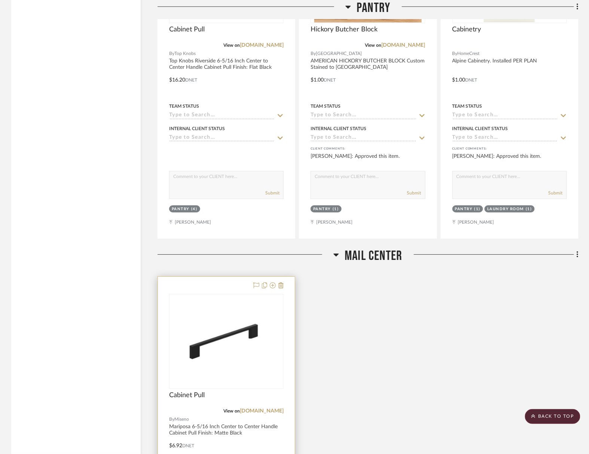
click at [211, 277] on div at bounding box center [226, 440] width 137 height 327
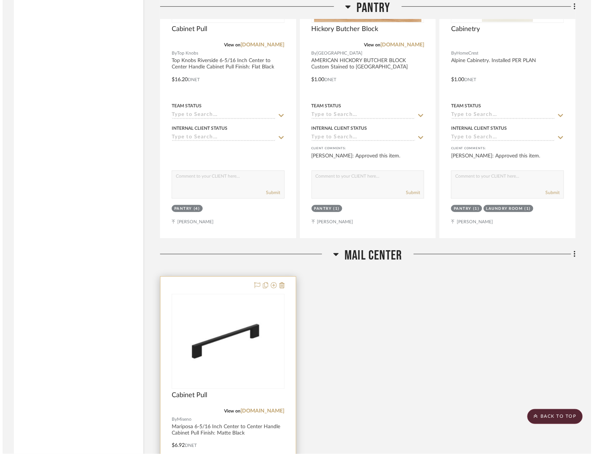
scroll to position [0, 0]
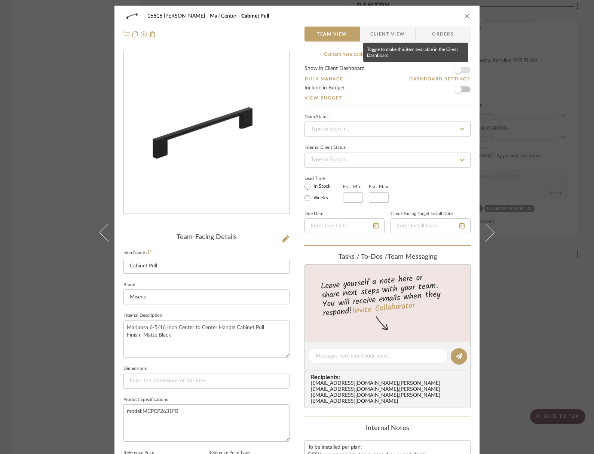
click at [455, 71] on span "button" at bounding box center [457, 69] width 7 height 7
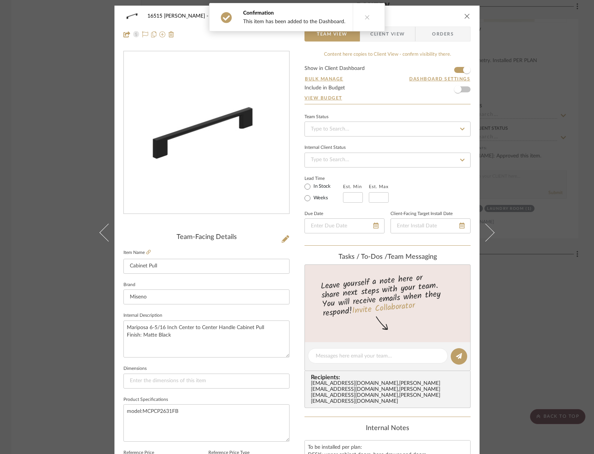
click at [365, 17] on icon at bounding box center [367, 17] width 5 height 5
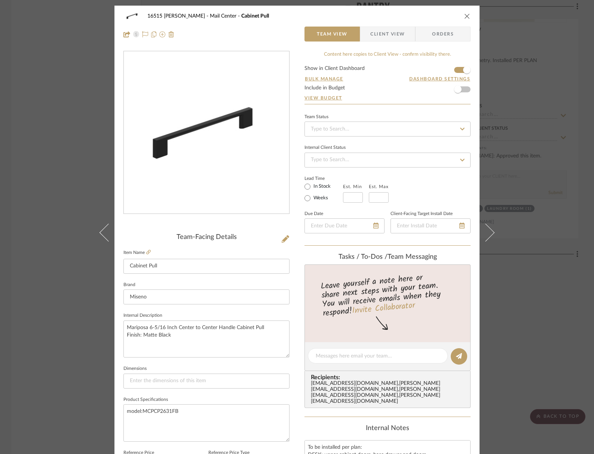
click at [464, 16] on icon "close" at bounding box center [467, 16] width 6 height 6
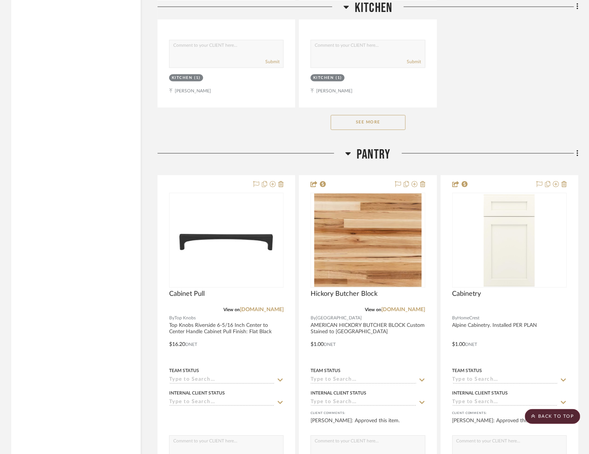
scroll to position [6569, 0]
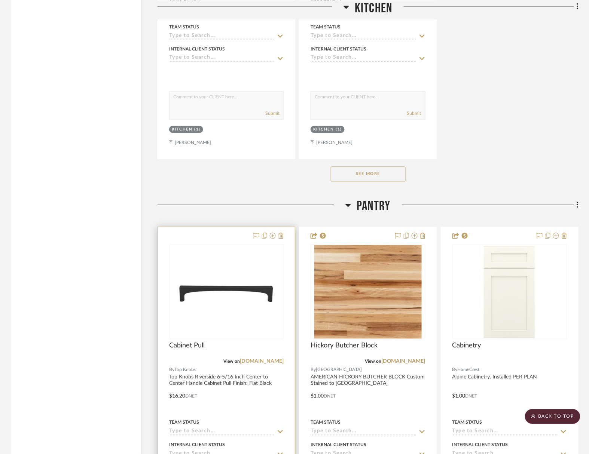
click at [204, 233] on div at bounding box center [226, 390] width 137 height 327
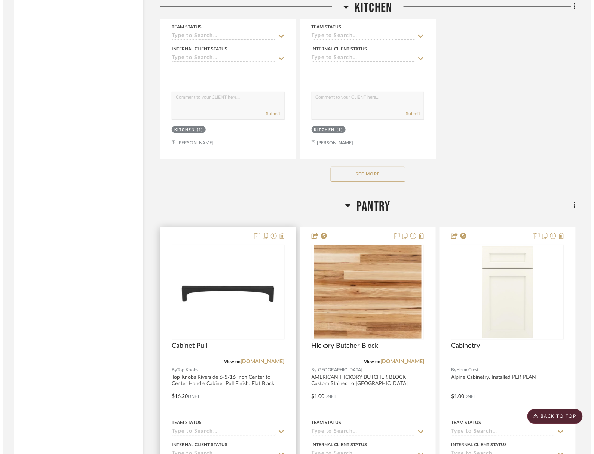
scroll to position [0, 0]
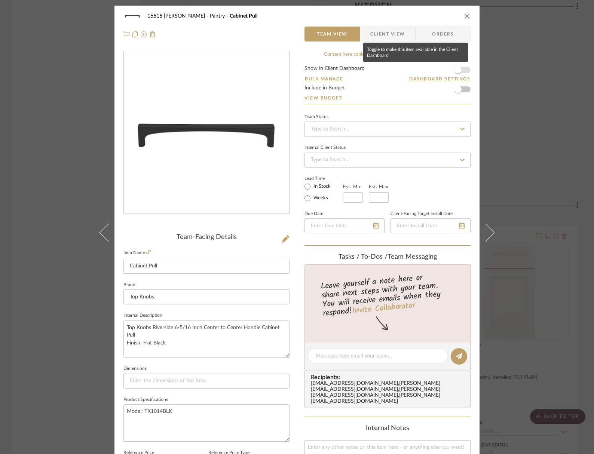
click at [459, 68] on span "button" at bounding box center [457, 69] width 7 height 7
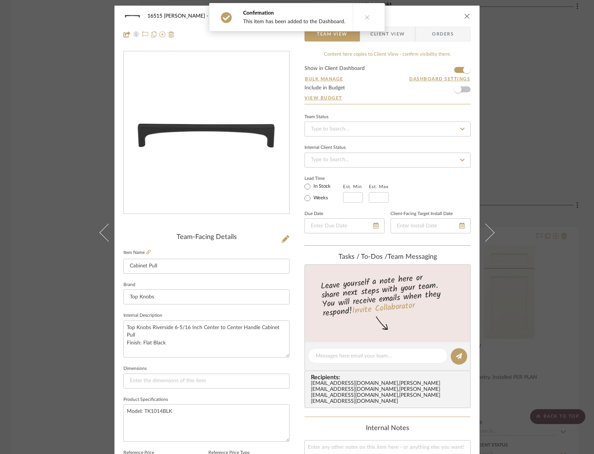
click at [365, 15] on icon at bounding box center [367, 17] width 5 height 5
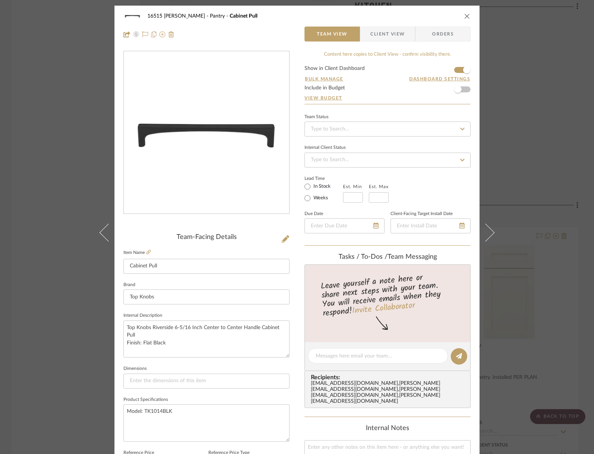
click at [465, 15] on icon "close" at bounding box center [467, 16] width 6 height 6
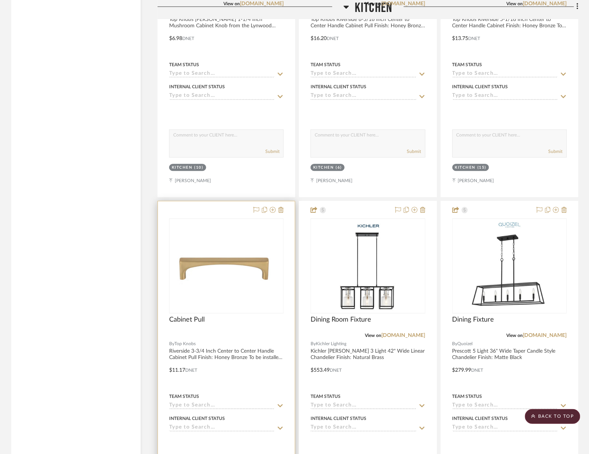
scroll to position [5871, 0]
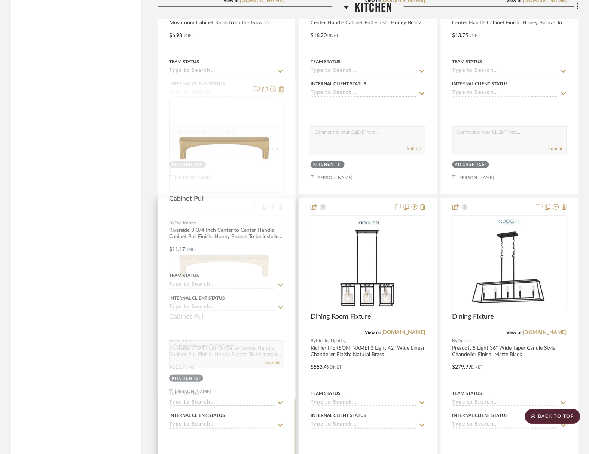
click at [229, 228] on div at bounding box center [226, 361] width 137 height 327
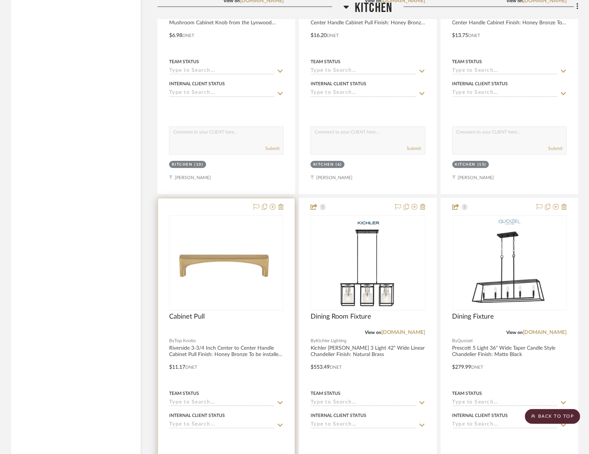
click at [221, 226] on div at bounding box center [226, 361] width 137 height 327
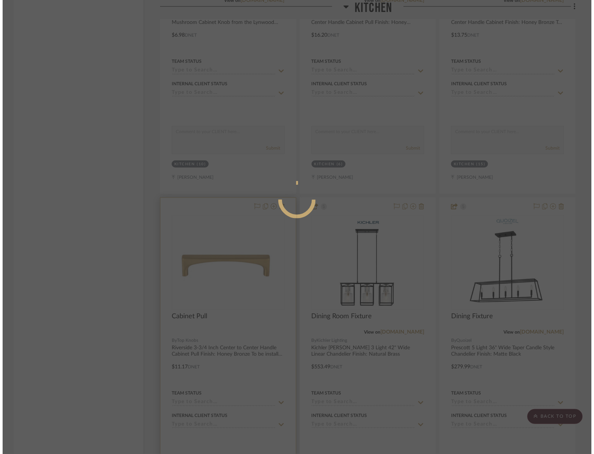
scroll to position [0, 0]
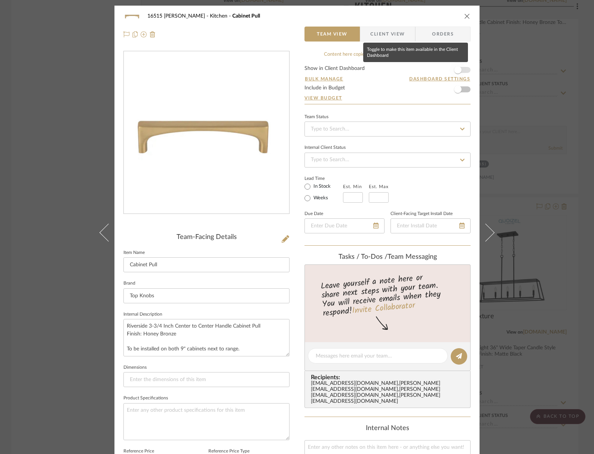
click at [459, 67] on span "button" at bounding box center [457, 69] width 7 height 7
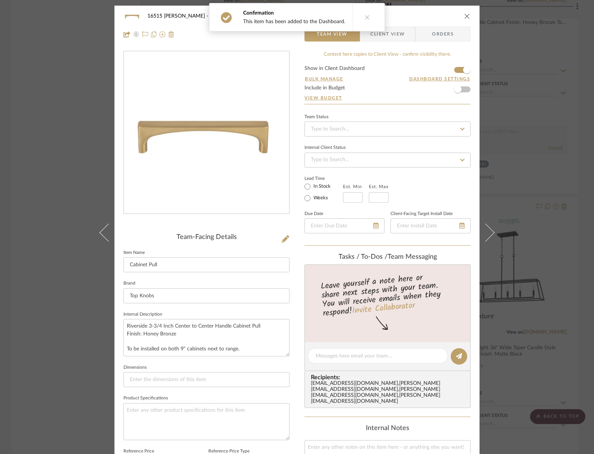
click at [365, 18] on icon at bounding box center [367, 17] width 5 height 5
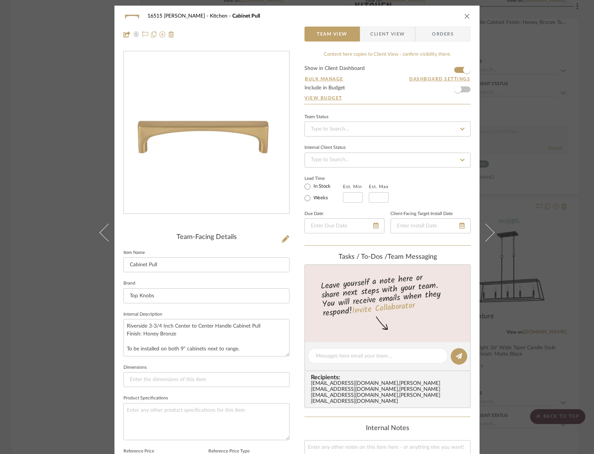
click at [467, 16] on icon "close" at bounding box center [467, 16] width 6 height 6
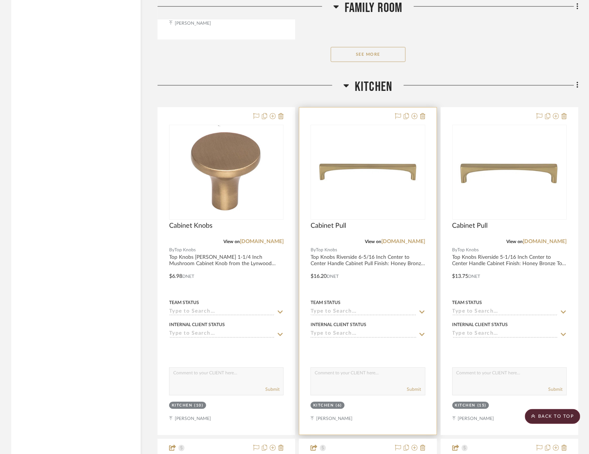
scroll to position [5577, 0]
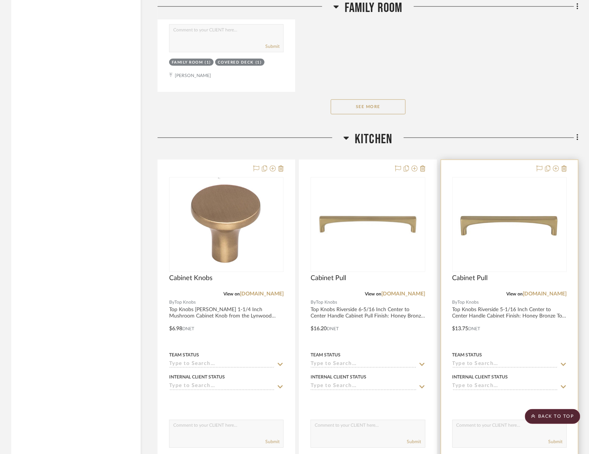
click at [489, 197] on div at bounding box center [509, 323] width 137 height 327
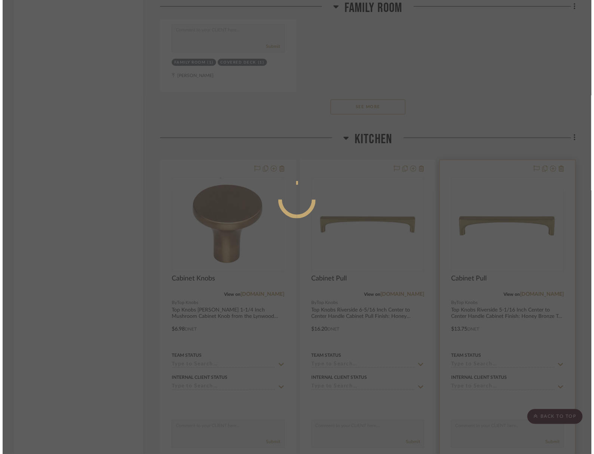
scroll to position [0, 0]
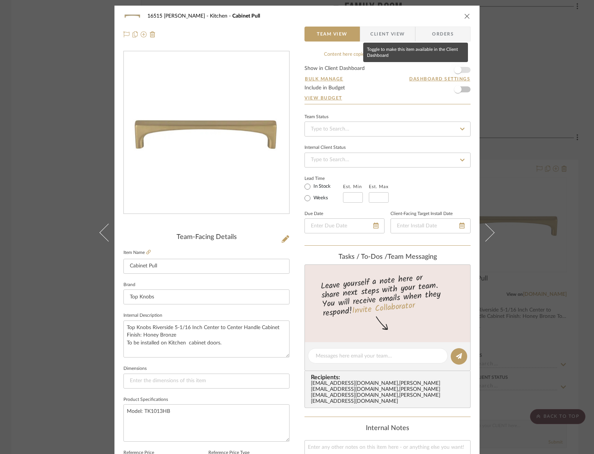
click at [456, 69] on span "button" at bounding box center [457, 69] width 7 height 7
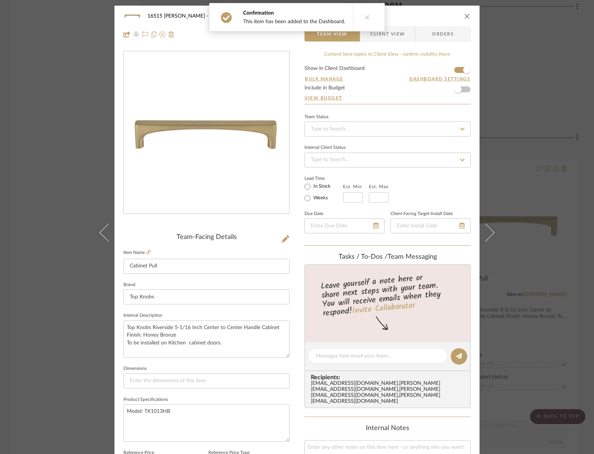
click at [365, 16] on icon at bounding box center [367, 17] width 5 height 5
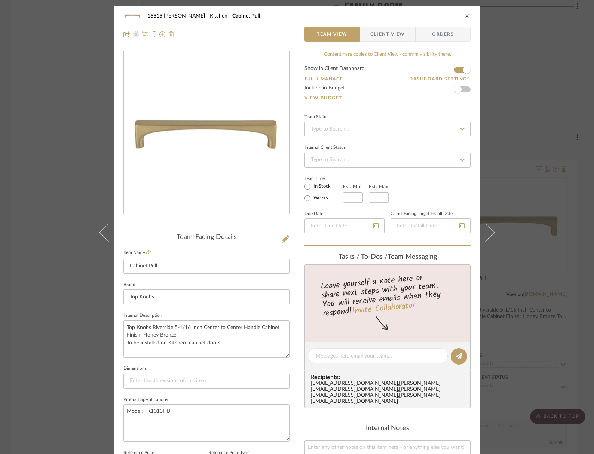
click at [464, 14] on icon "close" at bounding box center [467, 16] width 6 height 6
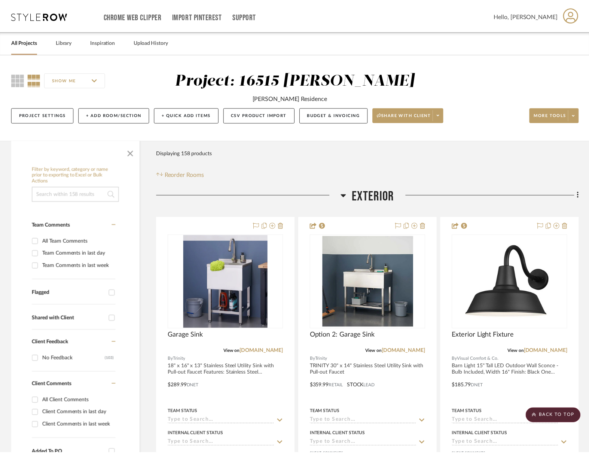
scroll to position [5577, 0]
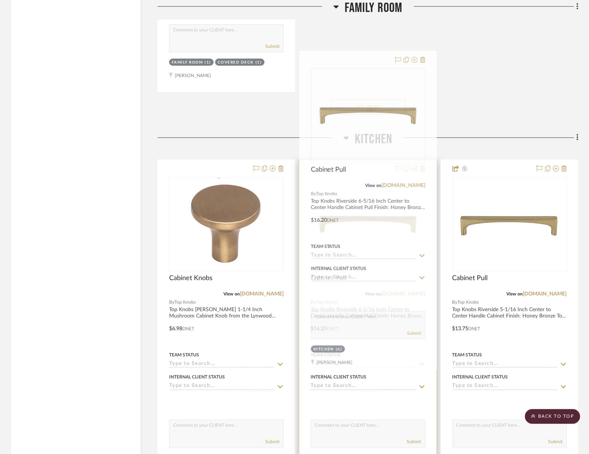
click at [363, 208] on img "0" at bounding box center [367, 225] width 113 height 34
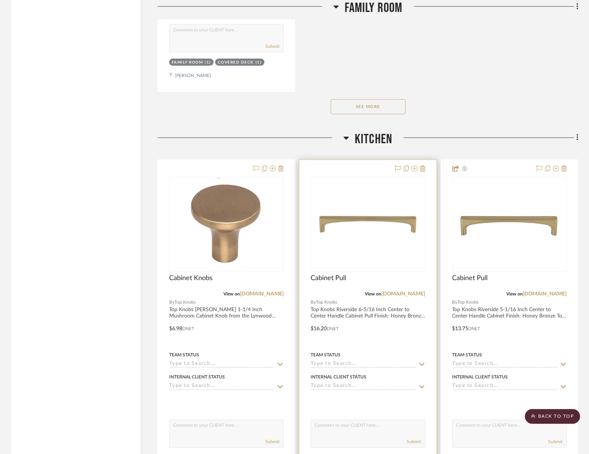
click at [361, 208] on img "0" at bounding box center [367, 225] width 113 height 34
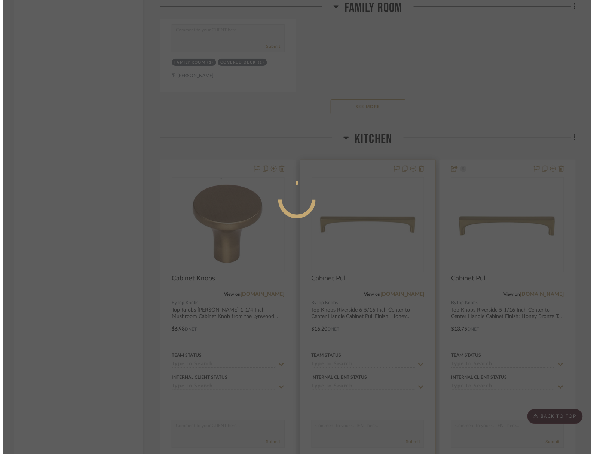
scroll to position [0, 0]
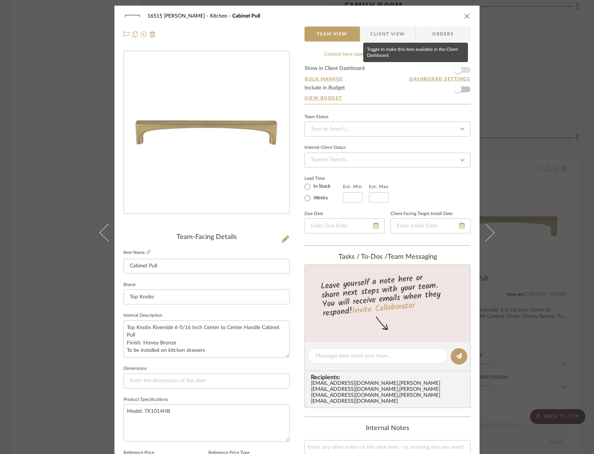
click at [458, 71] on span "button" at bounding box center [458, 70] width 16 height 16
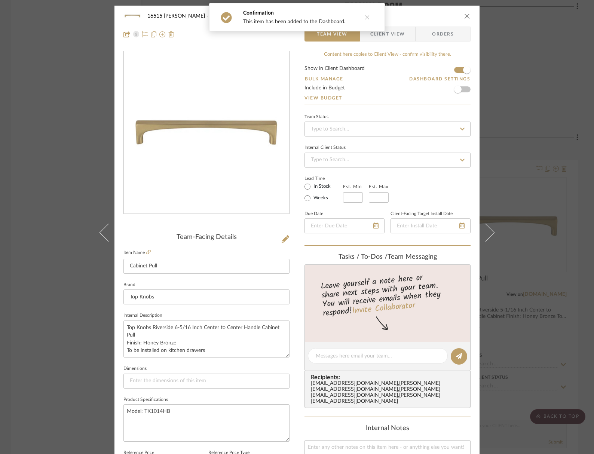
click at [360, 15] on button at bounding box center [367, 17] width 29 height 28
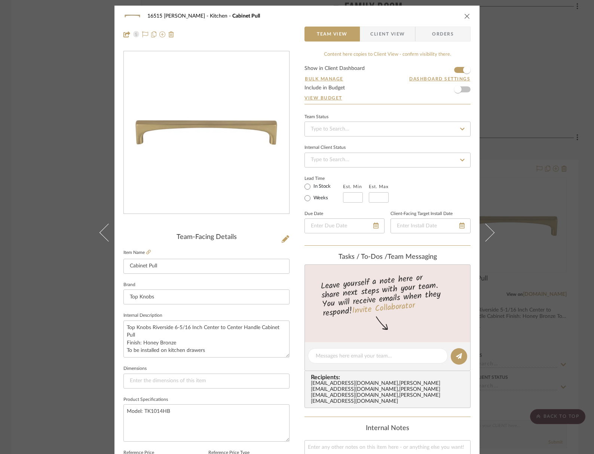
click at [464, 16] on icon "close" at bounding box center [467, 16] width 6 height 6
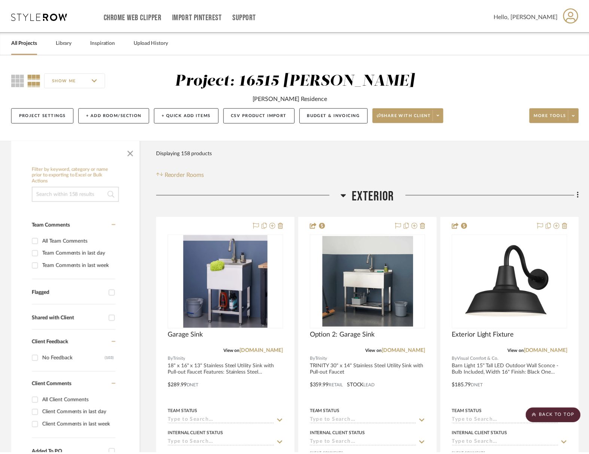
scroll to position [5577, 0]
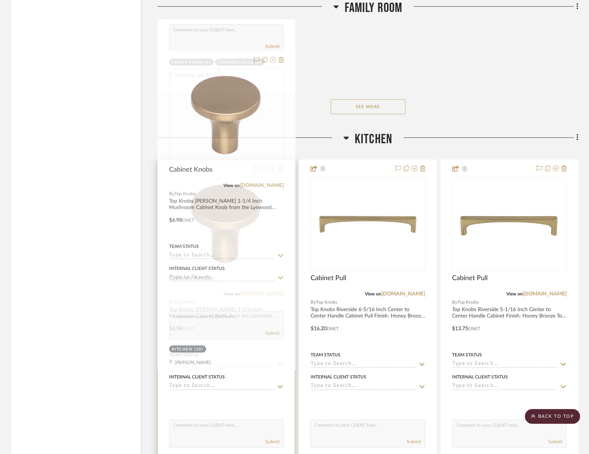
click at [238, 178] on img "0" at bounding box center [226, 225] width 94 height 94
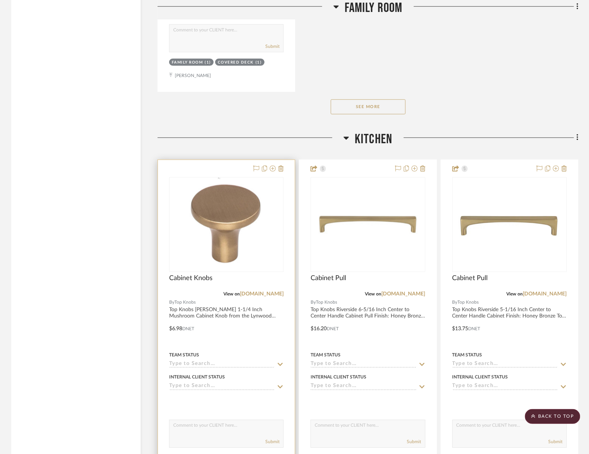
click at [222, 201] on div at bounding box center [226, 323] width 137 height 327
click at [221, 198] on div at bounding box center [226, 323] width 137 height 327
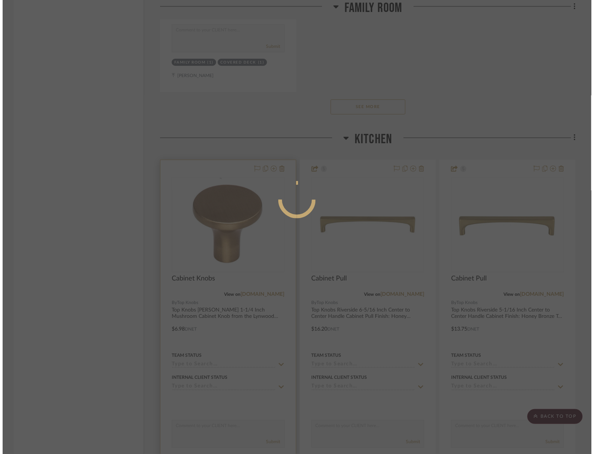
scroll to position [0, 0]
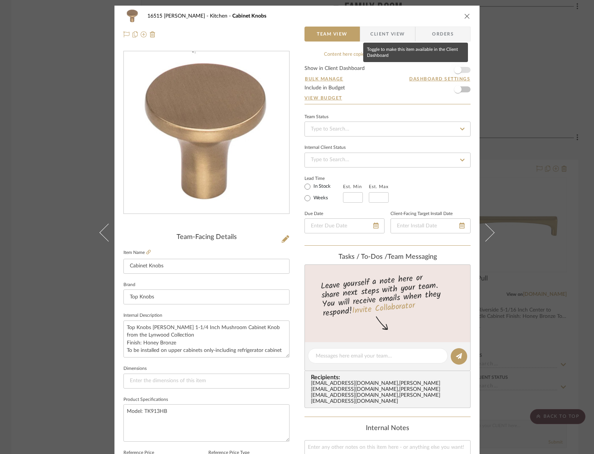
click at [458, 67] on span "button" at bounding box center [457, 69] width 7 height 7
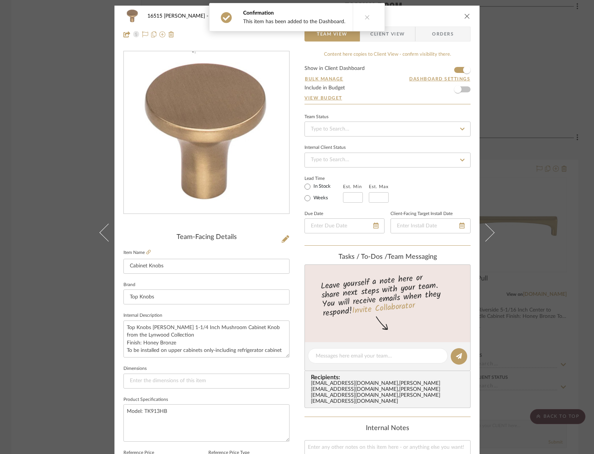
click at [353, 16] on button at bounding box center [367, 17] width 29 height 28
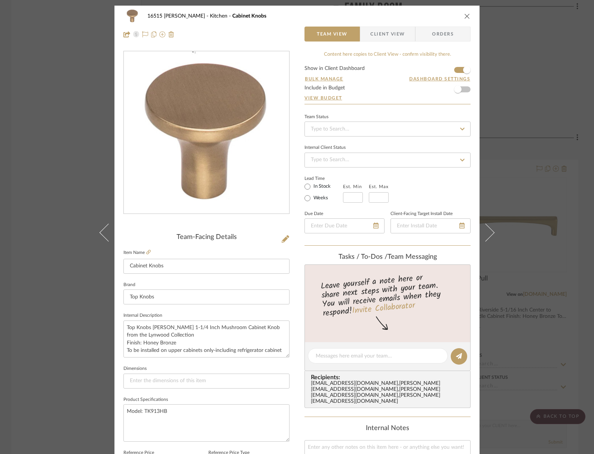
click at [464, 14] on icon "close" at bounding box center [467, 16] width 6 height 6
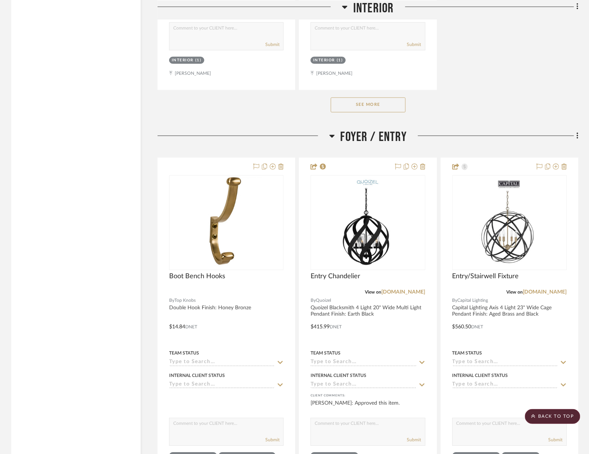
scroll to position [2154, 0]
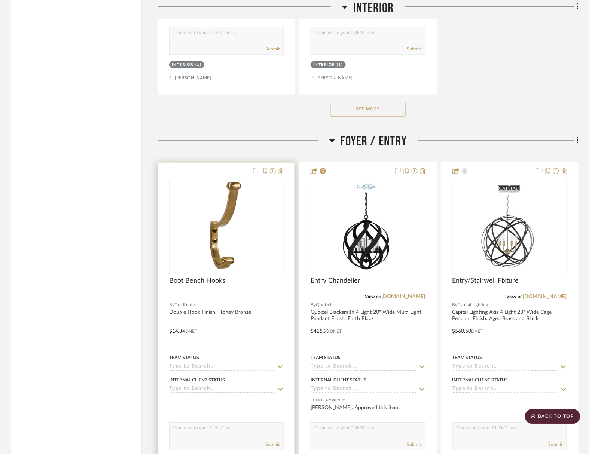
click at [202, 228] on div at bounding box center [226, 326] width 137 height 327
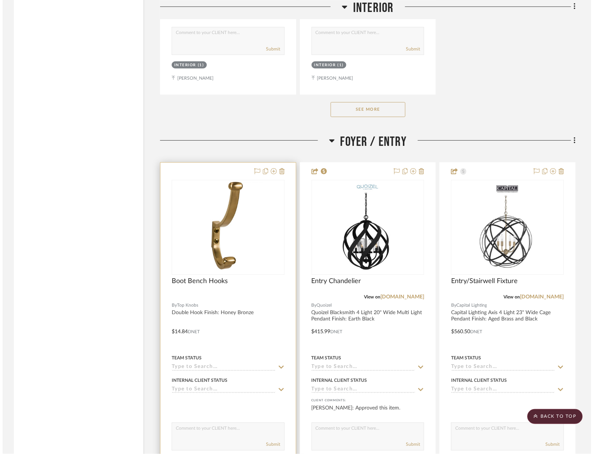
scroll to position [0, 0]
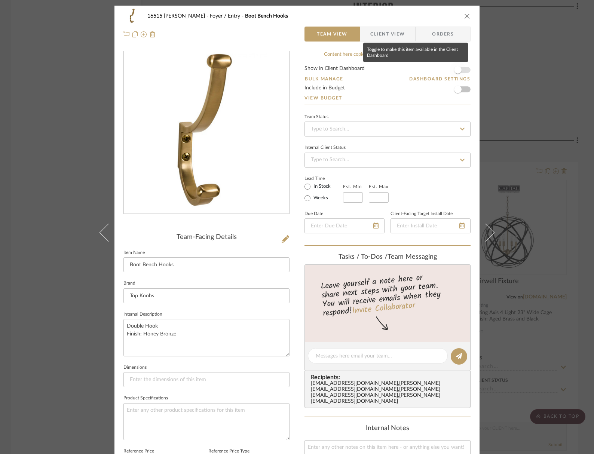
click at [456, 67] on span "button" at bounding box center [457, 69] width 7 height 7
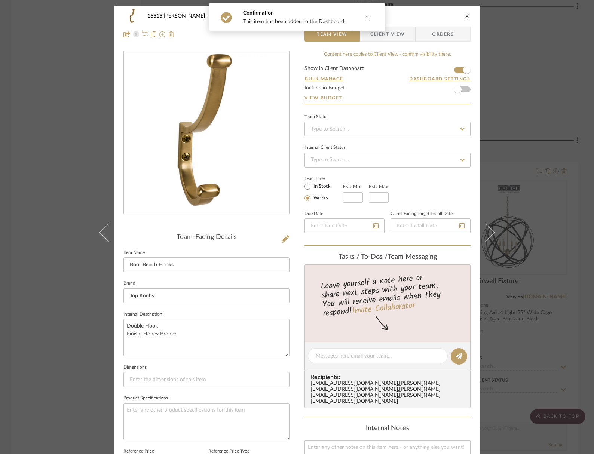
click at [365, 16] on icon at bounding box center [367, 17] width 5 height 5
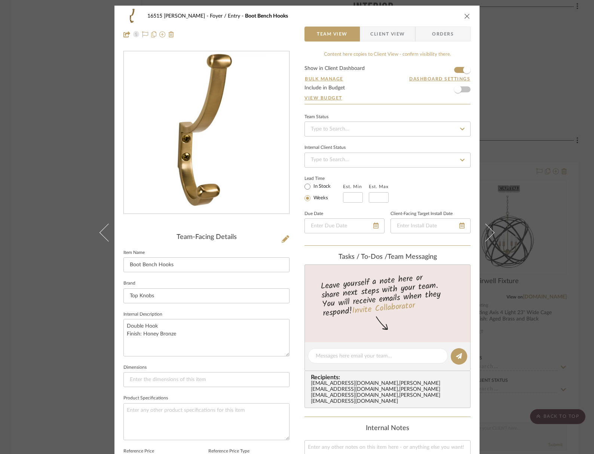
click at [467, 13] on icon "close" at bounding box center [467, 16] width 6 height 6
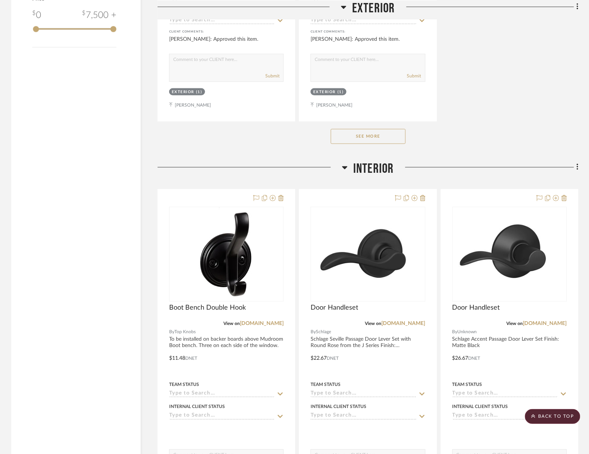
scroll to position [1090, 0]
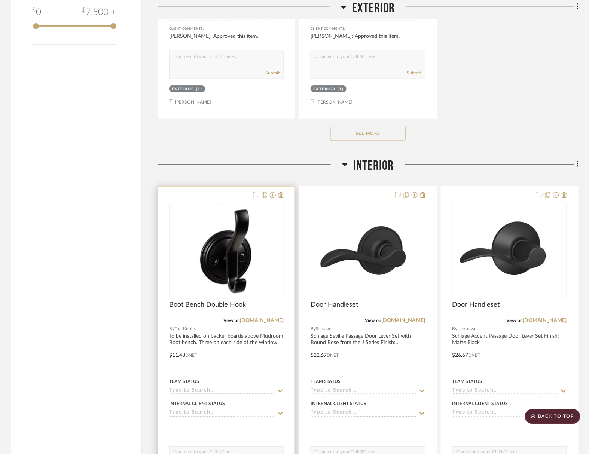
click at [239, 275] on div at bounding box center [226, 350] width 137 height 327
click at [229, 206] on img "0" at bounding box center [226, 252] width 90 height 94
click at [226, 205] on img "0" at bounding box center [226, 252] width 90 height 94
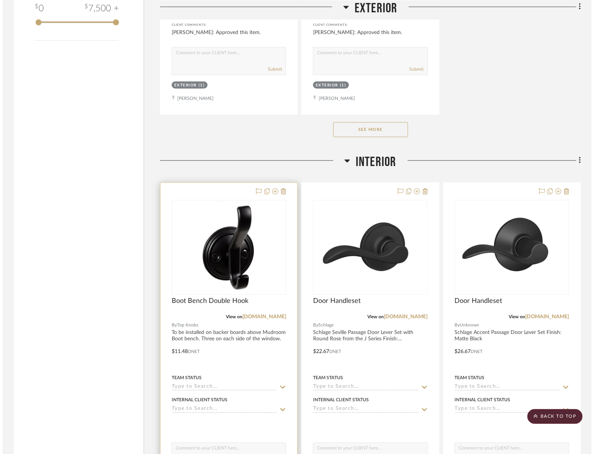
scroll to position [1094, 0]
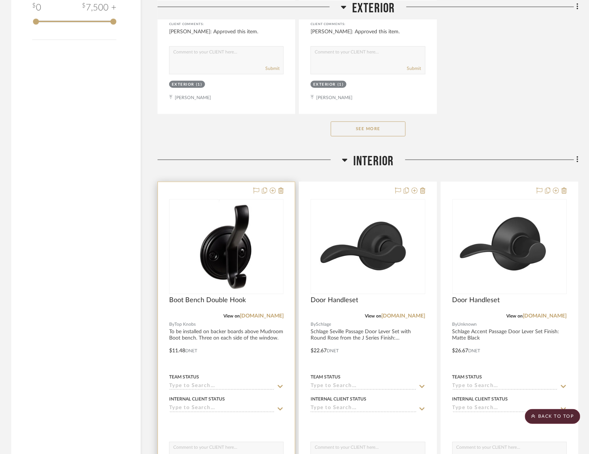
click at [220, 276] on div at bounding box center [226, 345] width 137 height 327
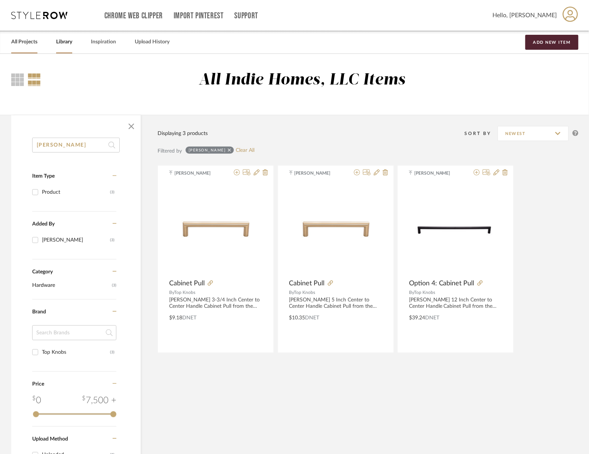
click at [27, 44] on link "All Projects" at bounding box center [24, 42] width 26 height 10
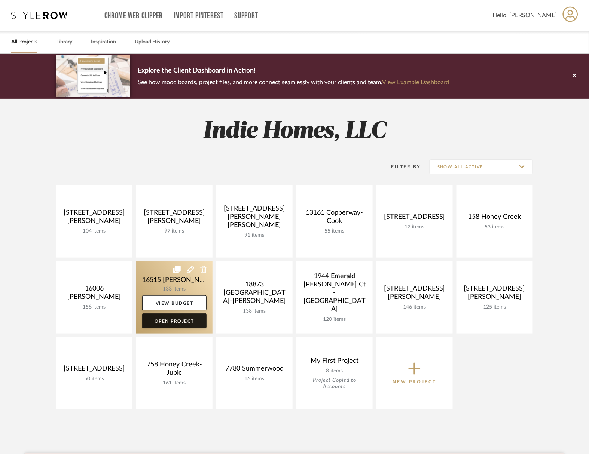
click at [186, 313] on link "Open Project" at bounding box center [174, 320] width 64 height 15
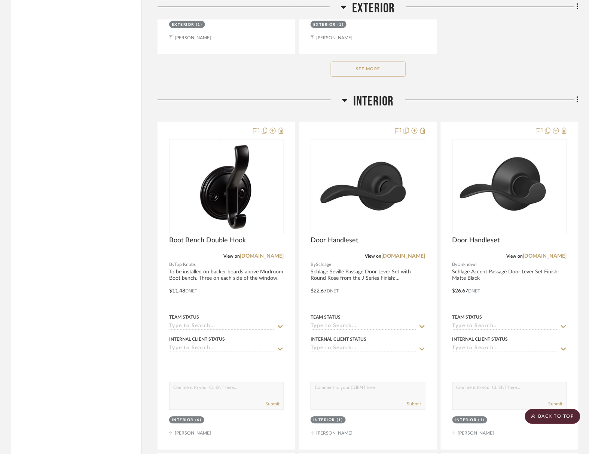
scroll to position [1164, 0]
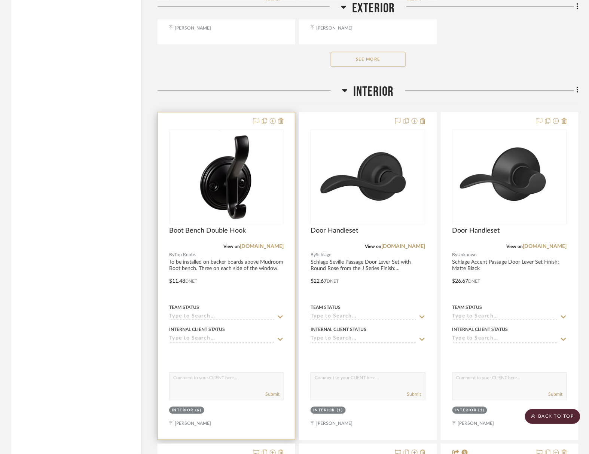
click at [197, 201] on div at bounding box center [226, 276] width 137 height 327
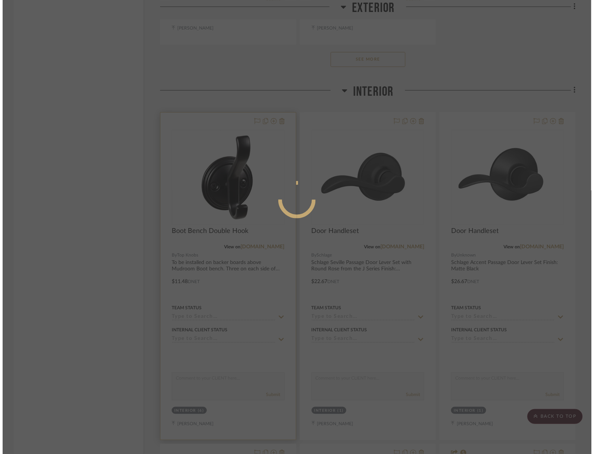
scroll to position [0, 0]
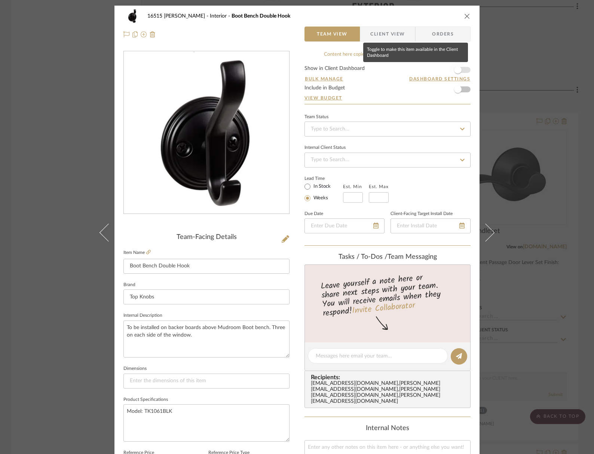
click at [457, 67] on span "button" at bounding box center [457, 69] width 7 height 7
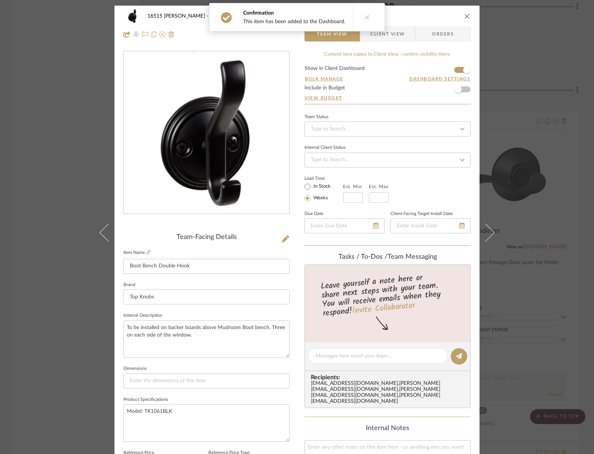
click at [365, 17] on icon at bounding box center [367, 17] width 5 height 5
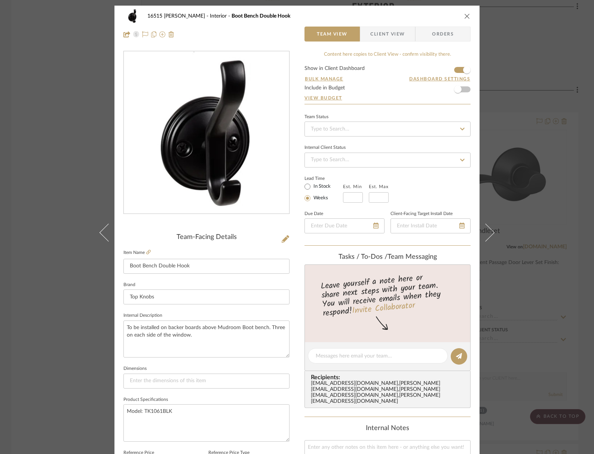
click at [465, 15] on icon "close" at bounding box center [467, 16] width 6 height 6
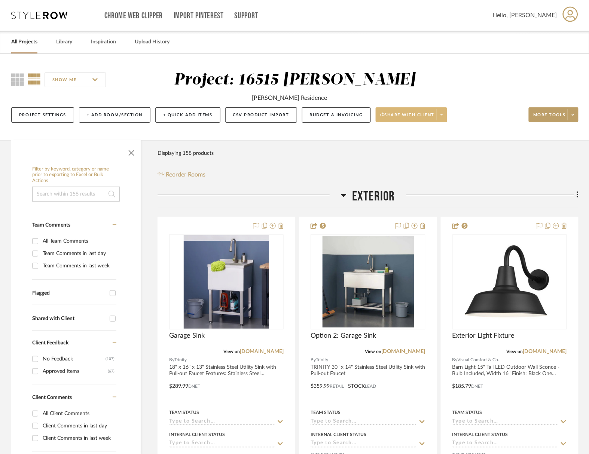
click at [416, 112] on span "Share with client" at bounding box center [407, 117] width 55 height 11
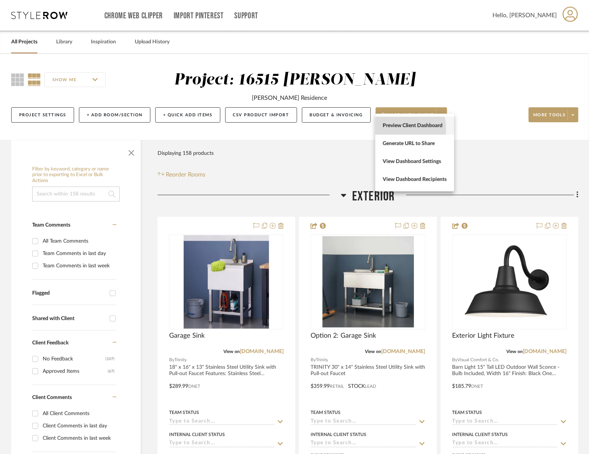
click at [397, 129] on button "Preview Client Dashboard" at bounding box center [414, 126] width 79 height 18
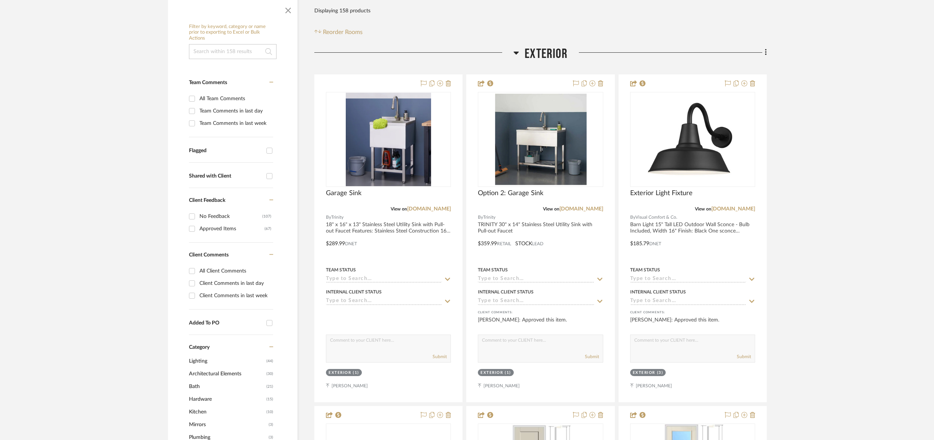
scroll to position [162, 0]
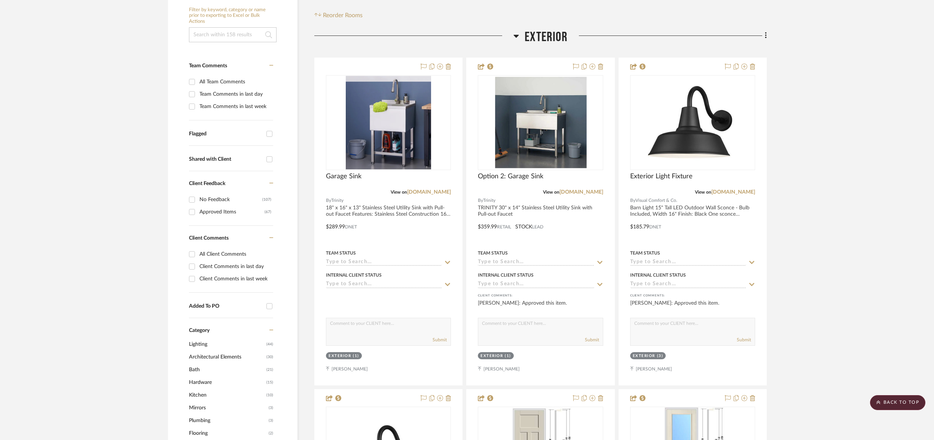
click at [192, 206] on input "Approved Items (67)" at bounding box center [192, 212] width 12 height 12
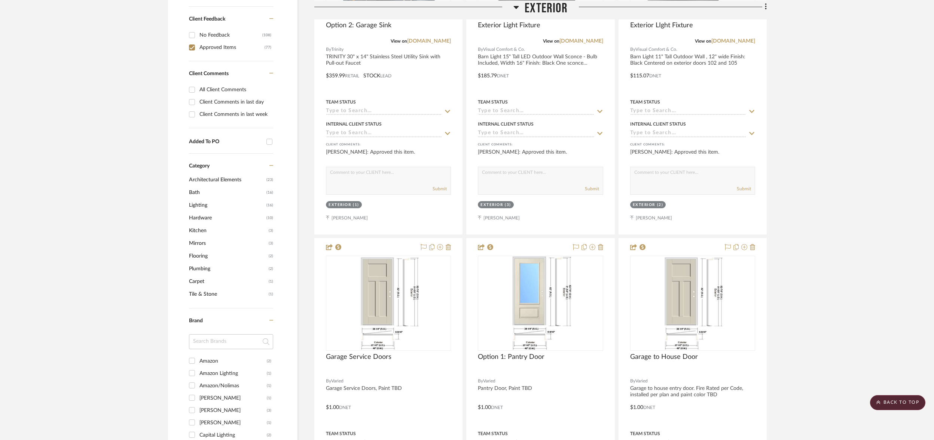
scroll to position [327, 0]
click at [201, 209] on span "Hardware" at bounding box center [227, 215] width 76 height 13
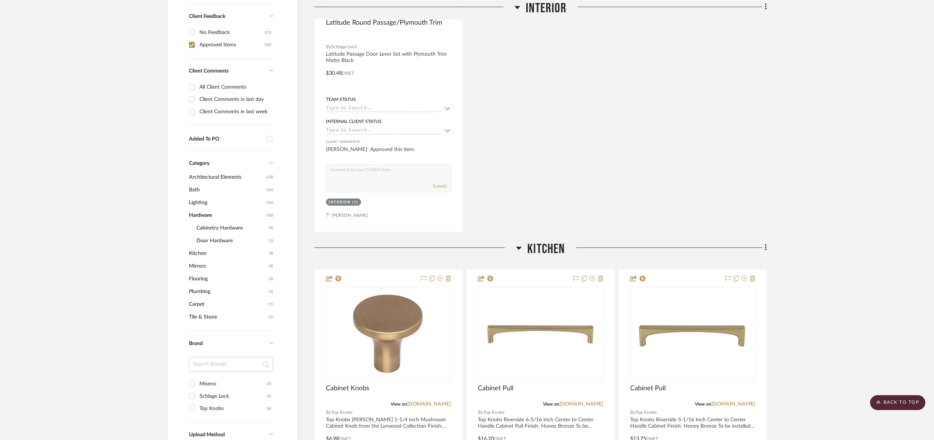
scroll to position [288, 0]
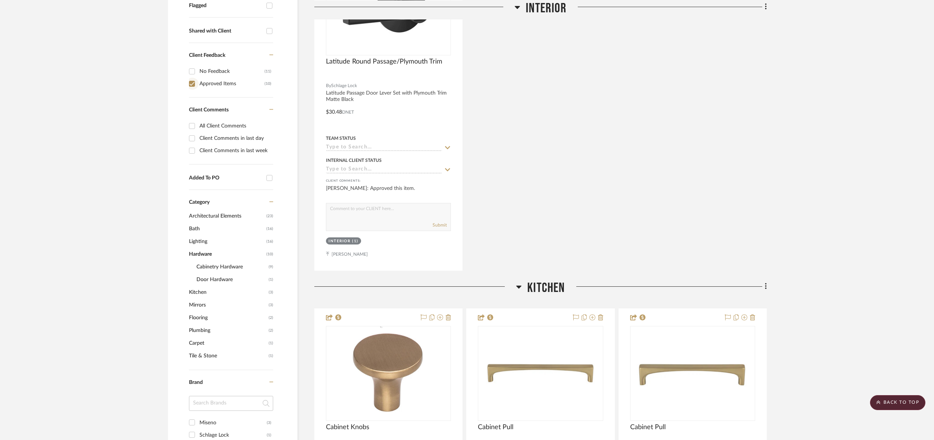
click at [193, 78] on input "Approved Items (10)" at bounding box center [192, 84] width 12 height 12
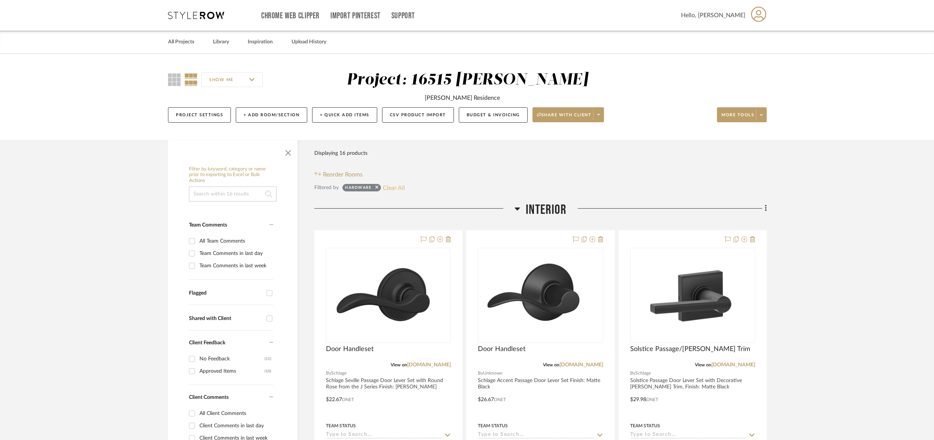
click at [385, 183] on button "Clear All" at bounding box center [394, 188] width 22 height 10
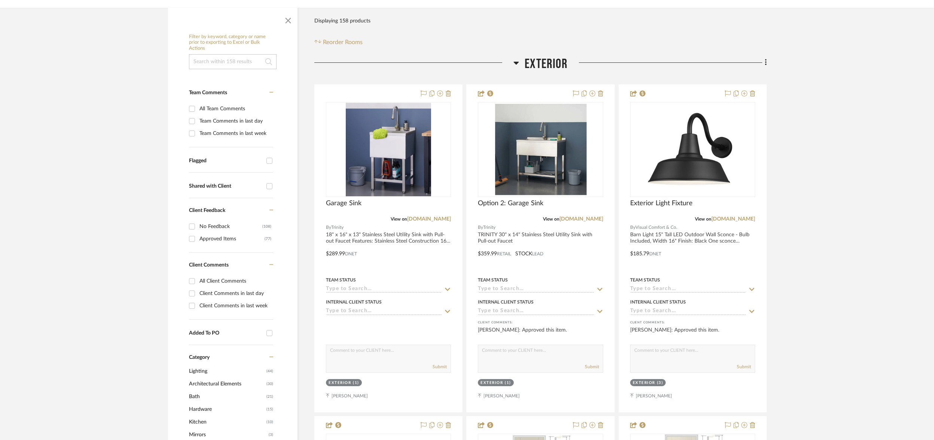
scroll to position [132, 0]
click at [193, 233] on input "Approved Items (77)" at bounding box center [192, 239] width 12 height 12
checkbox input "true"
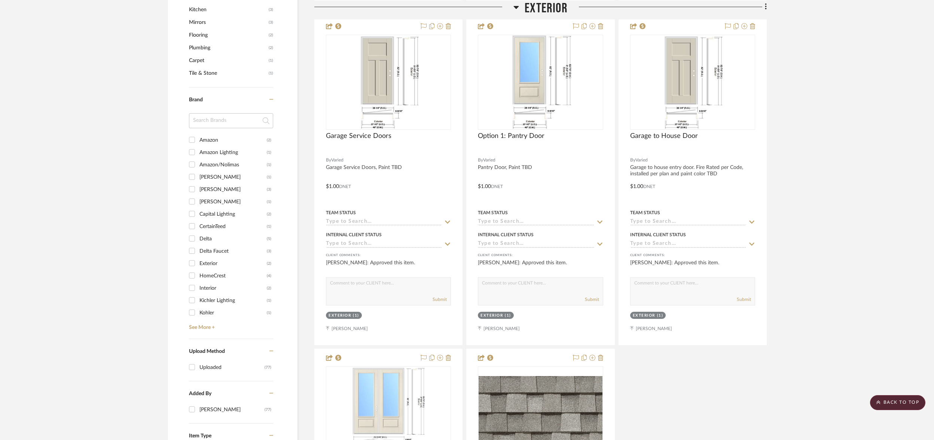
scroll to position [546, 0]
click at [192, 133] on input "Amazon (2)" at bounding box center [192, 139] width 12 height 12
checkbox input "true"
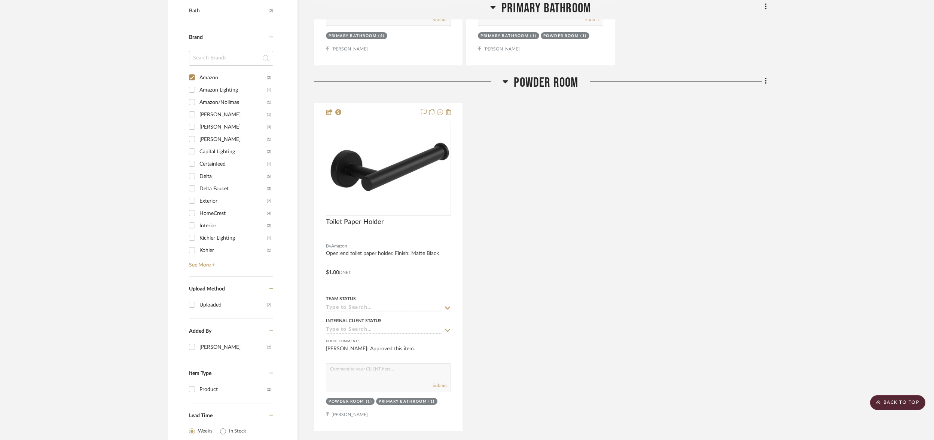
scroll to position [493, 0]
click at [191, 96] on input "Amazon/Nolimas (1)" at bounding box center [192, 102] width 12 height 12
checkbox input "true"
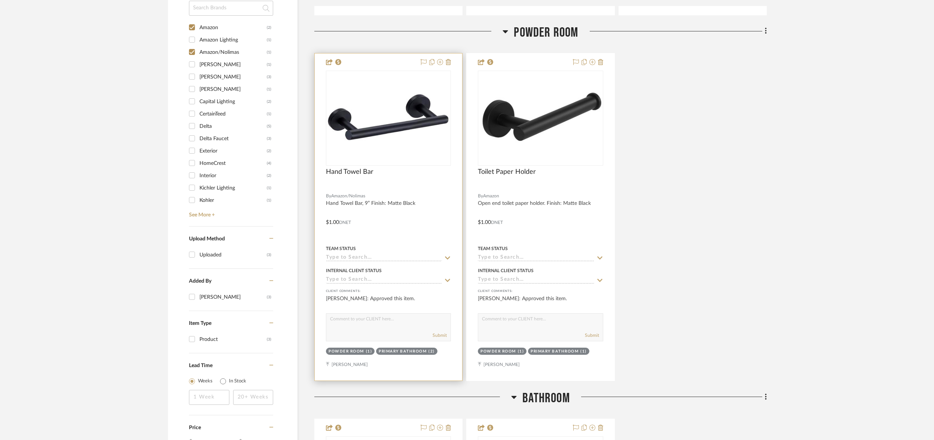
scroll to position [548, 0]
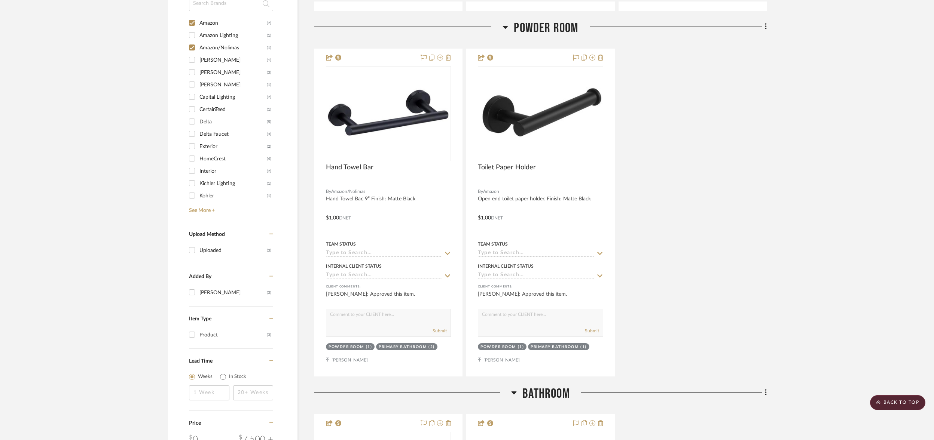
click at [191, 66] on input "Andy Star (3)" at bounding box center [192, 72] width 12 height 12
checkbox input "true"
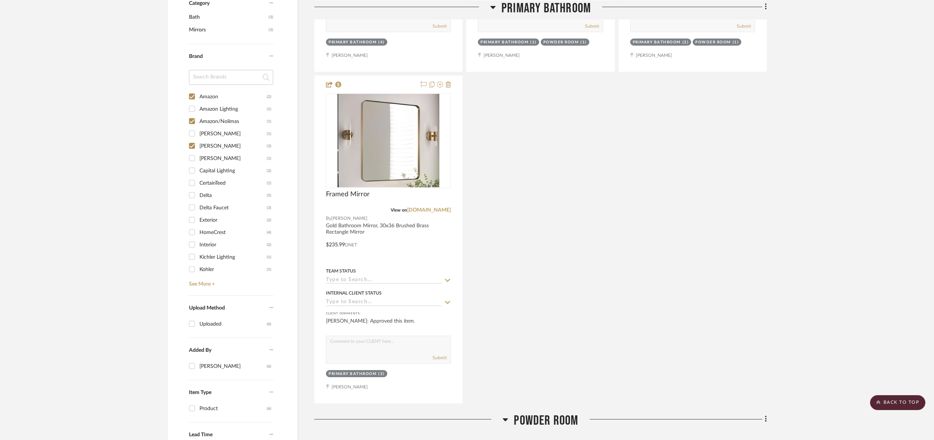
scroll to position [491, 0]
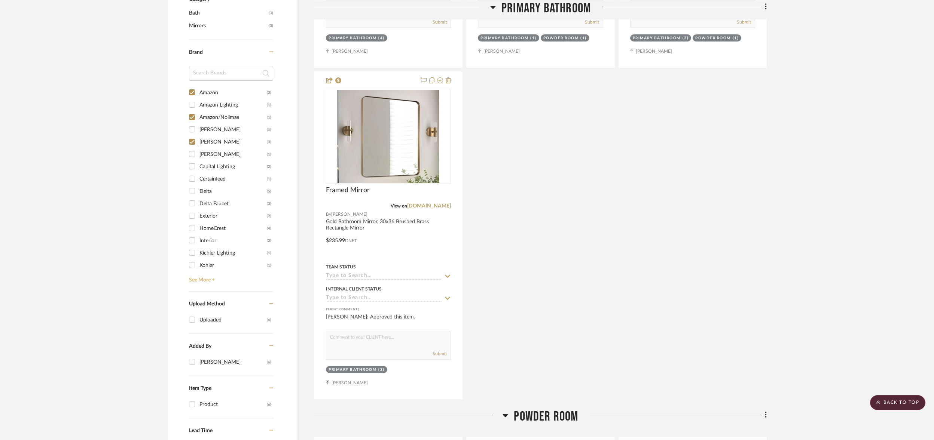
click at [208, 272] on link "See More +" at bounding box center [230, 278] width 86 height 12
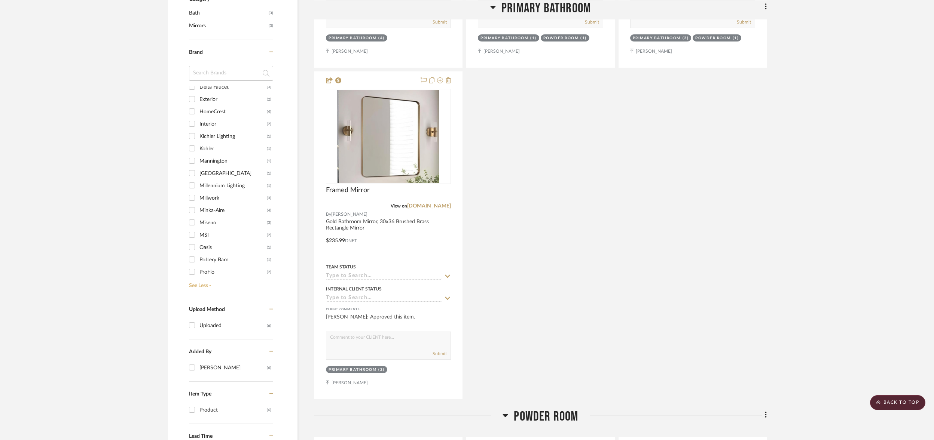
scroll to position [118, 0]
click at [190, 215] on input "Miseno (3)" at bounding box center [192, 221] width 12 height 12
checkbox input "true"
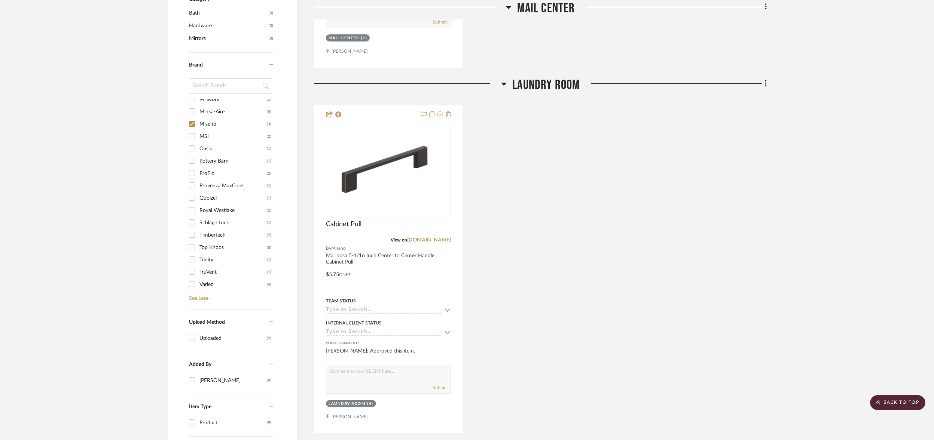
scroll to position [228, 0]
click at [191, 240] on input "Top Knobs (8)" at bounding box center [192, 246] width 12 height 12
checkbox input "true"
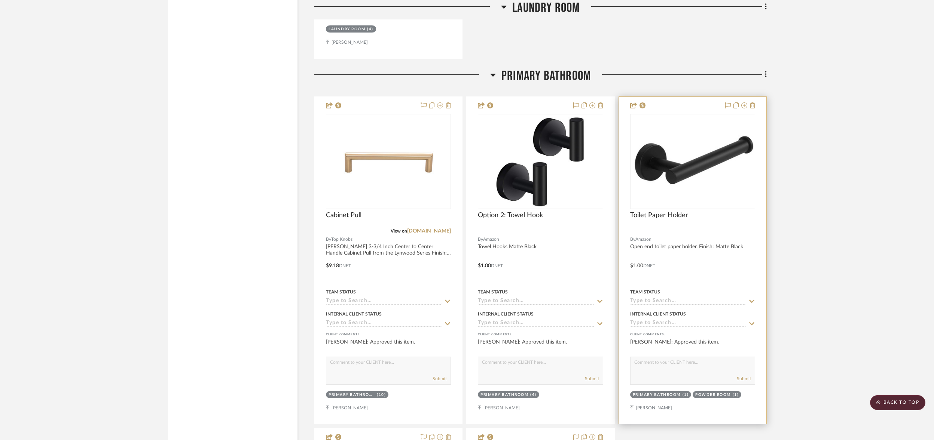
scroll to position [2617, 0]
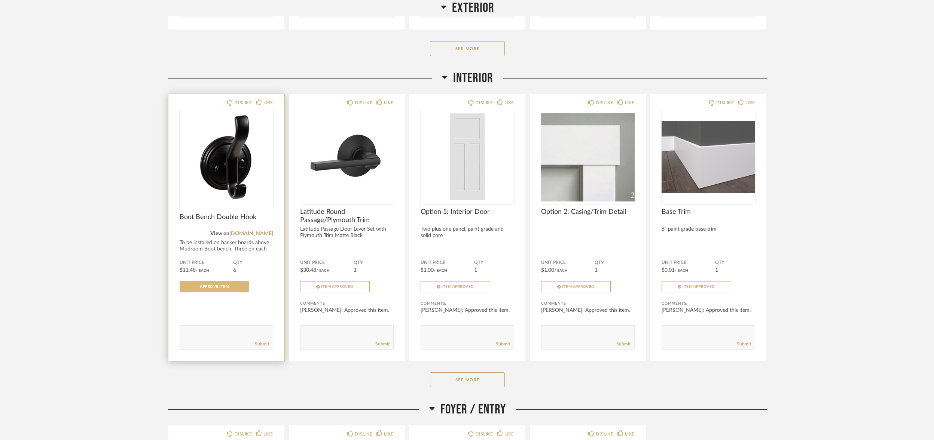
scroll to position [415, 0]
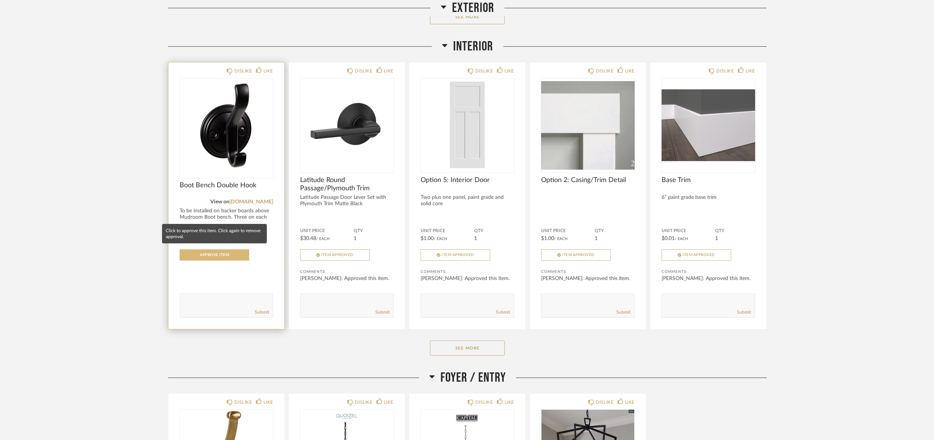
click at [213, 253] on span "Approve Item" at bounding box center [214, 255] width 29 height 4
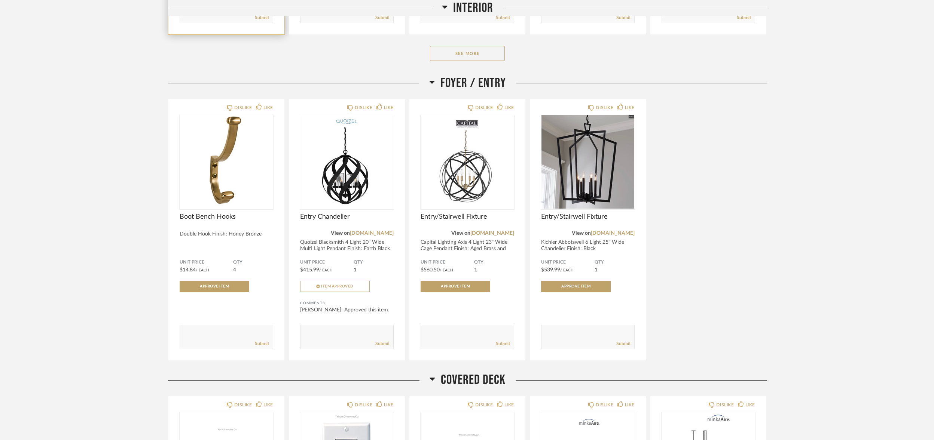
scroll to position [719, 0]
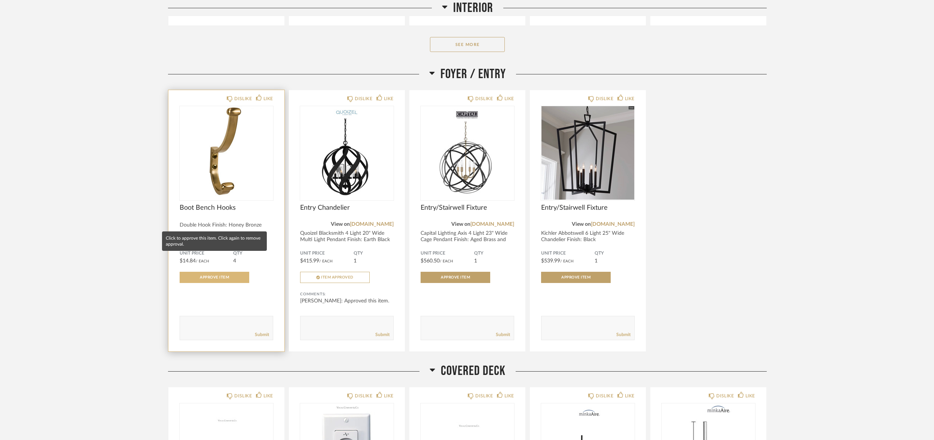
click at [218, 272] on button "Approve Item" at bounding box center [215, 277] width 70 height 11
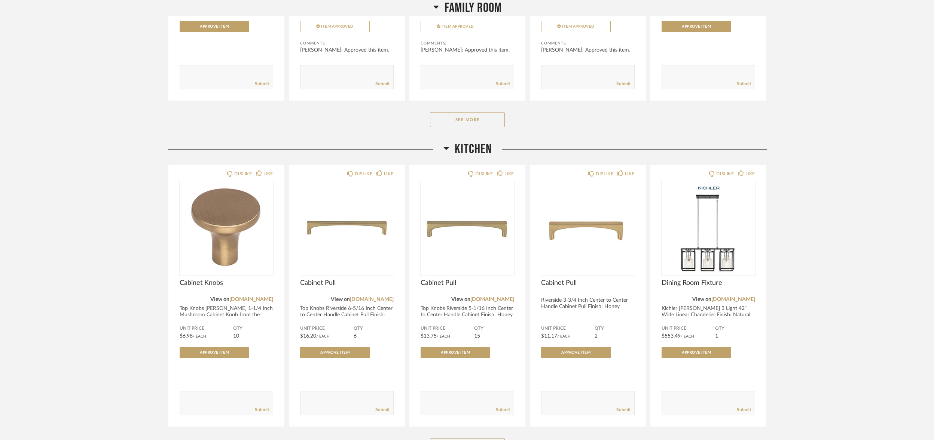
scroll to position [1897, 0]
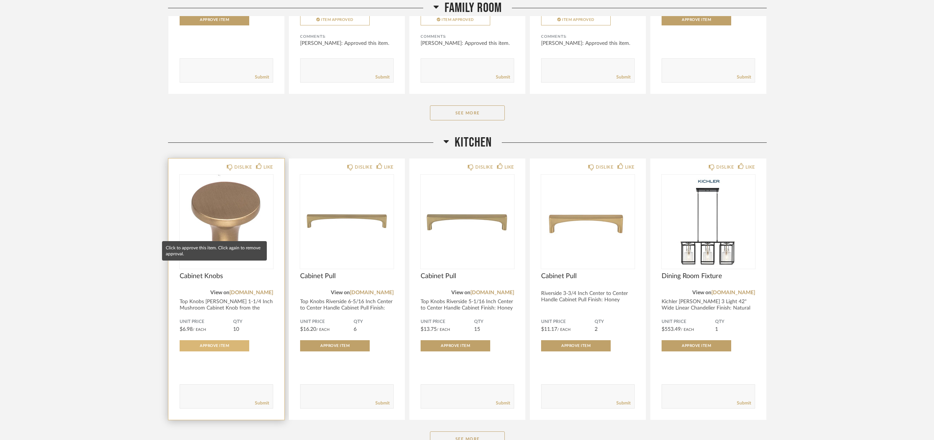
click at [236, 340] on button "Approve Item" at bounding box center [215, 345] width 70 height 11
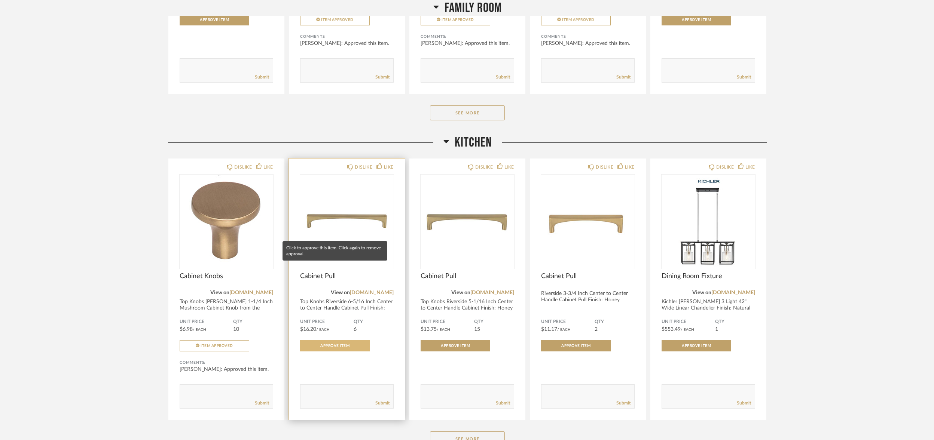
click at [317, 340] on button "Approve Item" at bounding box center [335, 345] width 70 height 11
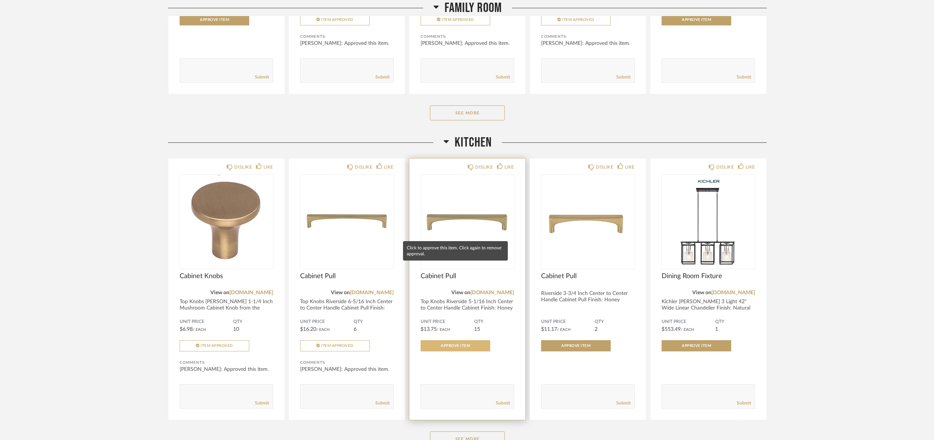
click at [450, 344] on span "Approve Item" at bounding box center [455, 346] width 29 height 4
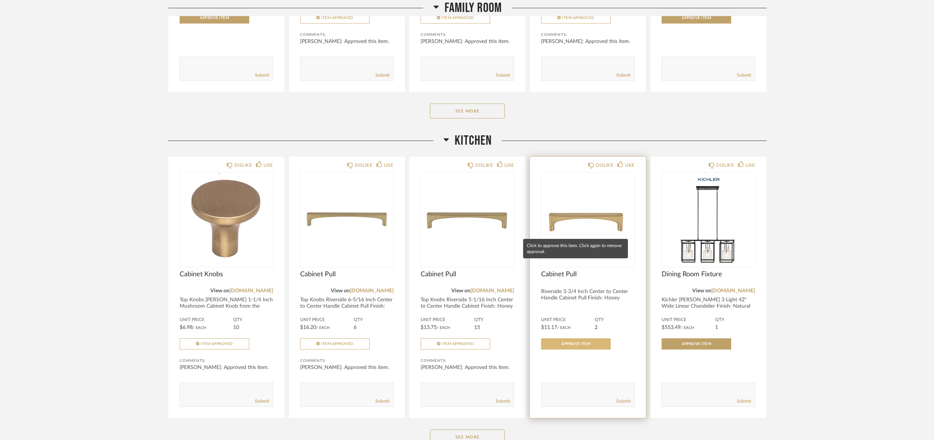
click at [572, 342] on span "Approve Item" at bounding box center [575, 344] width 29 height 4
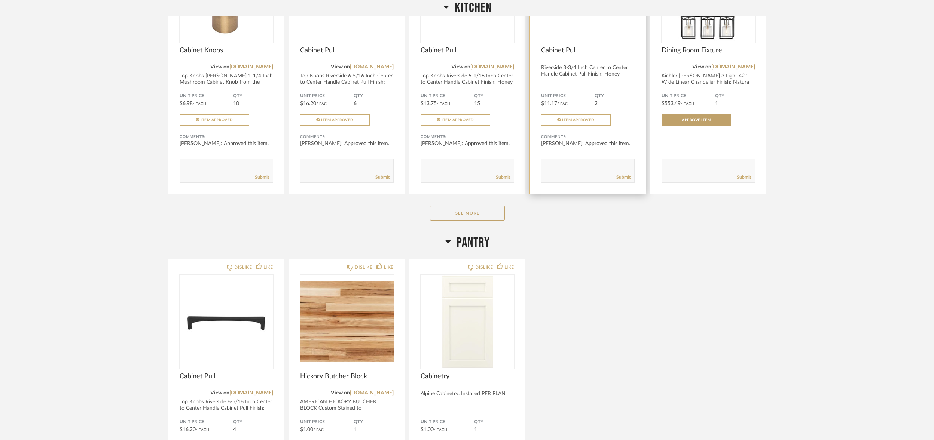
scroll to position [2124, 0]
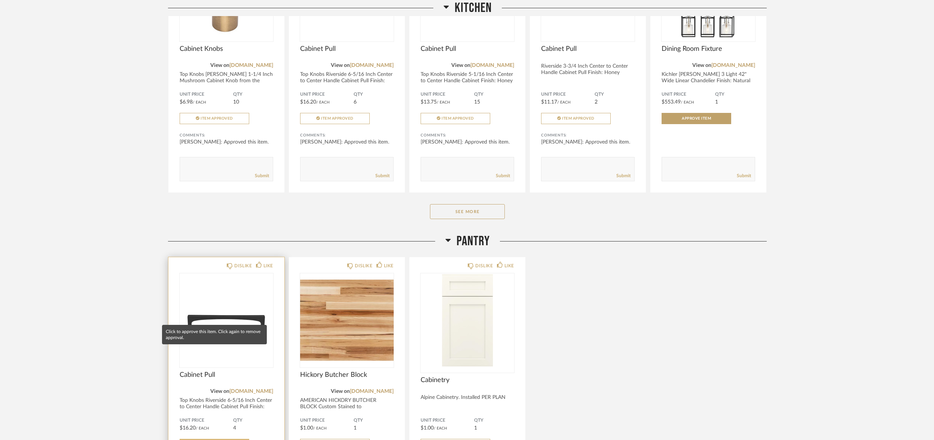
click at [223, 440] on span "Approve Item" at bounding box center [214, 445] width 29 height 4
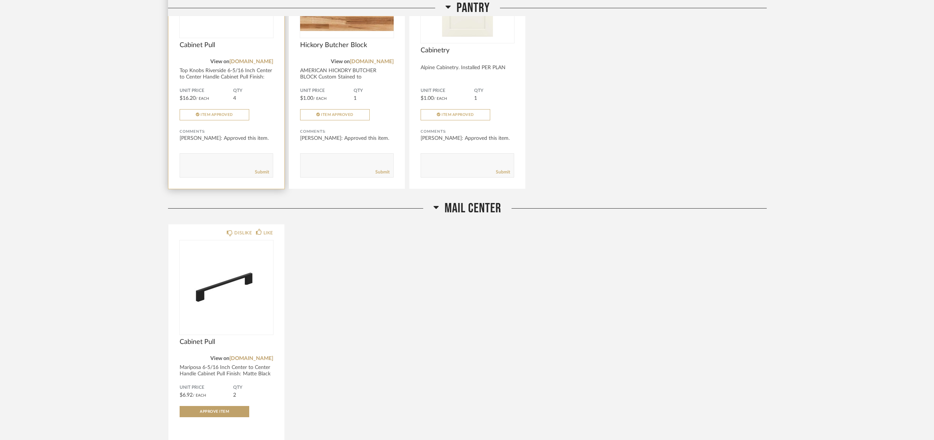
scroll to position [2453, 0]
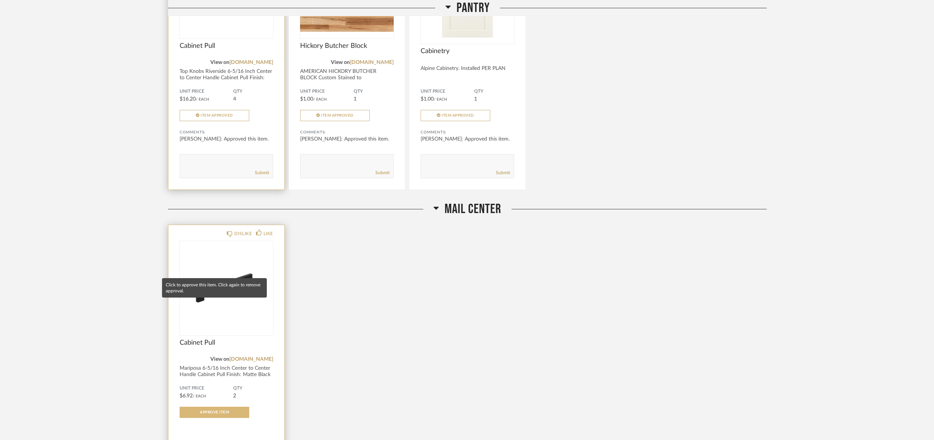
click at [218, 411] on span "Approve Item" at bounding box center [214, 413] width 29 height 4
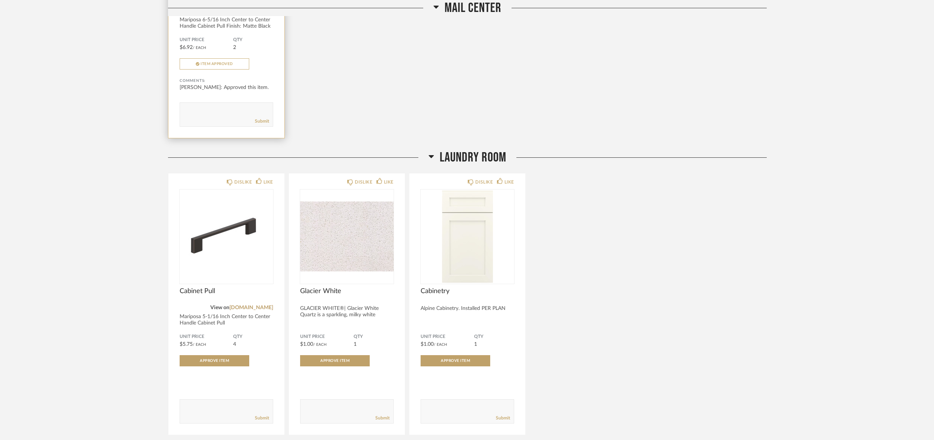
scroll to position [2803, 0]
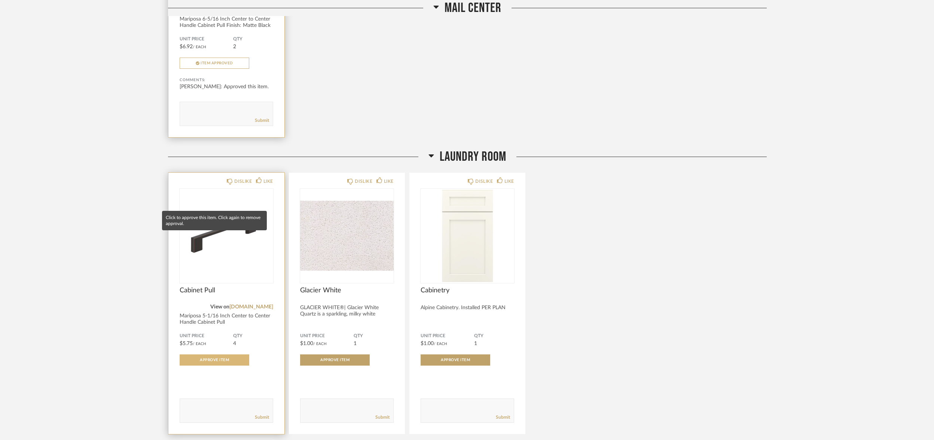
click at [212, 358] on span "Approve Item" at bounding box center [214, 360] width 29 height 4
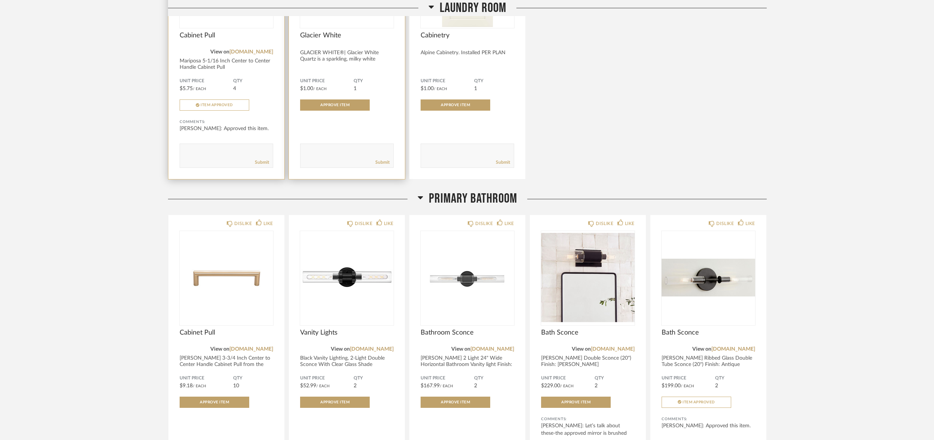
scroll to position [3075, 0]
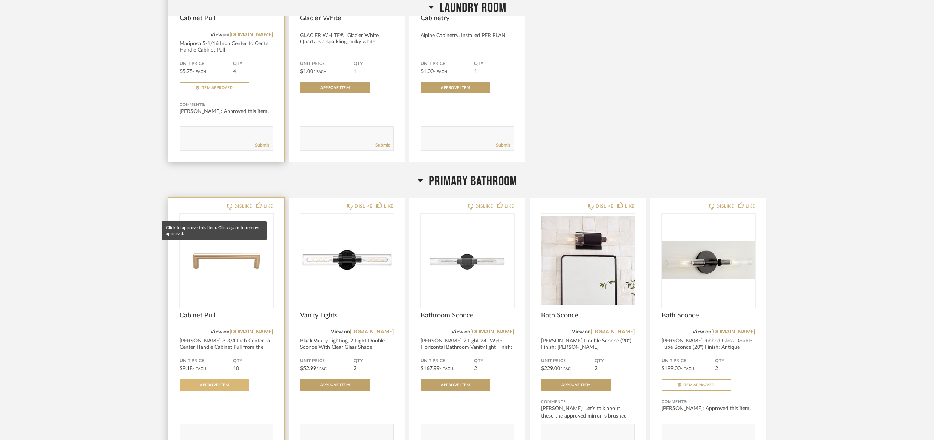
click at [219, 383] on span "Approve Item" at bounding box center [214, 385] width 29 height 4
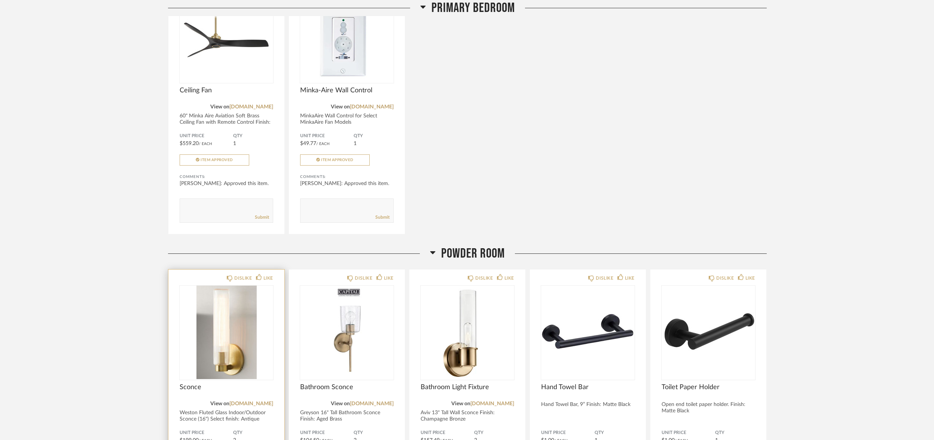
scroll to position [3629, 0]
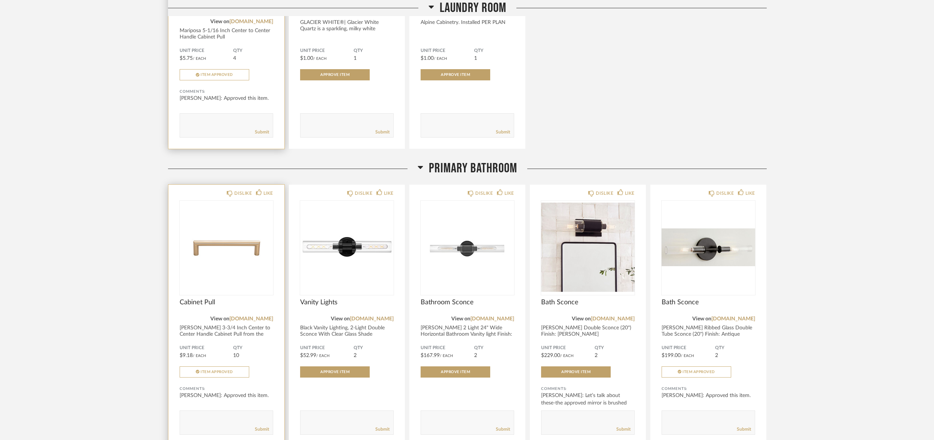
scroll to position [3082, 0]
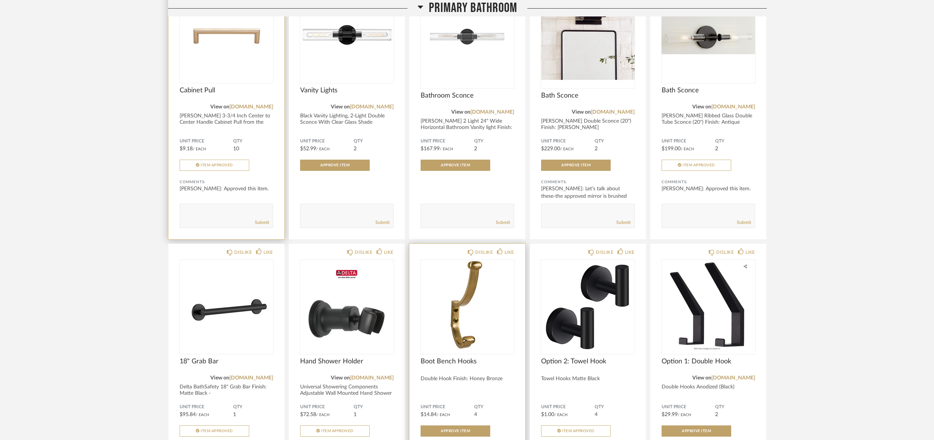
scroll to position [3302, 0]
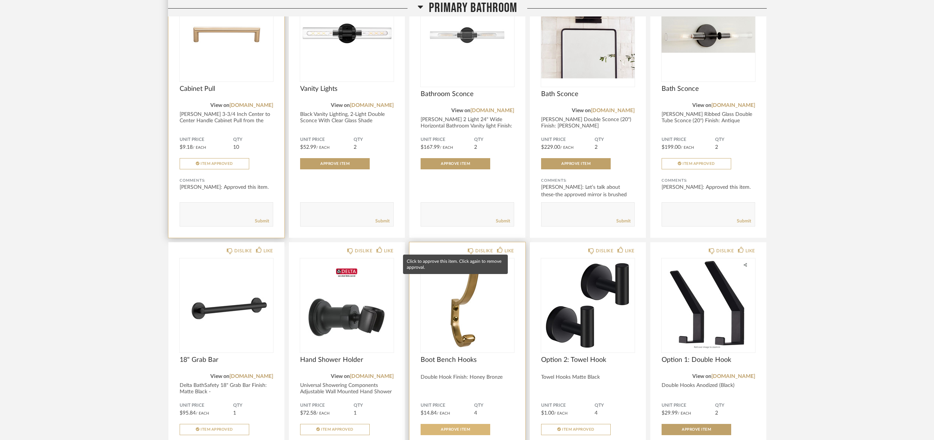
click at [464, 424] on button "Approve Item" at bounding box center [455, 429] width 70 height 11
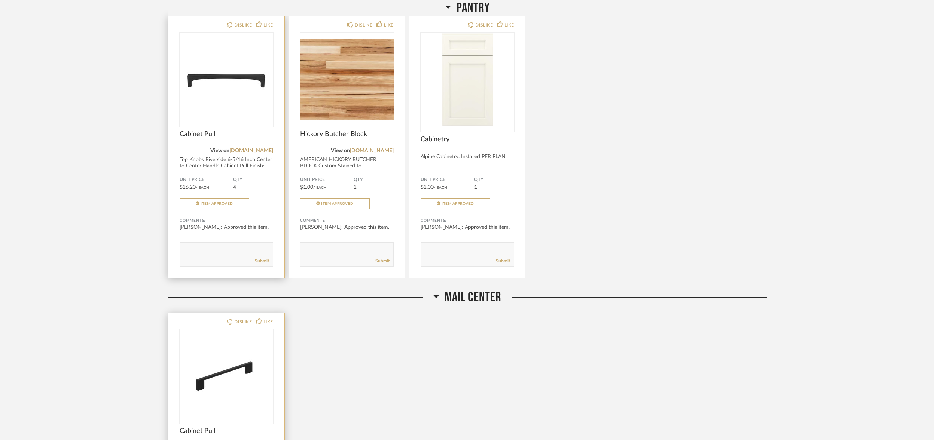
scroll to position [2319, 0]
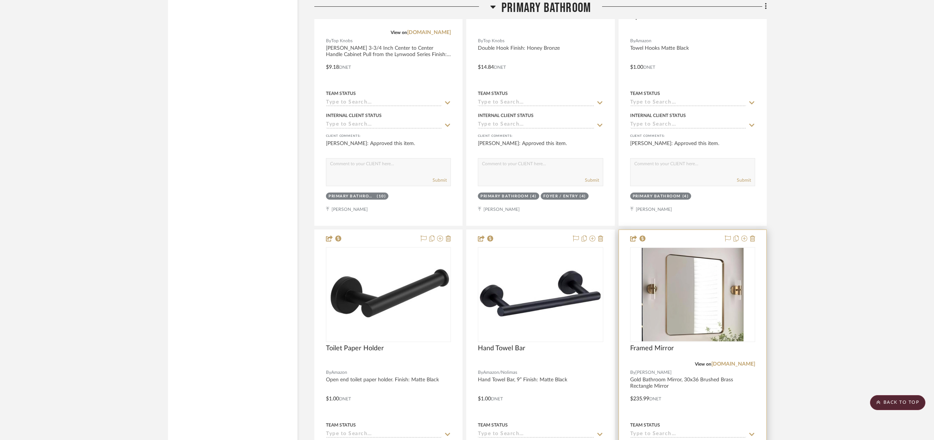
scroll to position [2826, 0]
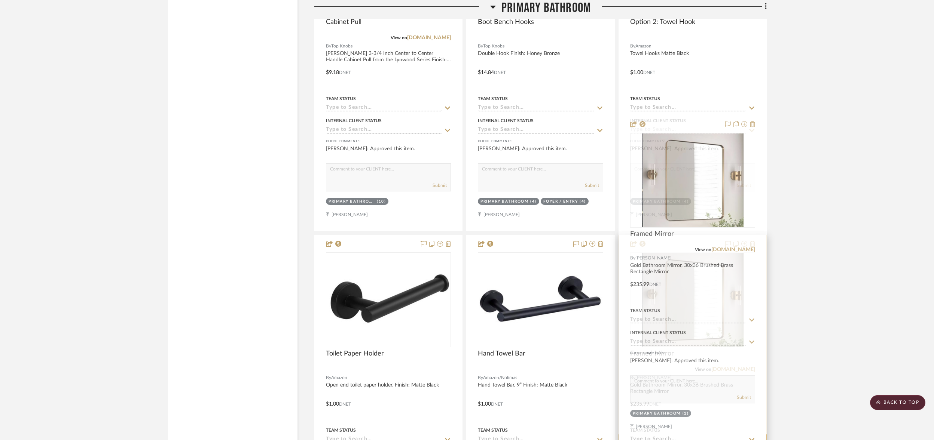
click at [678, 261] on div at bounding box center [692, 398] width 147 height 327
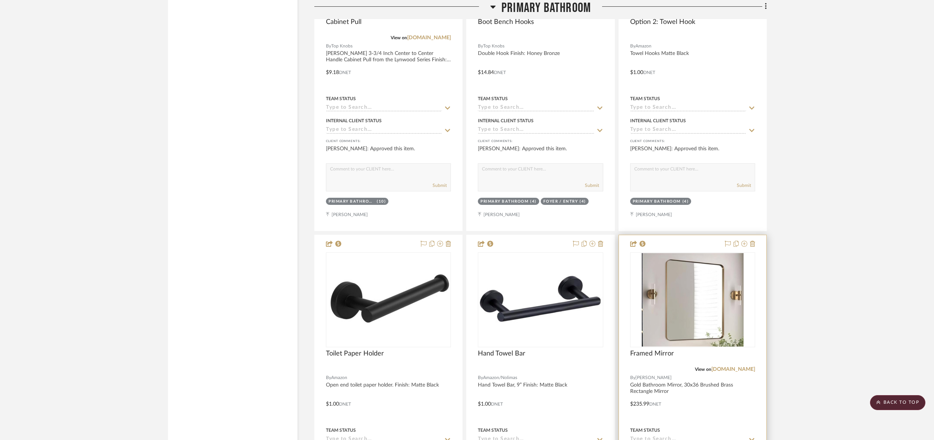
click at [0, 0] on img at bounding box center [0, 0] width 0 height 0
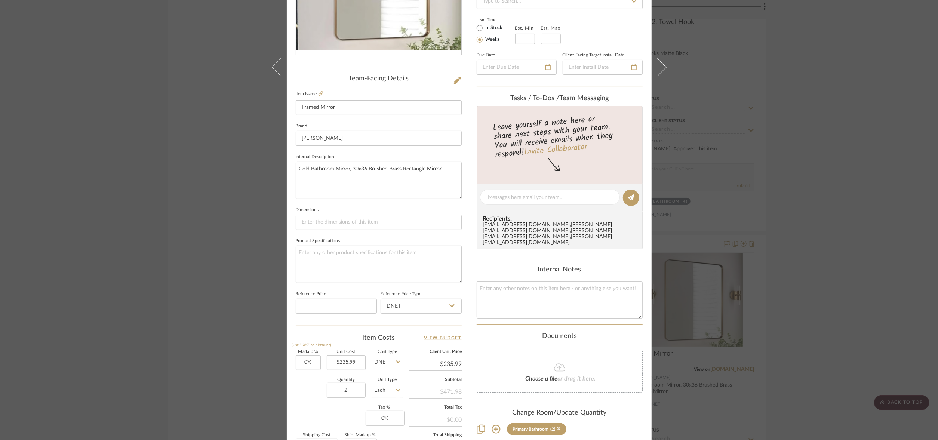
scroll to position [160, 0]
click at [355, 160] on textarea "Gold Bathroom Mirror, 30x36 Brushed Brass Rectangle Mirror" at bounding box center [379, 178] width 166 height 37
click at [372, 160] on textarea "Gold Bathroom Mirror, Brushed Brass Rectangle Mirror" at bounding box center [379, 178] width 166 height 37
click at [355, 171] on textarea "Gold Bathroom Mirror, Brushed Brass Rounded Rectangle Mirror" at bounding box center [379, 178] width 166 height 37
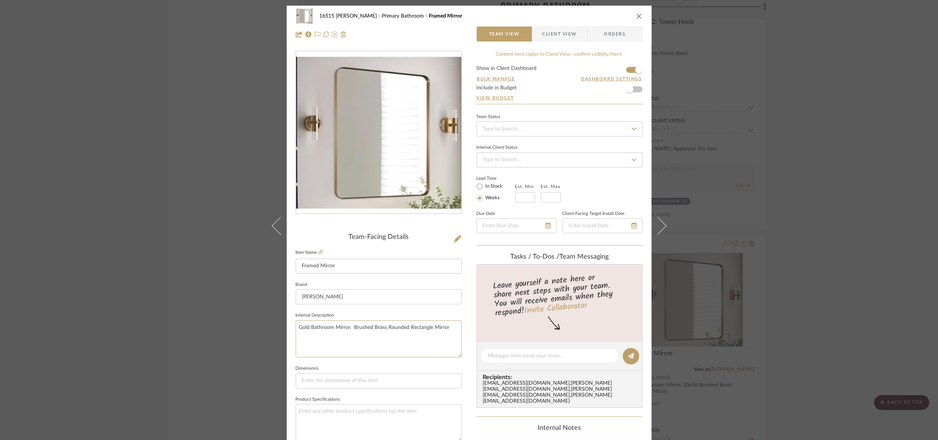
scroll to position [0, 0]
type textarea "Gold Bathroom Mirror, Brushed Brass Rounded Rectangle Mirror"
click at [637, 15] on icon "close" at bounding box center [640, 16] width 6 height 6
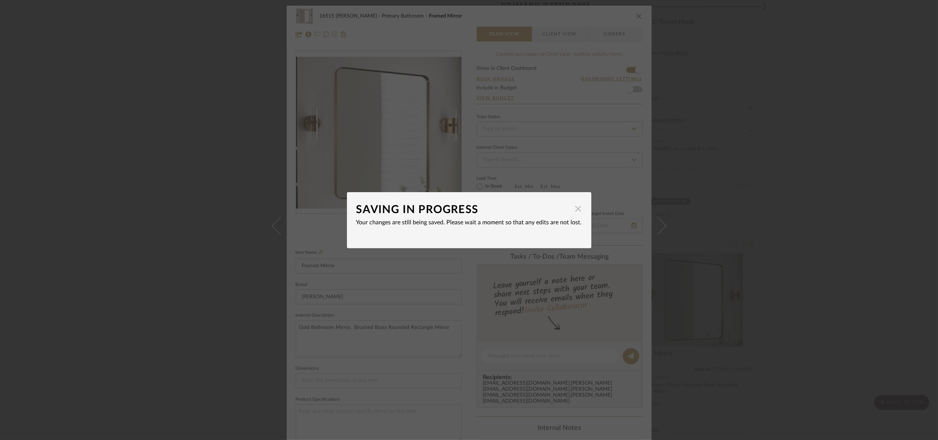
click at [571, 210] on span "button" at bounding box center [578, 209] width 15 height 15
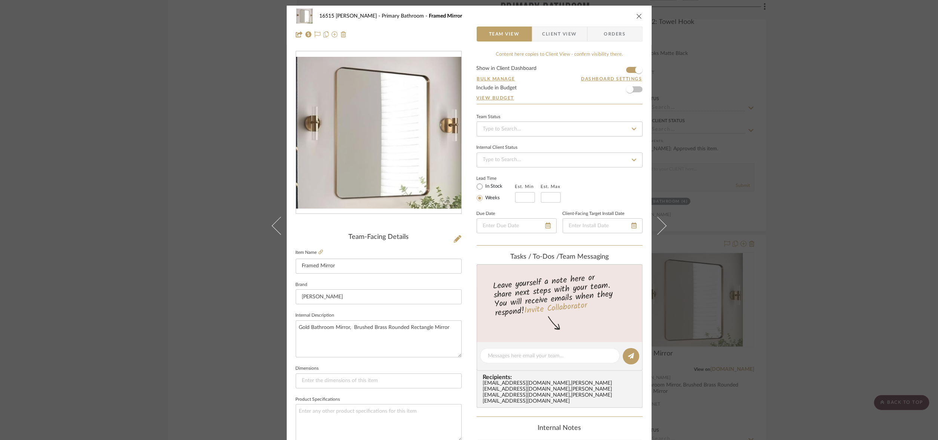
click at [637, 14] on icon "close" at bounding box center [640, 16] width 6 height 6
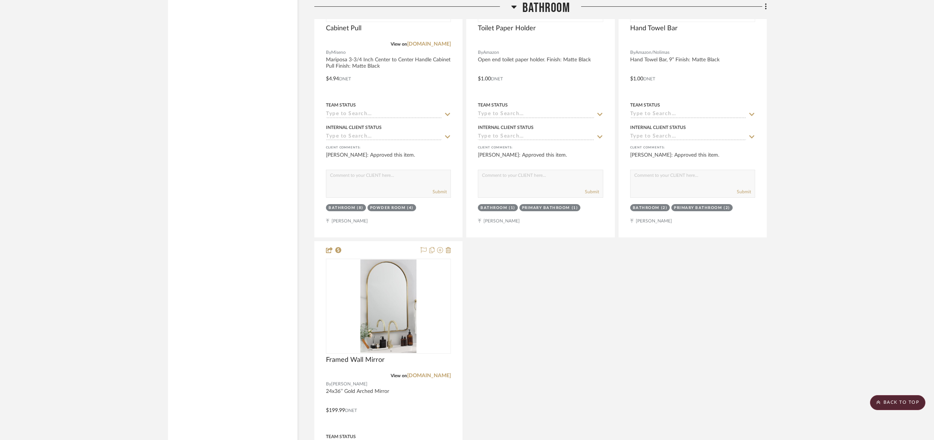
scroll to position [4214, 0]
click at [357, 242] on div at bounding box center [388, 405] width 147 height 327
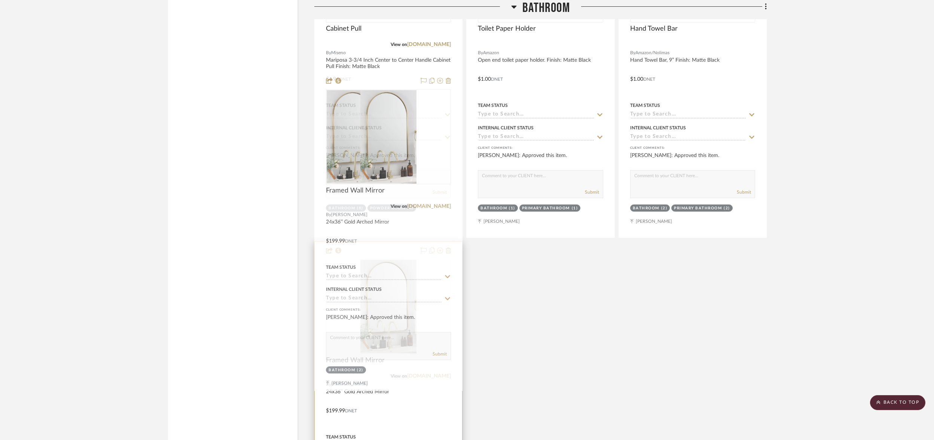
click at [0, 0] on img at bounding box center [0, 0] width 0 height 0
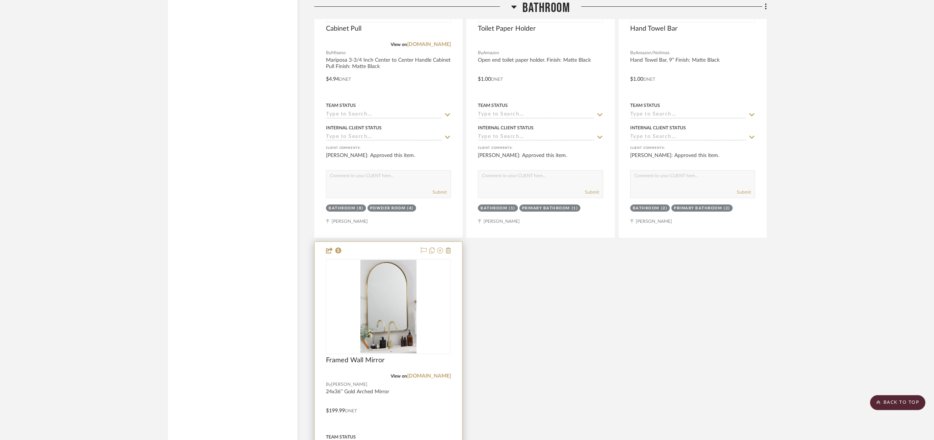
click at [391, 260] on img "0" at bounding box center [388, 307] width 56 height 94
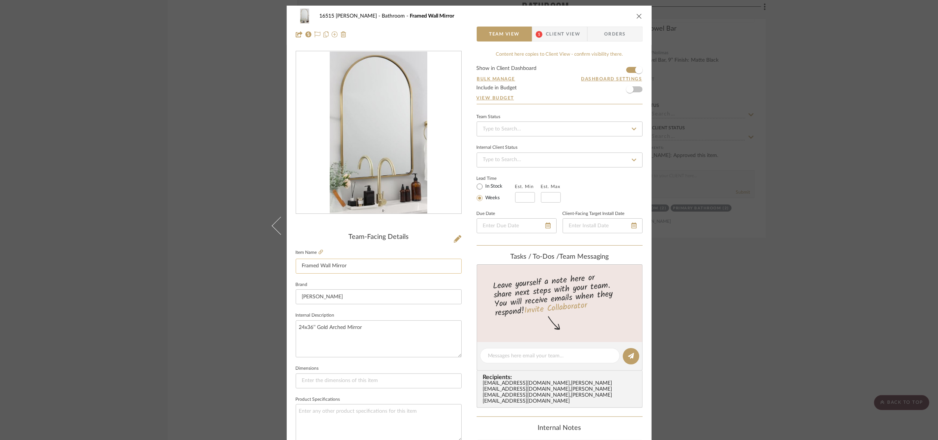
scroll to position [16, 0]
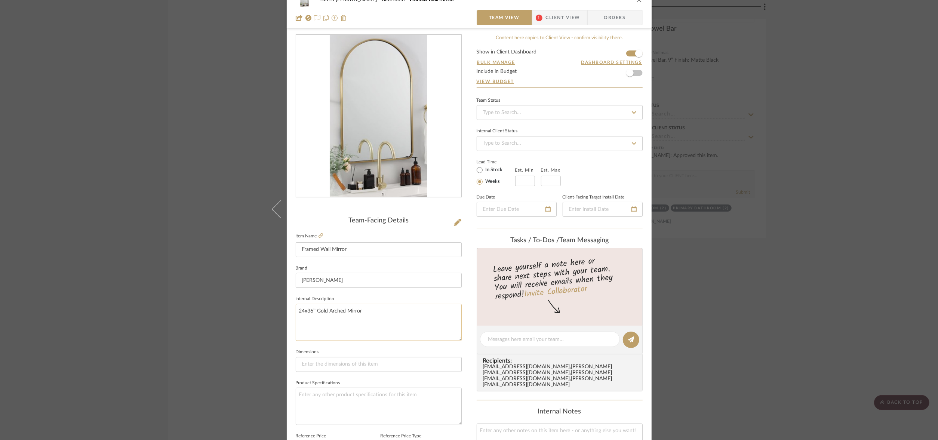
click at [311, 304] on textarea "24x36’’ Gold Arched Mirror" at bounding box center [379, 322] width 166 height 37
type textarea "Brushed Gold Arched Mirror"
click at [639, 3] on icon "close" at bounding box center [640, 0] width 6 height 6
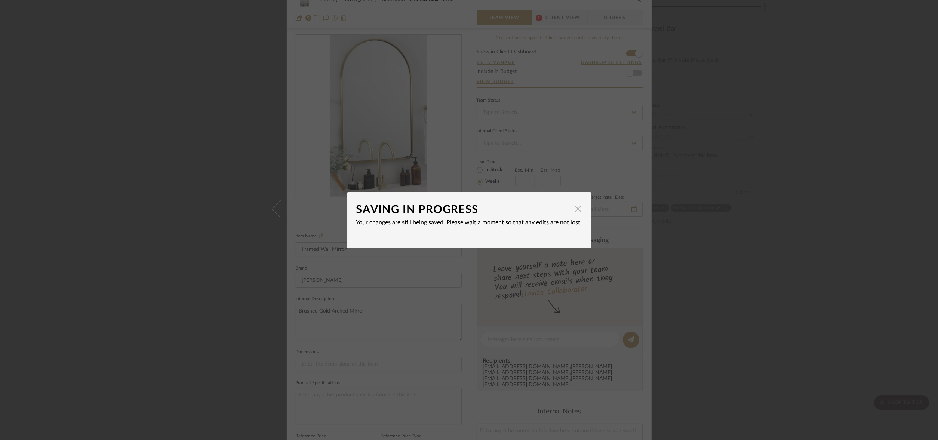
click at [571, 210] on span "button" at bounding box center [578, 209] width 15 height 15
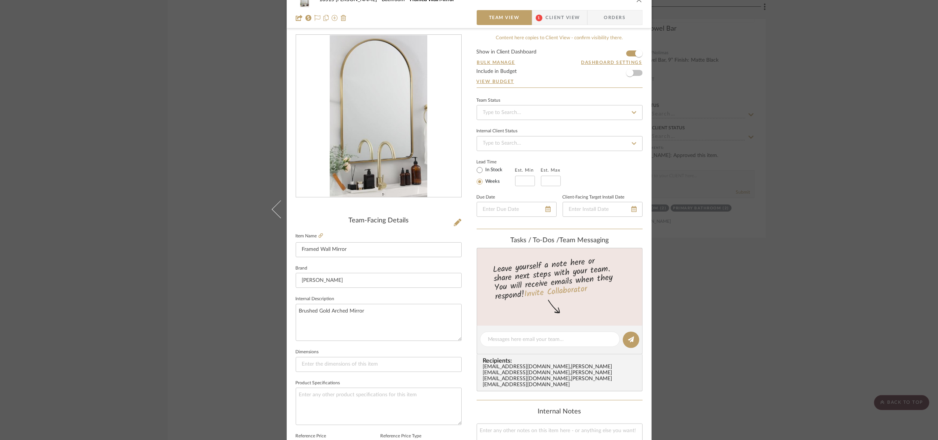
scroll to position [0, 0]
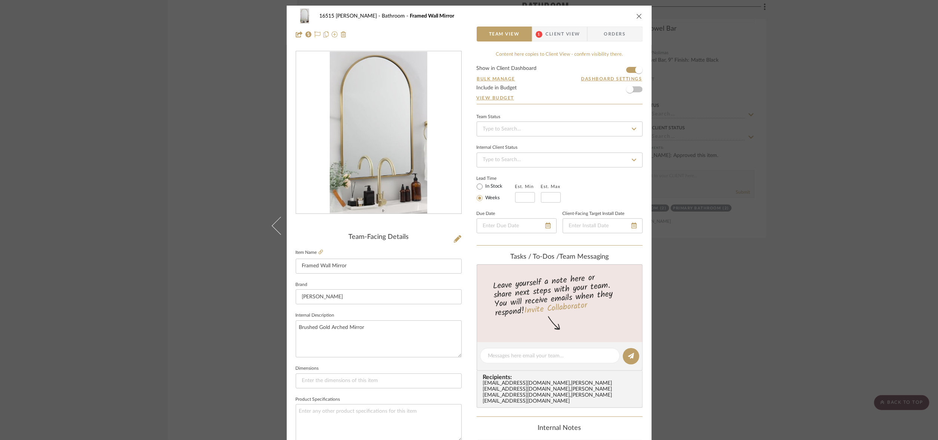
click at [637, 15] on icon "close" at bounding box center [640, 16] width 6 height 6
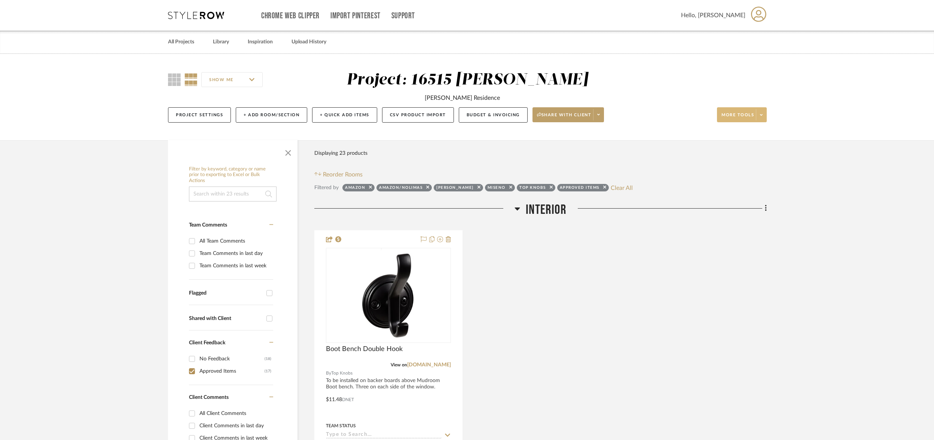
click at [751, 112] on span "More tools" at bounding box center [737, 117] width 33 height 11
click at [729, 215] on span "Export To Excel" at bounding box center [748, 215] width 48 height 6
